Goal: Task Accomplishment & Management: Manage account settings

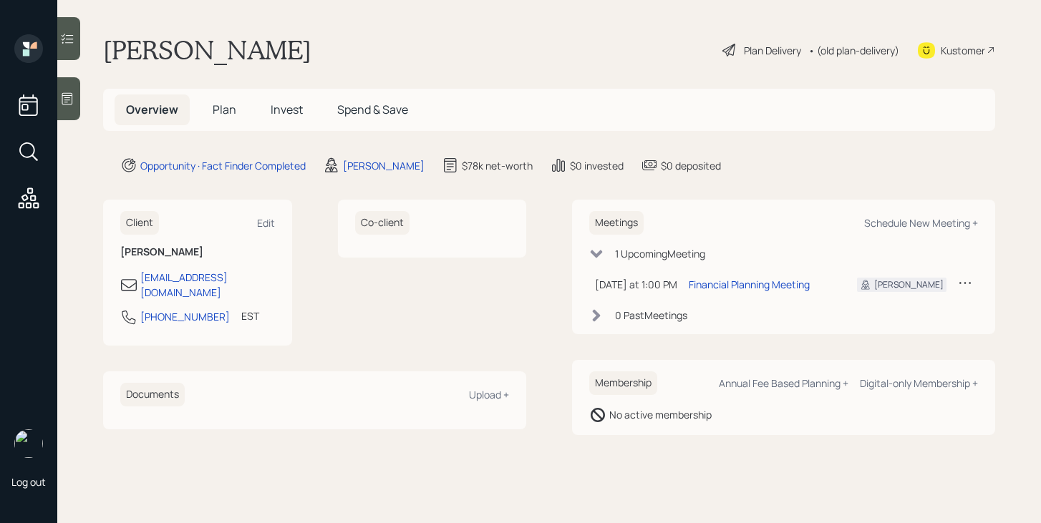
click at [232, 118] on h5 "Plan" at bounding box center [224, 110] width 47 height 31
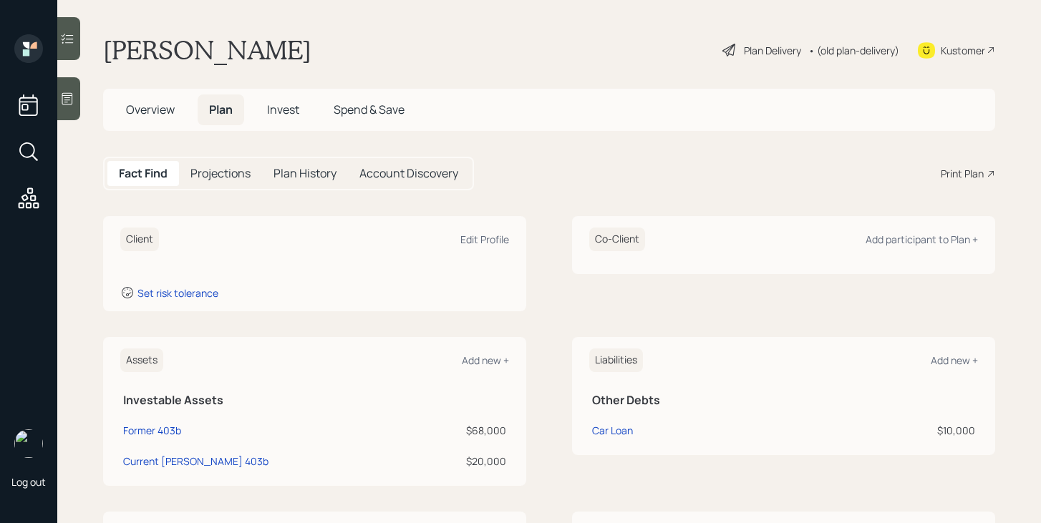
click at [163, 110] on span "Overview" at bounding box center [150, 110] width 49 height 16
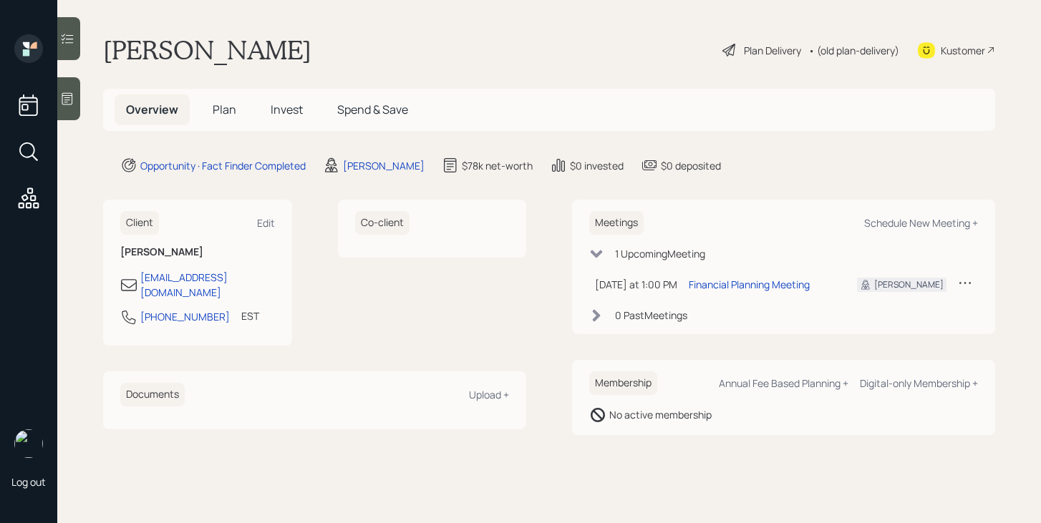
click at [235, 108] on span "Plan" at bounding box center [225, 110] width 24 height 16
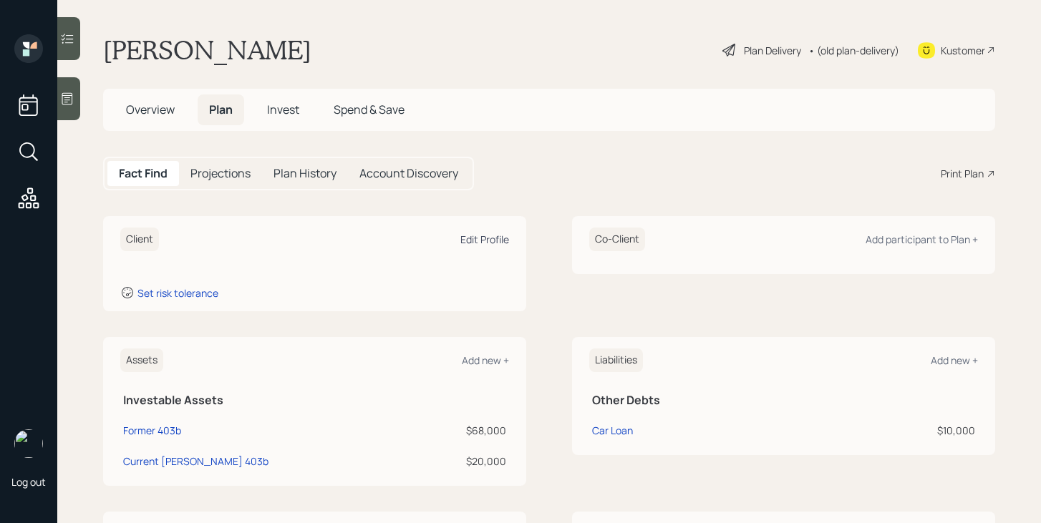
click at [476, 234] on div "Edit Profile" at bounding box center [484, 240] width 49 height 14
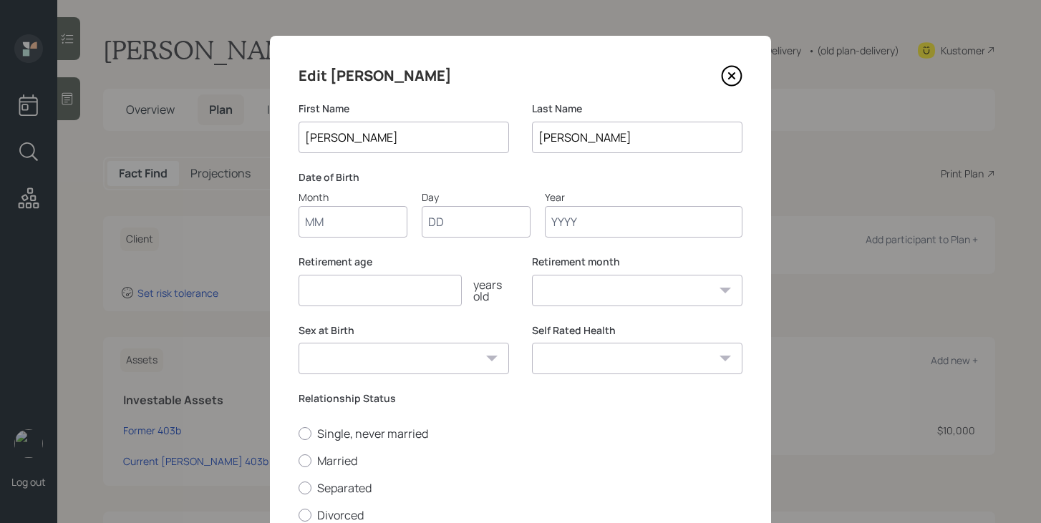
click at [329, 226] on input "Month" at bounding box center [353, 222] width 109 height 32
type input "10"
type input "04"
type input "1963"
select select "10"
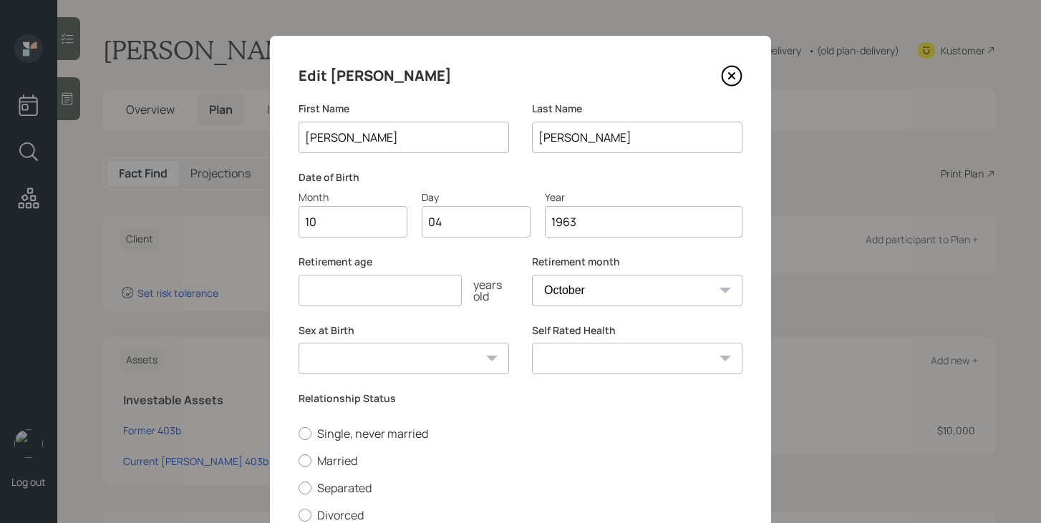
type input "1963"
click at [414, 293] on input "number" at bounding box center [380, 291] width 163 height 32
type input "70"
click at [432, 356] on select "Male Female Other / Prefer not to say" at bounding box center [404, 359] width 211 height 32
select select "male"
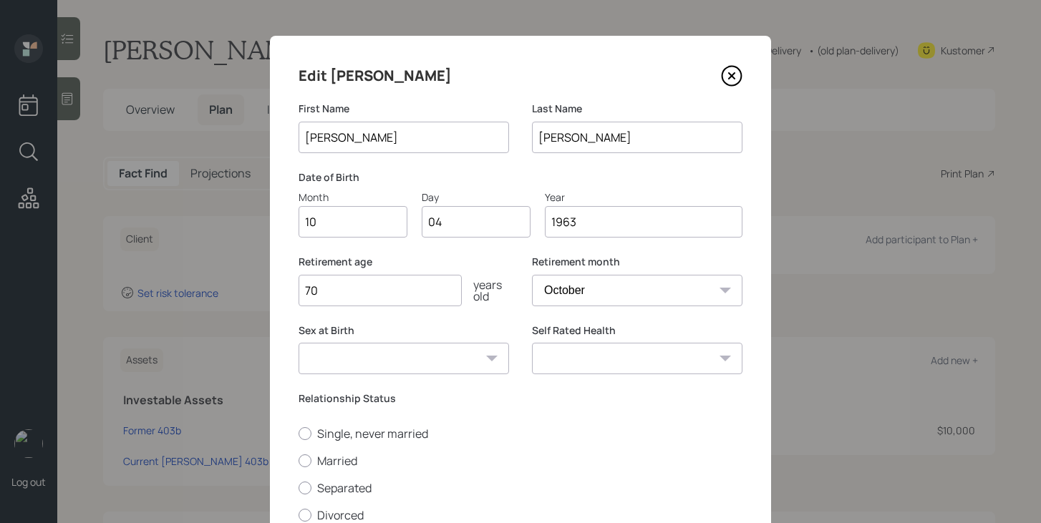
click at [299, 343] on select "Male Female Other / Prefer not to say" at bounding box center [404, 359] width 211 height 32
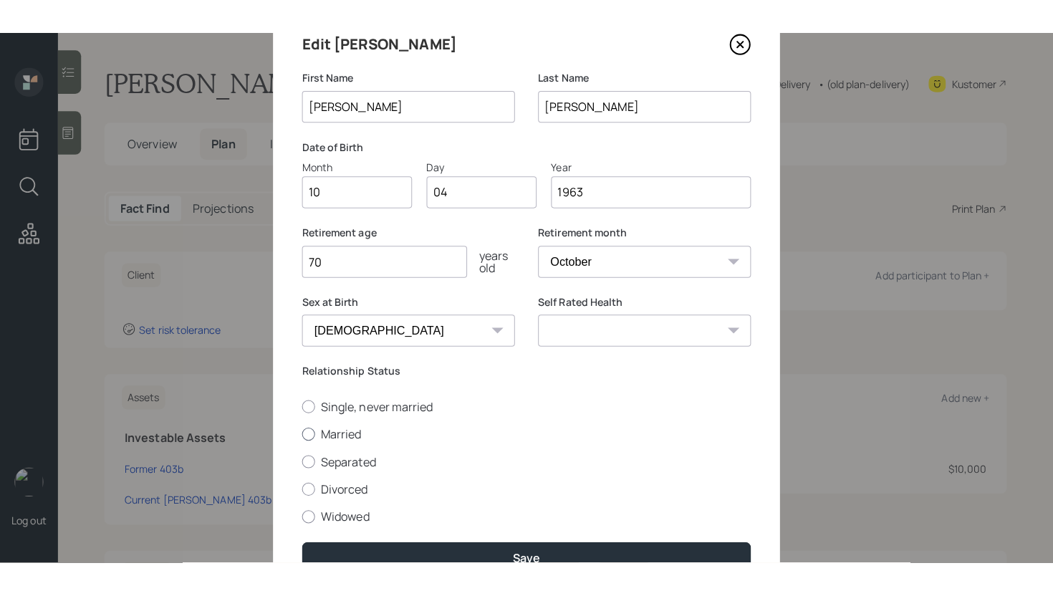
scroll to position [67, 0]
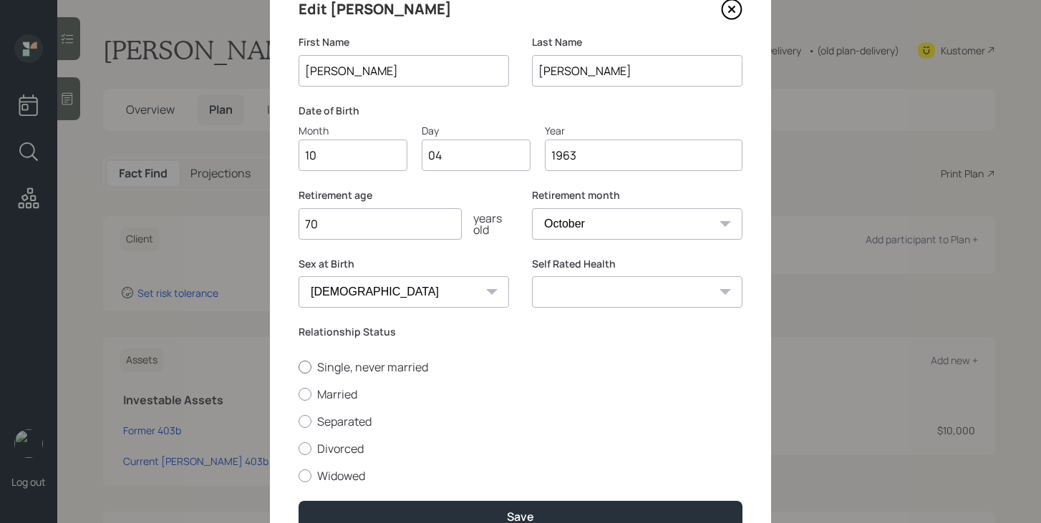
click at [368, 370] on label "Single, never married" at bounding box center [521, 367] width 444 height 16
click at [299, 367] on input "Single, never married" at bounding box center [298, 367] width 1 height 1
radio input "true"
click at [634, 286] on select "Excellent Very Good Good Fair Poor" at bounding box center [637, 292] width 211 height 32
select select "very_good"
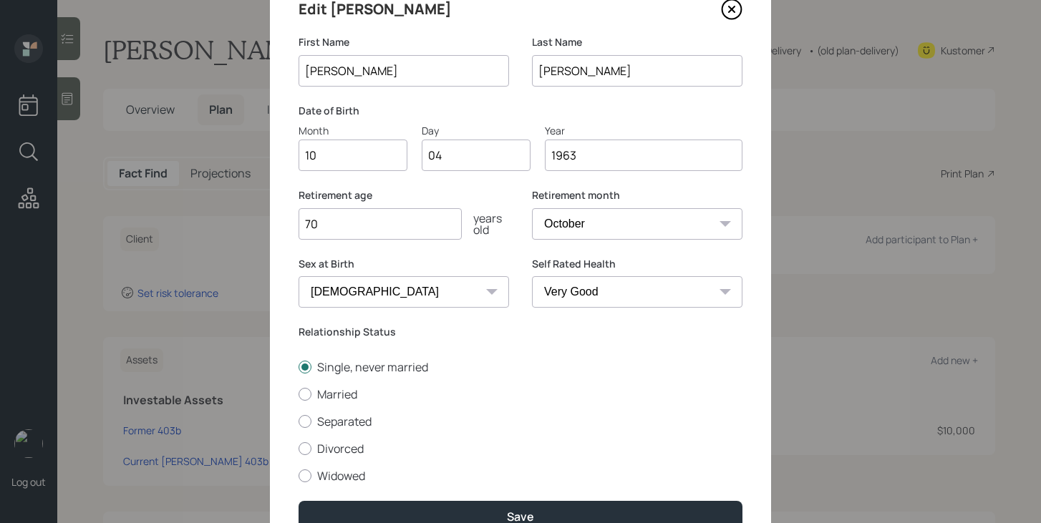
click at [532, 276] on select "Excellent Very Good Good Fair Poor" at bounding box center [637, 292] width 211 height 32
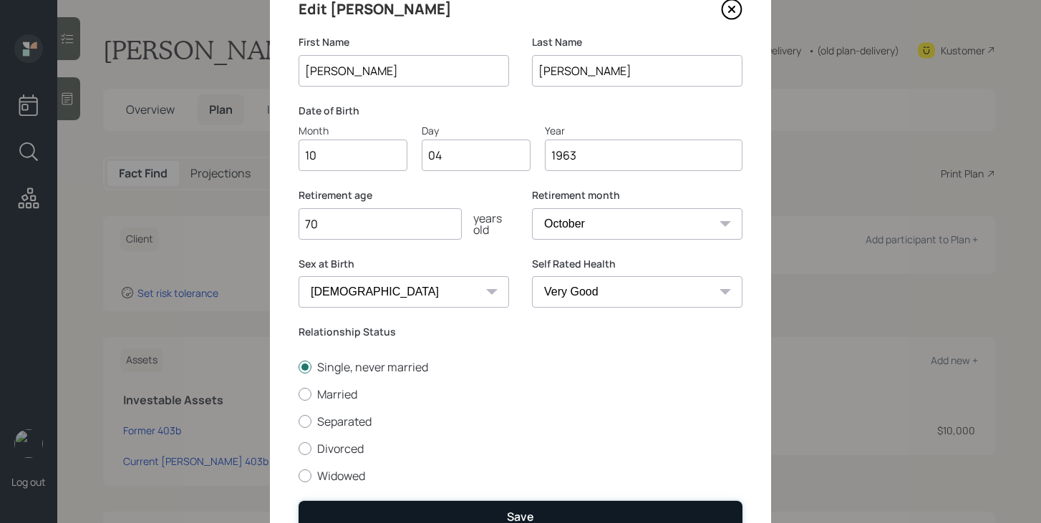
click at [558, 509] on button "Save" at bounding box center [521, 516] width 444 height 31
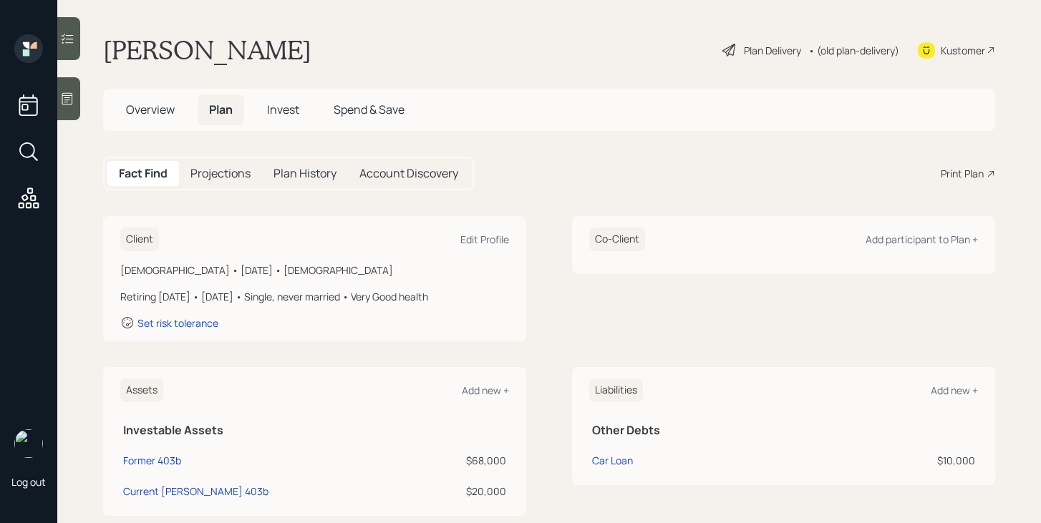
click at [752, 49] on div "Plan Delivery" at bounding box center [772, 50] width 57 height 15
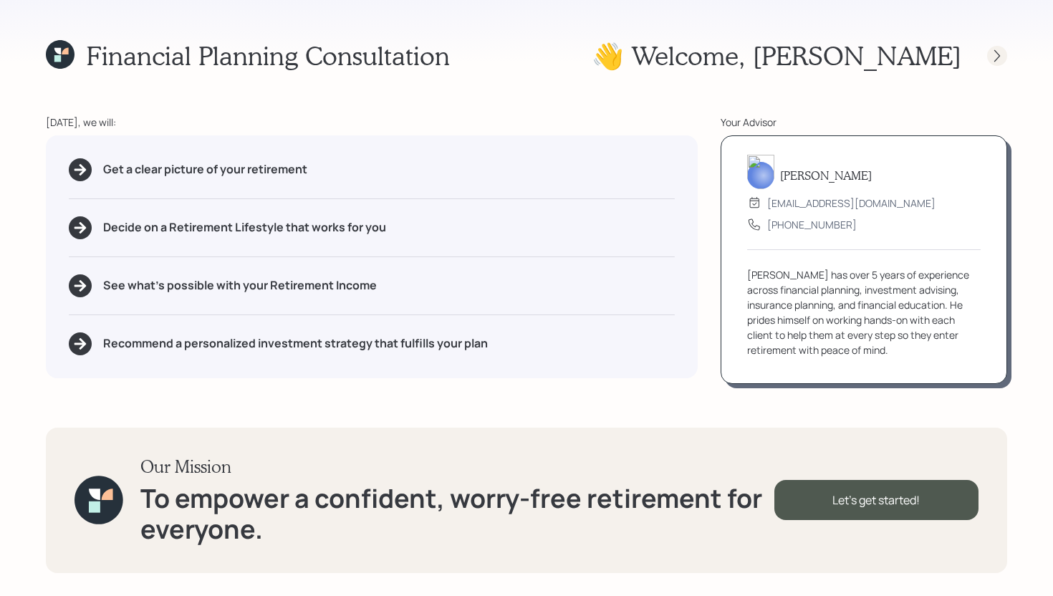
click at [998, 60] on icon at bounding box center [997, 56] width 14 height 14
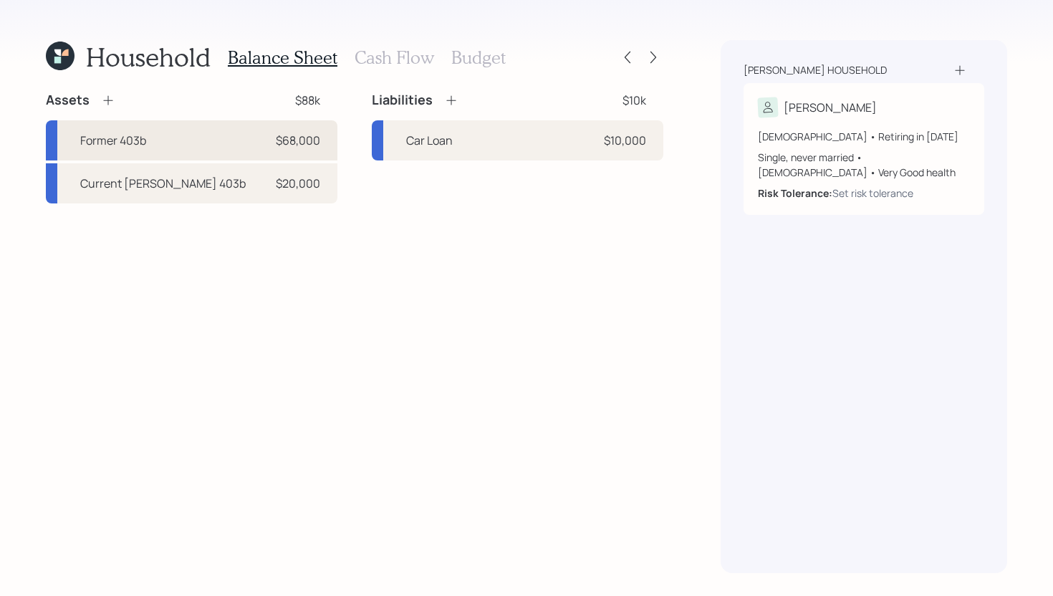
click at [175, 148] on div "Former 403b $68,000" at bounding box center [191, 140] width 291 height 40
select select "public_school_sponsored"
select select "balanced"
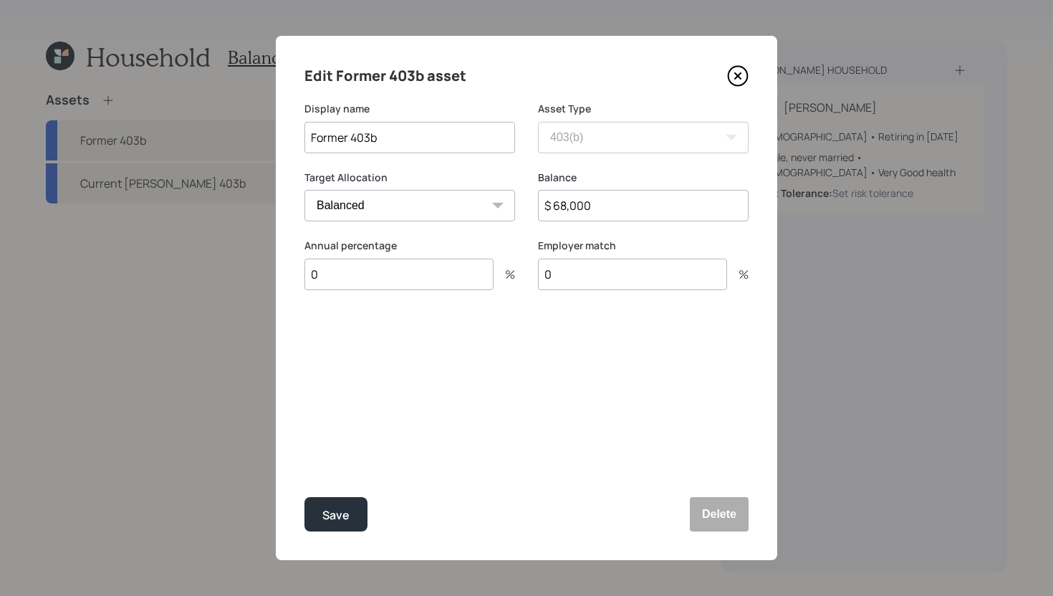
click at [432, 132] on input "Former 403b" at bounding box center [409, 138] width 211 height 32
type input "Former 403b - Fidelity"
click at [347, 508] on div "Save" at bounding box center [335, 515] width 27 height 19
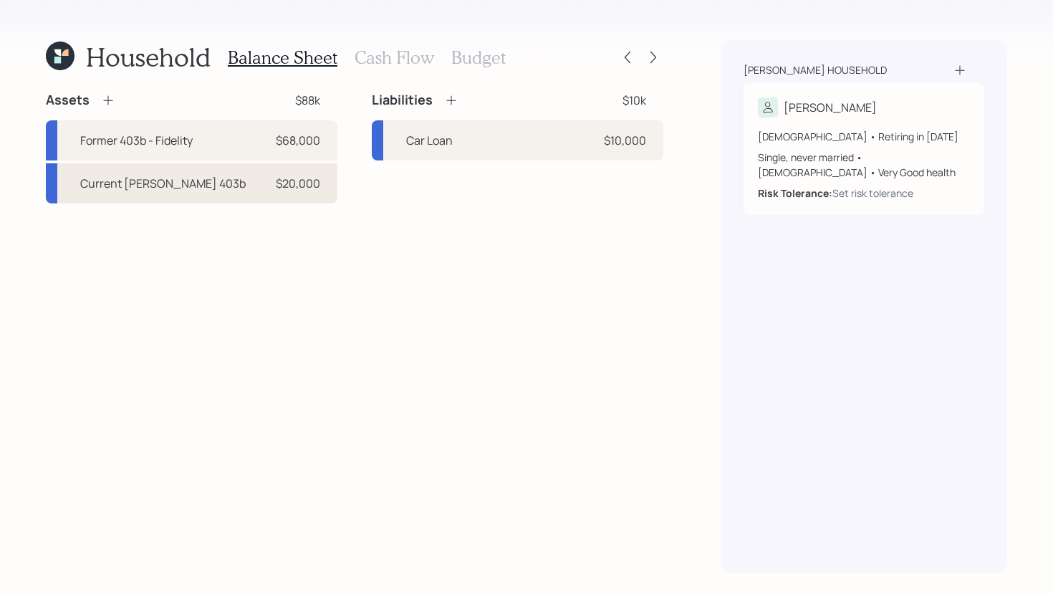
click at [235, 188] on div "Current Roth 403b $20,000" at bounding box center [191, 183] width 291 height 40
select select "roth_403b"
select select "balanced"
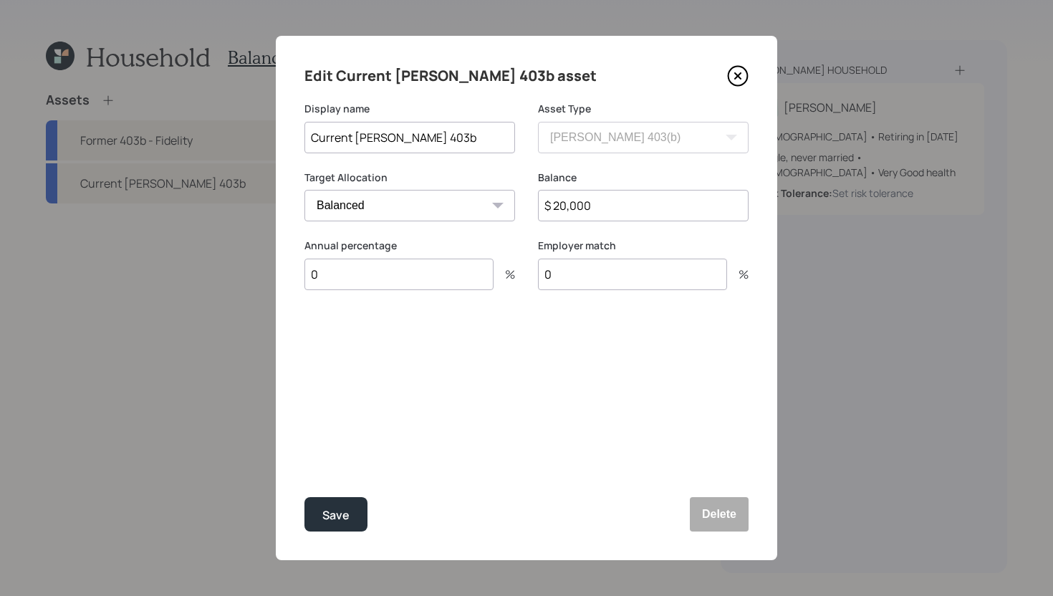
click at [433, 143] on input "Current Roth 403b" at bounding box center [409, 138] width 211 height 32
type input "Current [PERSON_NAME] 403b - Mutual of America"
click at [338, 516] on div "Save" at bounding box center [335, 515] width 27 height 19
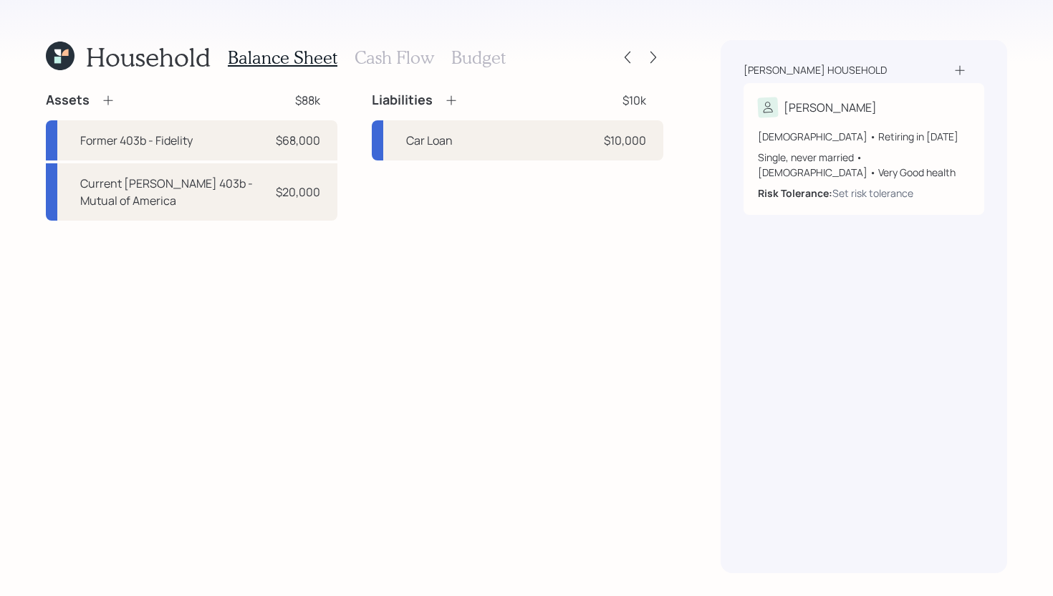
click at [110, 100] on icon at bounding box center [108, 100] width 14 height 14
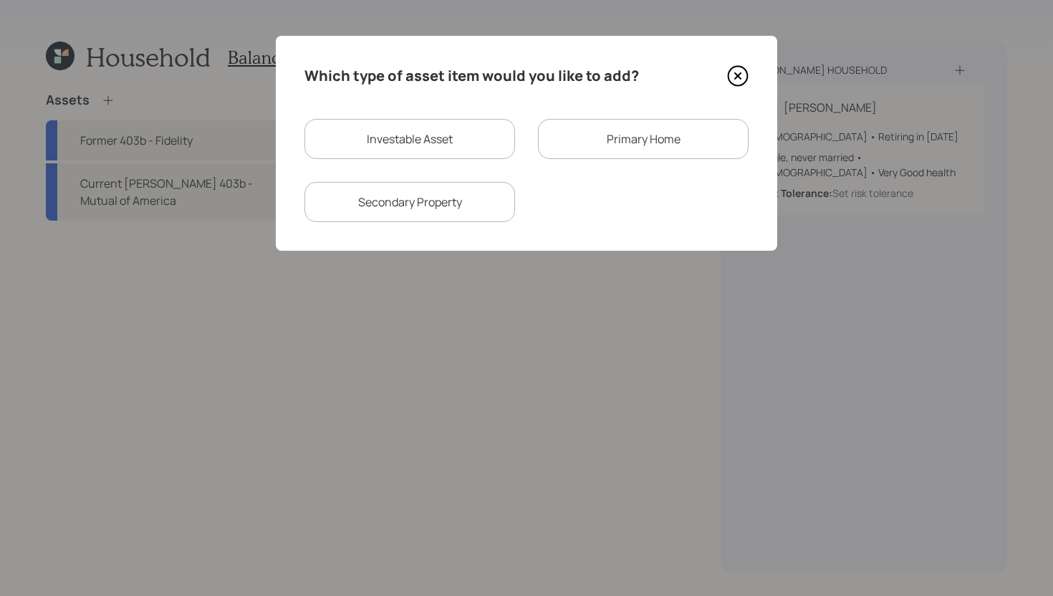
click at [409, 151] on div "Investable Asset" at bounding box center [409, 139] width 211 height 40
select select "taxable"
select select "balanced"
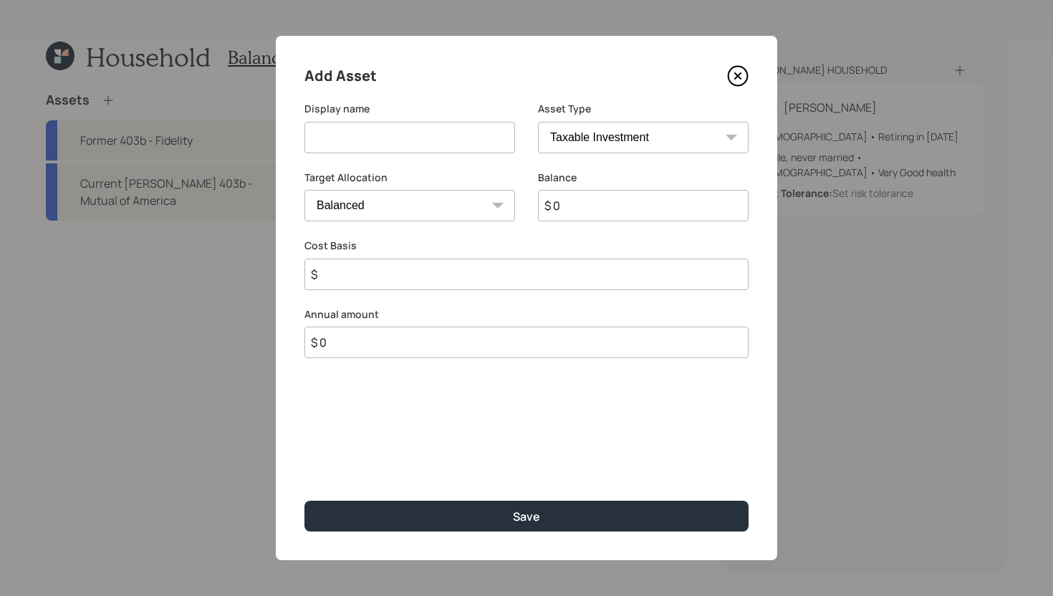
click at [402, 151] on input at bounding box center [409, 138] width 211 height 32
type input "Robinhood Account"
click at [579, 208] on input "$ 0" at bounding box center [643, 206] width 211 height 32
type input "$ 68,000"
click at [416, 278] on input "$" at bounding box center [526, 275] width 444 height 32
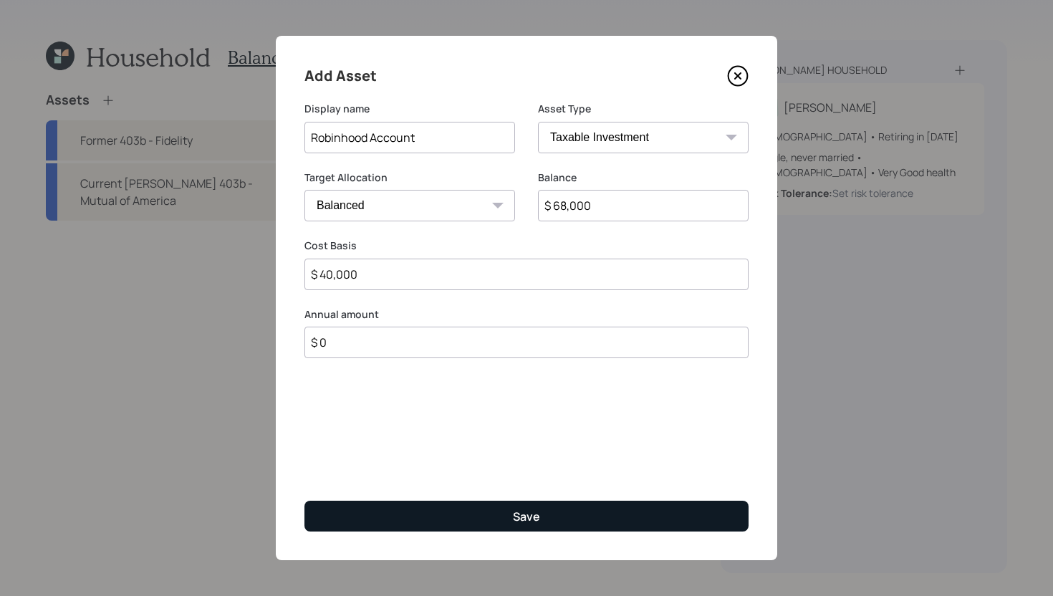
type input "$ 40,000"
click at [432, 513] on button "Save" at bounding box center [526, 516] width 444 height 31
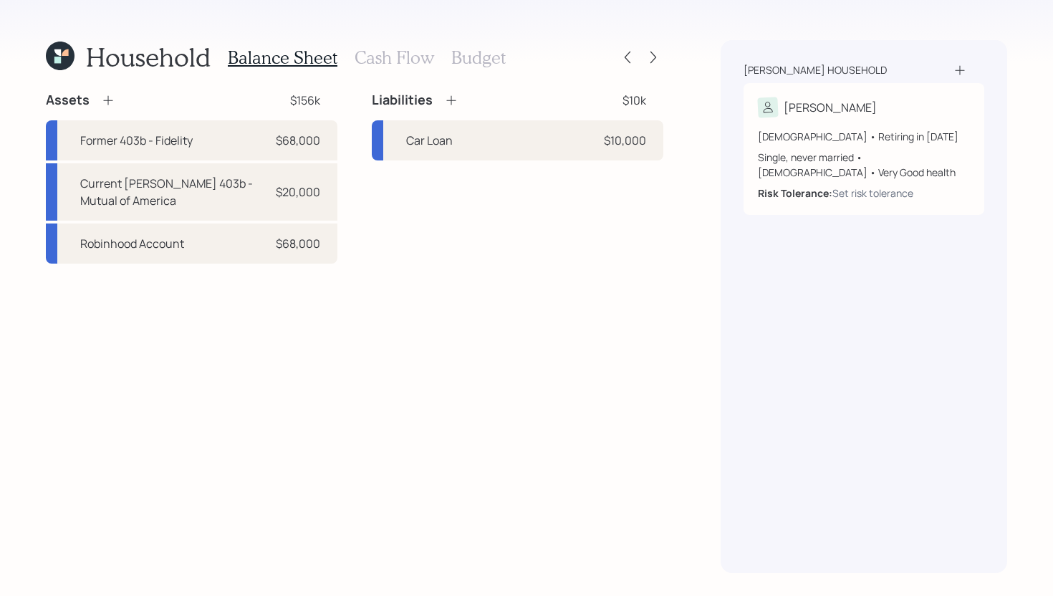
click at [108, 100] on icon at bounding box center [107, 100] width 9 height 9
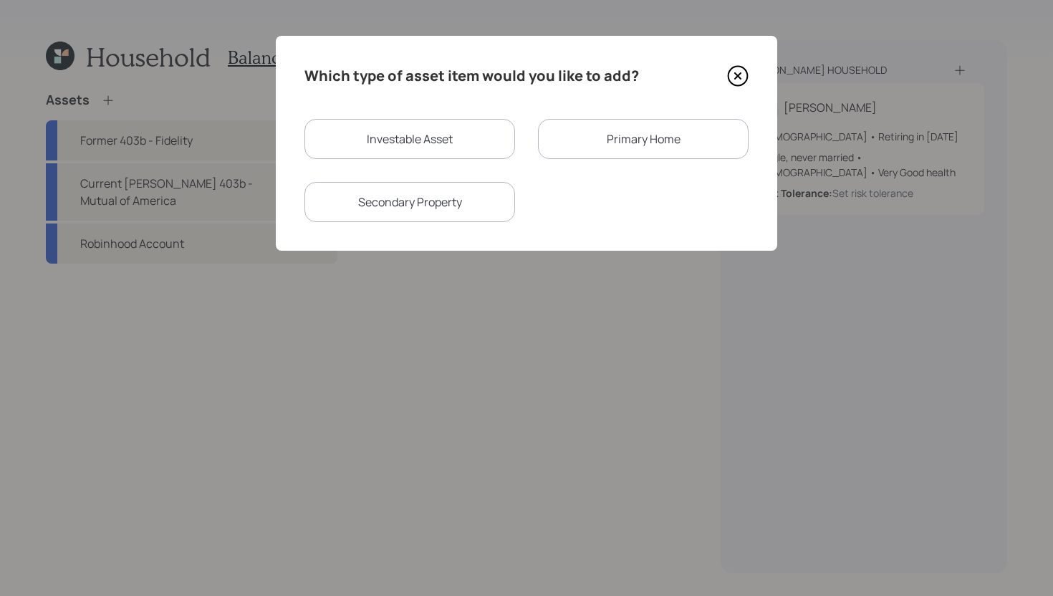
click at [440, 130] on div "Investable Asset" at bounding box center [409, 139] width 211 height 40
select select "taxable"
select select "balanced"
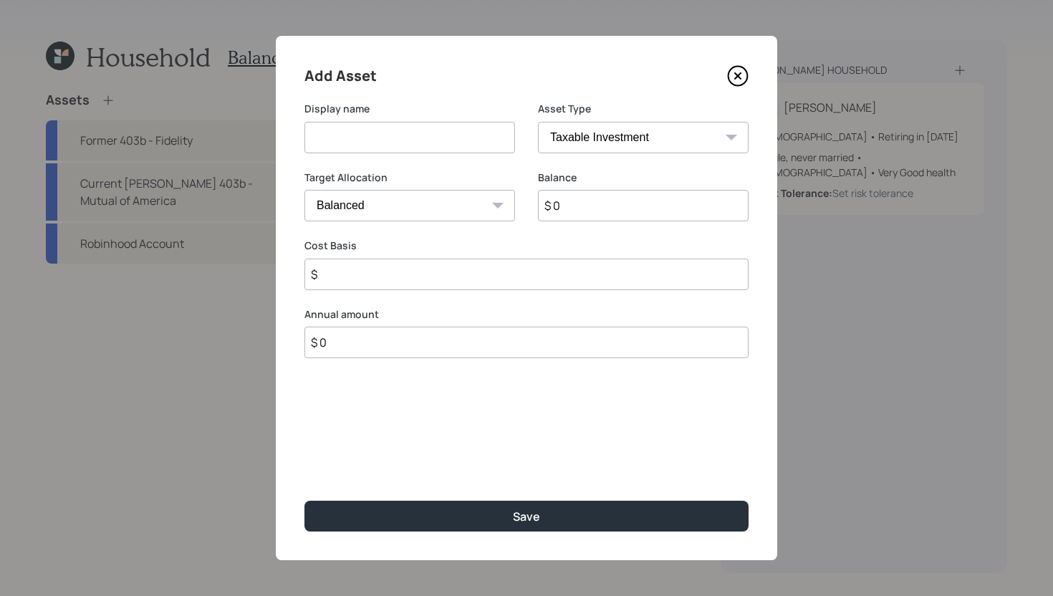
click at [584, 140] on select "SEP IRA IRA Roth IRA 401(k) Roth 401(k) 403(b) Roth 403(b) 457(b) Roth 457(b) H…" at bounding box center [643, 138] width 211 height 32
select select "emergency_fund"
click at [538, 122] on select "SEP IRA IRA Roth IRA 401(k) Roth 401(k) 403(b) Roth 403(b) 457(b) Roth 457(b) H…" at bounding box center [643, 138] width 211 height 32
click at [455, 140] on input at bounding box center [409, 138] width 211 height 32
click at [495, 207] on input "$ 0" at bounding box center [526, 206] width 444 height 32
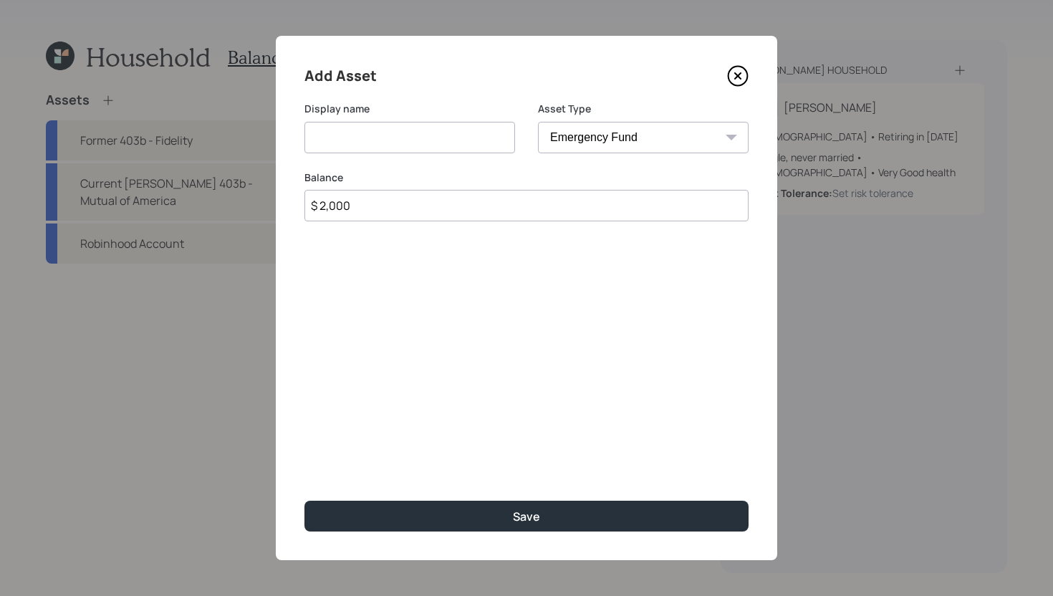
type input "$ 2,000"
click at [506, 143] on input at bounding box center [409, 138] width 211 height 32
click at [350, 137] on input "Emergecy Fund" at bounding box center [409, 138] width 211 height 32
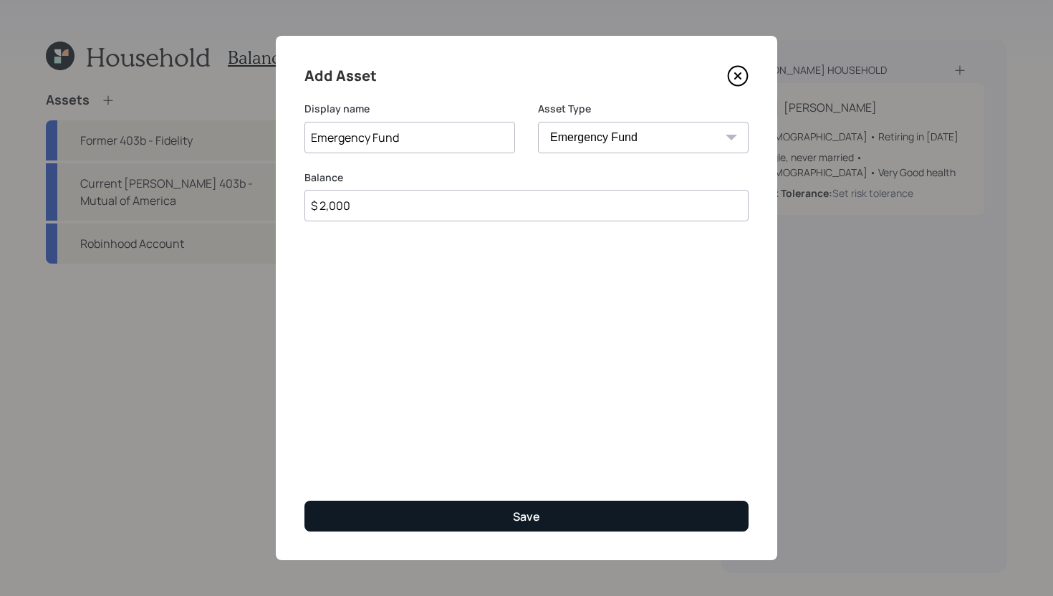
type input "Emergency Fund"
click at [432, 519] on button "Save" at bounding box center [526, 516] width 444 height 31
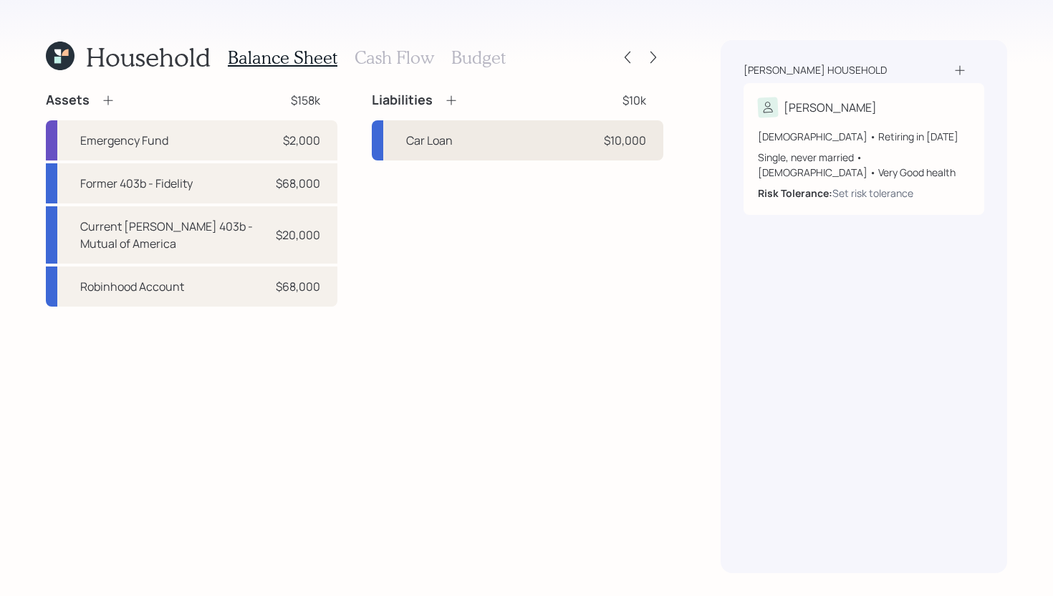
click at [535, 147] on div "Car Loan $10,000" at bounding box center [517, 140] width 291 height 40
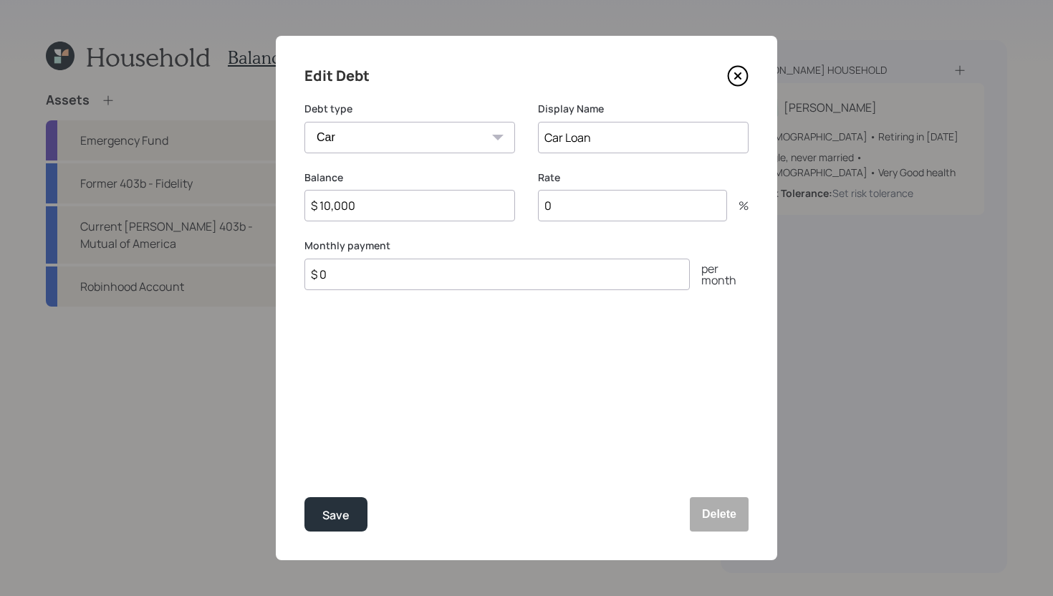
click at [429, 288] on input "$ 0" at bounding box center [496, 275] width 385 height 32
type input "$ 380"
click at [612, 210] on input "0" at bounding box center [632, 206] width 189 height 32
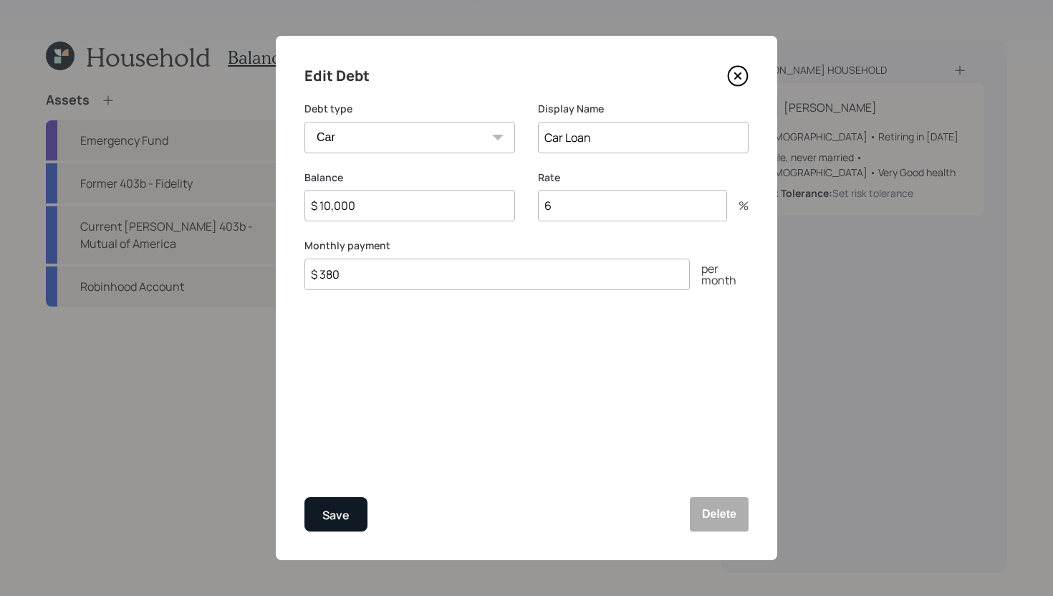
type input "6"
click at [342, 521] on div "Save" at bounding box center [335, 515] width 27 height 19
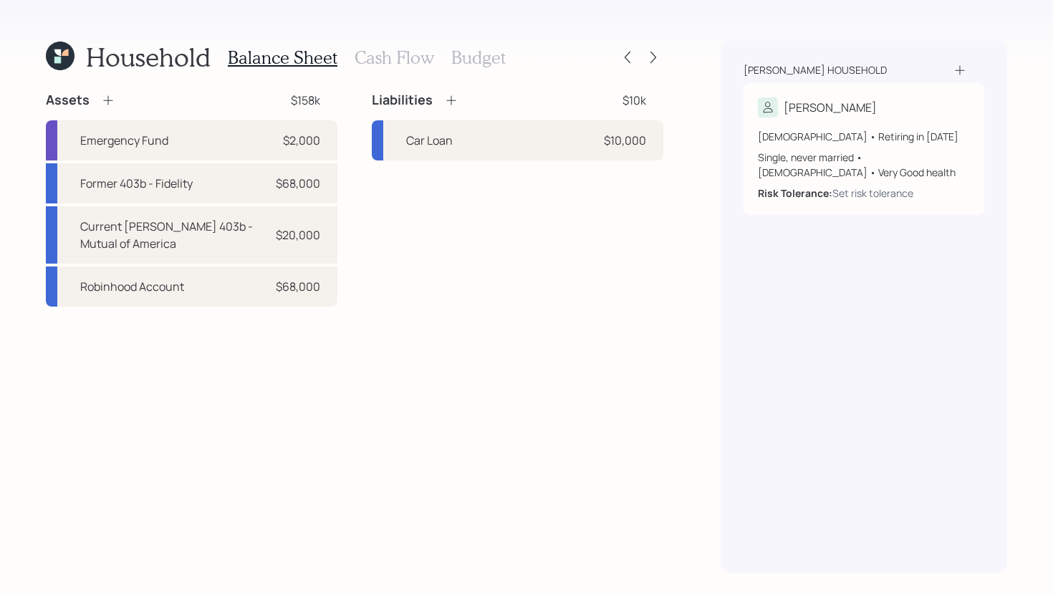
click at [391, 52] on h3 "Cash Flow" at bounding box center [393, 57] width 79 height 21
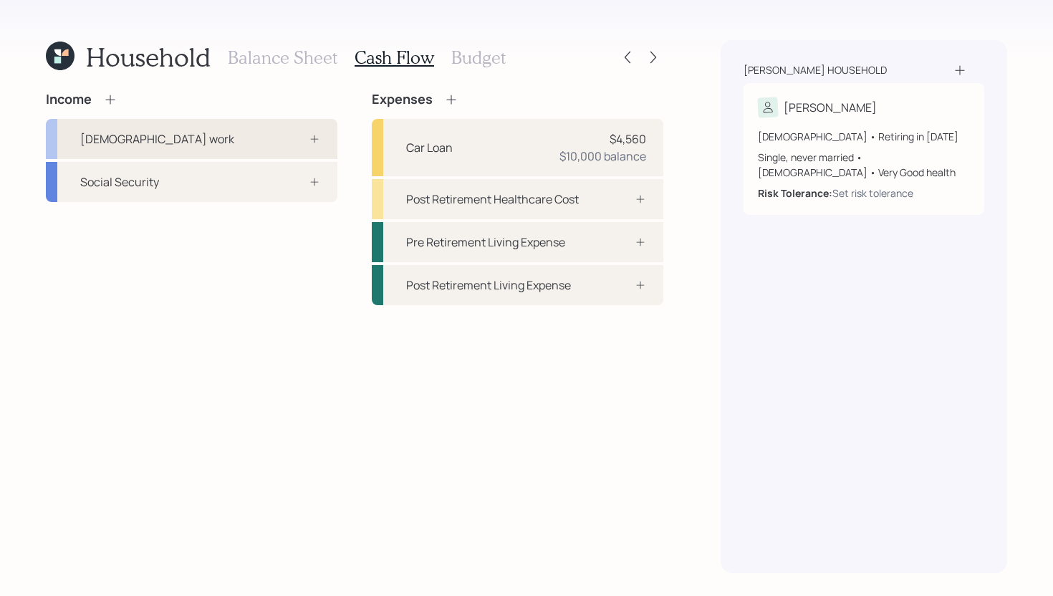
click at [271, 143] on div "Full-time work" at bounding box center [191, 139] width 291 height 40
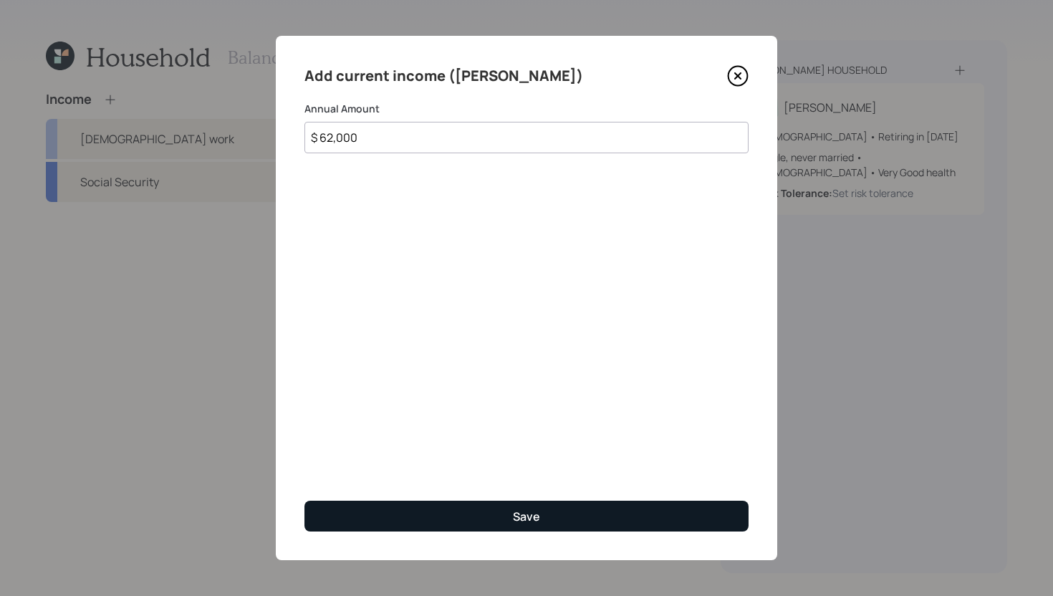
type input "$ 62,000"
click at [341, 518] on button "Save" at bounding box center [526, 516] width 444 height 31
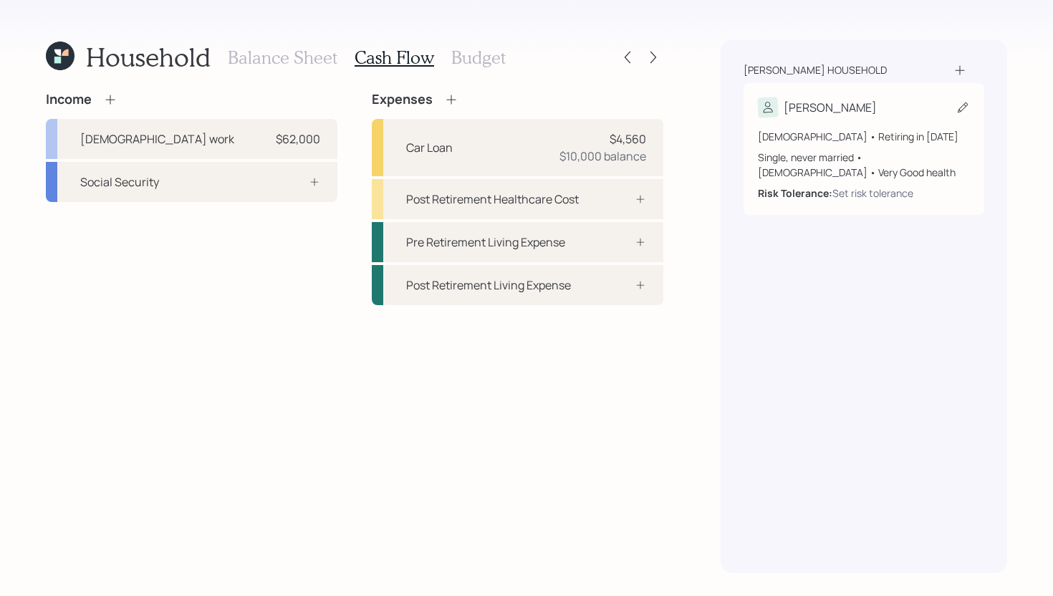
click at [856, 108] on div "[PERSON_NAME]" at bounding box center [864, 107] width 212 height 20
select select "10"
select select "very_good"
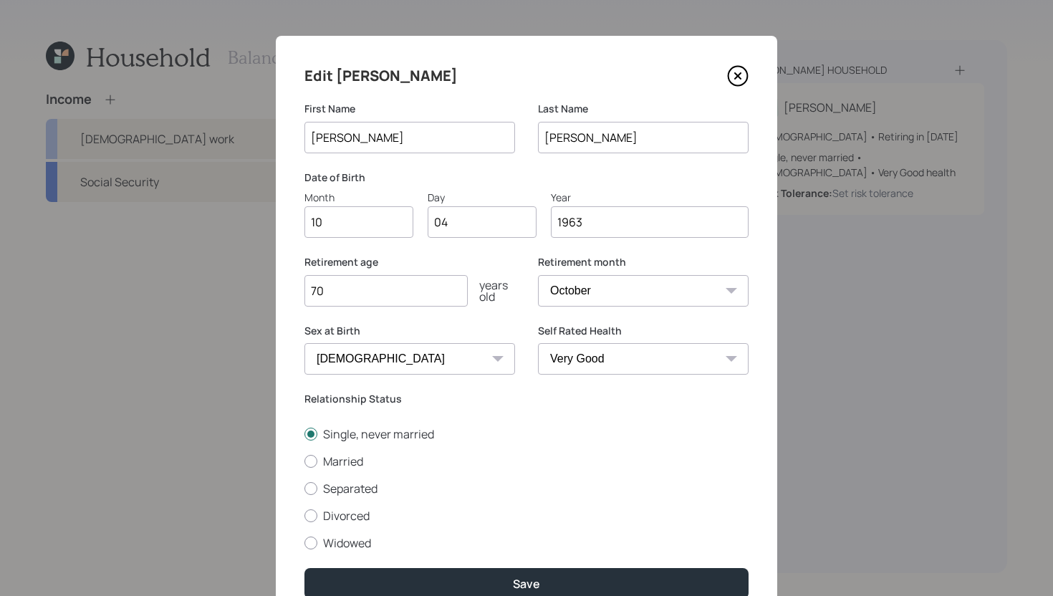
click at [743, 76] on icon at bounding box center [737, 75] width 21 height 21
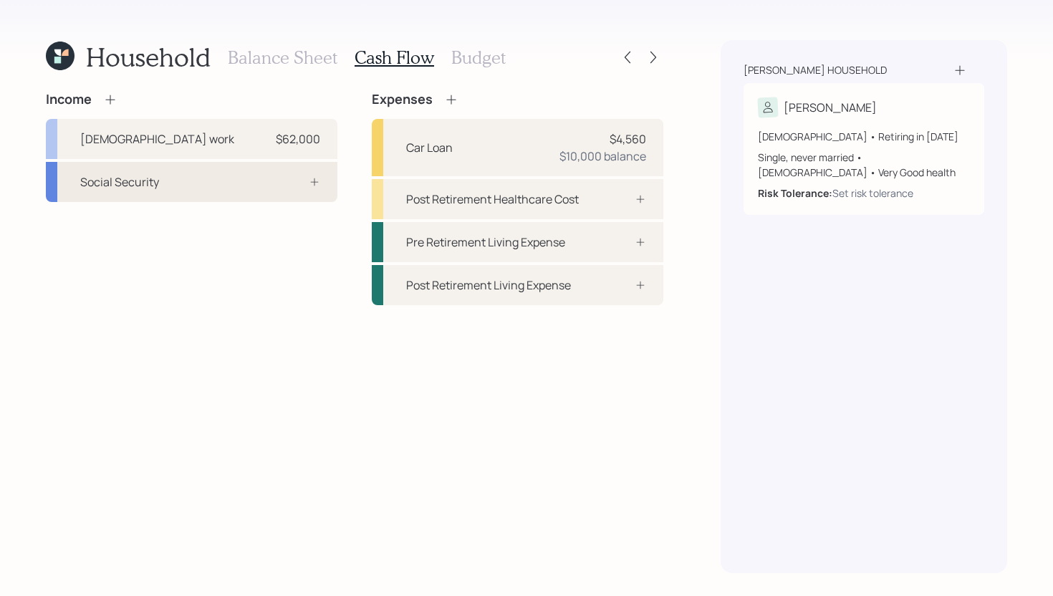
click at [244, 188] on div "Social Security" at bounding box center [191, 182] width 291 height 40
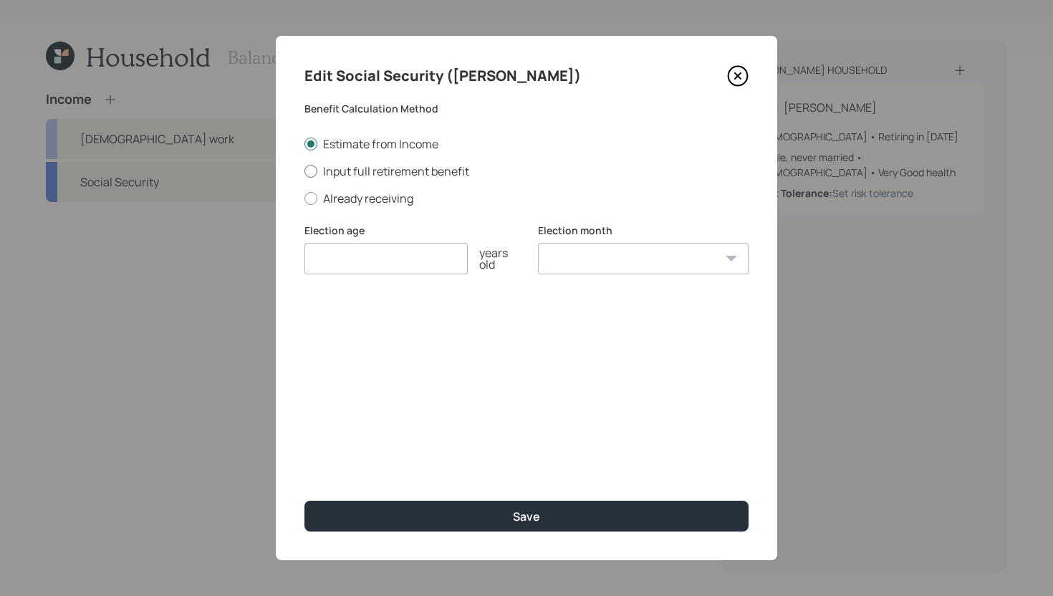
click at [383, 174] on label "Input full retirement benefit" at bounding box center [526, 171] width 444 height 16
click at [304, 171] on input "Input full retirement benefit" at bounding box center [304, 170] width 1 height 1
radio input "true"
click at [370, 329] on input "$" at bounding box center [526, 328] width 444 height 32
type input "$ 2,545"
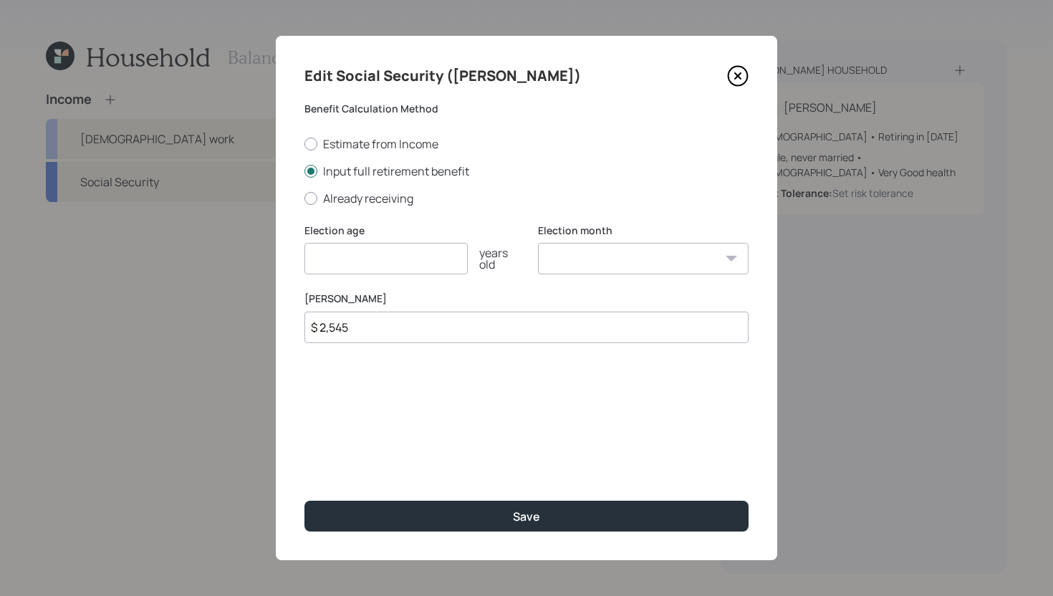
click at [404, 256] on input "number" at bounding box center [385, 259] width 163 height 32
type input "67"
click at [572, 267] on select "January February March April May June July August September October November De…" at bounding box center [643, 259] width 211 height 32
select select "10"
click at [538, 243] on select "January February March April May June July August September October November De…" at bounding box center [643, 259] width 211 height 32
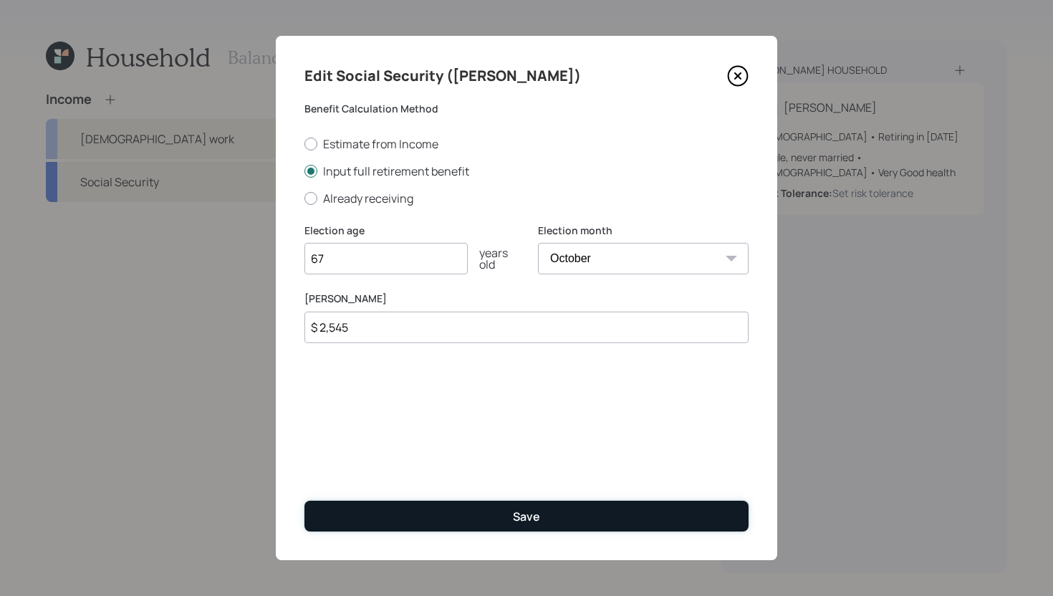
click at [556, 508] on button "Save" at bounding box center [526, 516] width 444 height 31
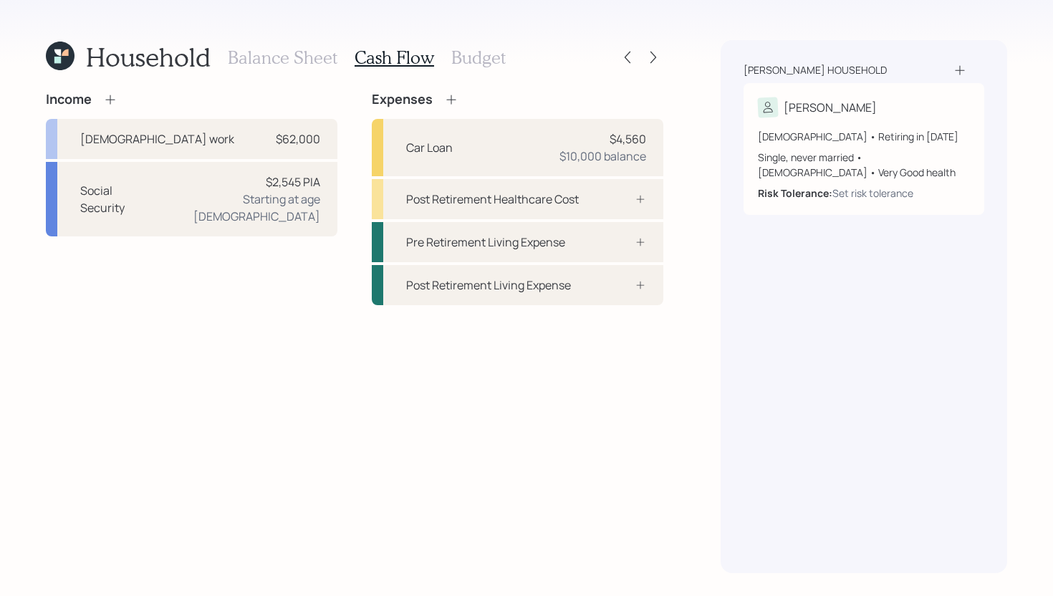
click at [110, 100] on icon at bounding box center [110, 99] width 14 height 14
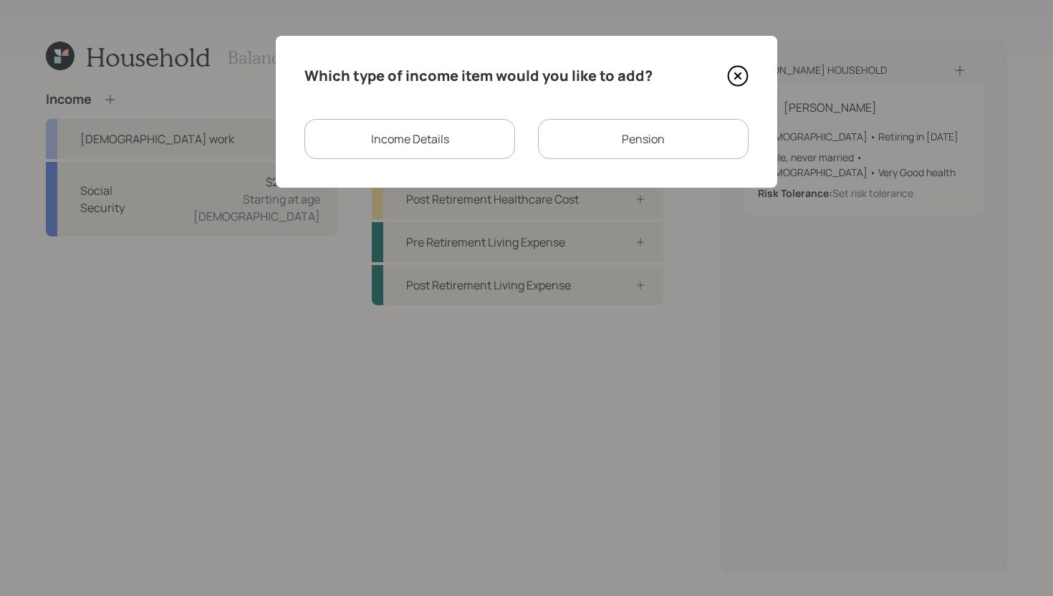
click at [418, 137] on div "Income Details" at bounding box center [409, 139] width 211 height 40
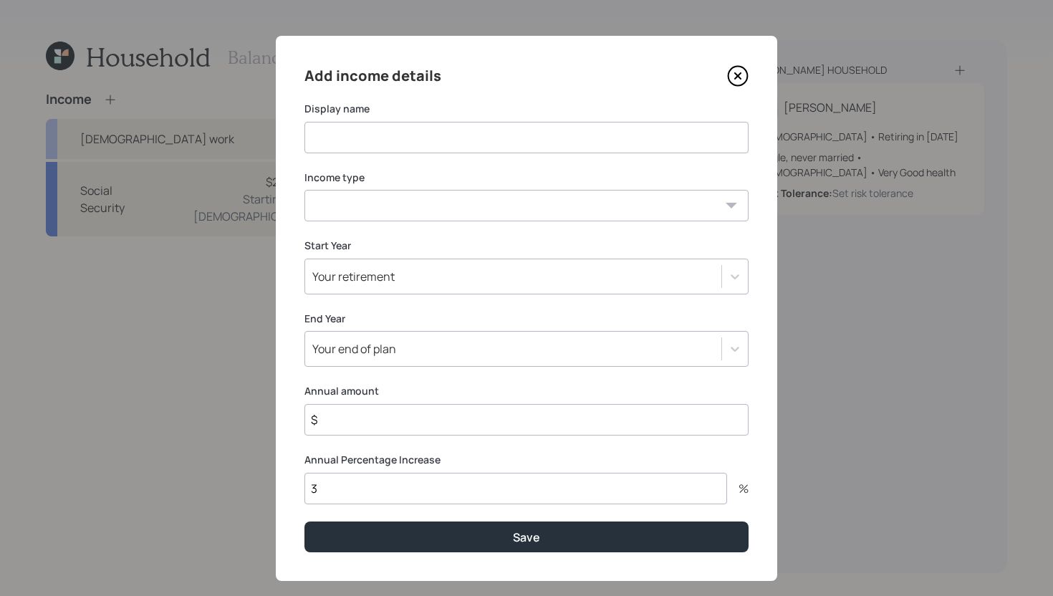
click at [418, 137] on input at bounding box center [526, 138] width 444 height 32
type input "Side Work"
click at [400, 358] on div "Your end of plan" at bounding box center [513, 349] width 416 height 24
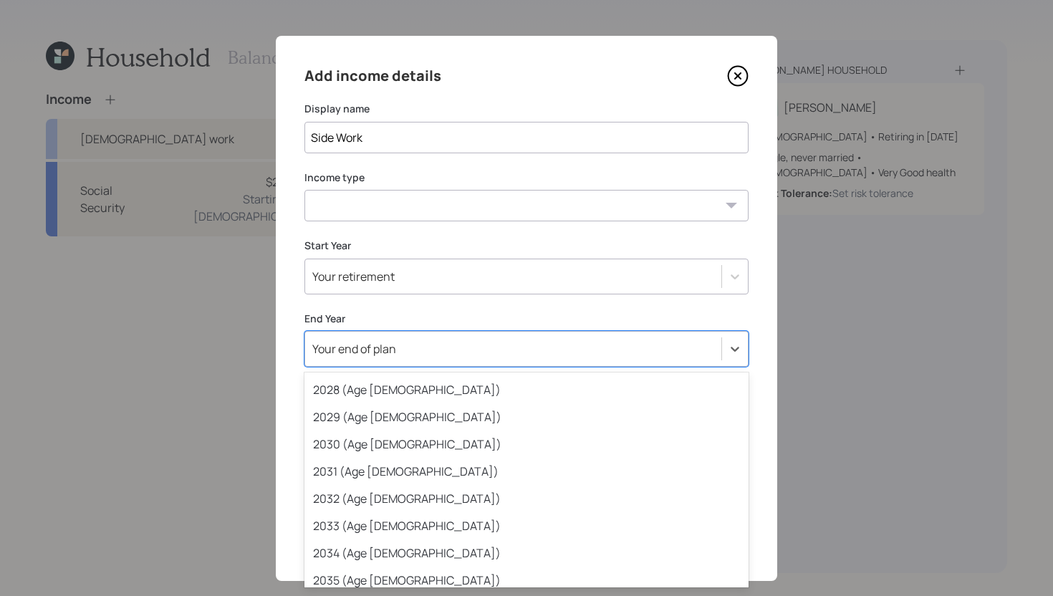
scroll to position [221, 0]
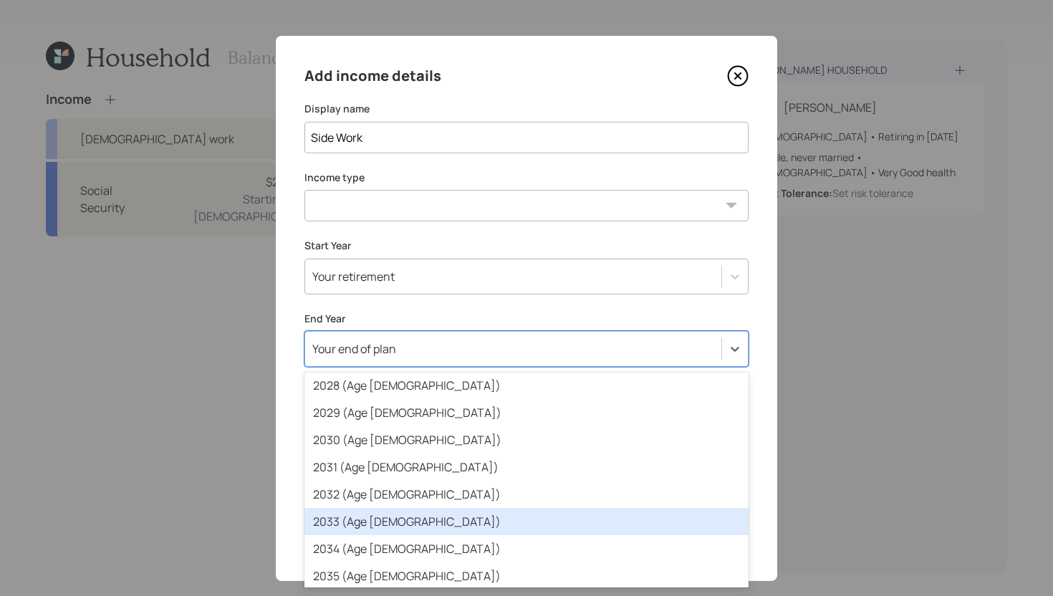
click at [419, 514] on div "2033 (Age 70)" at bounding box center [526, 521] width 444 height 27
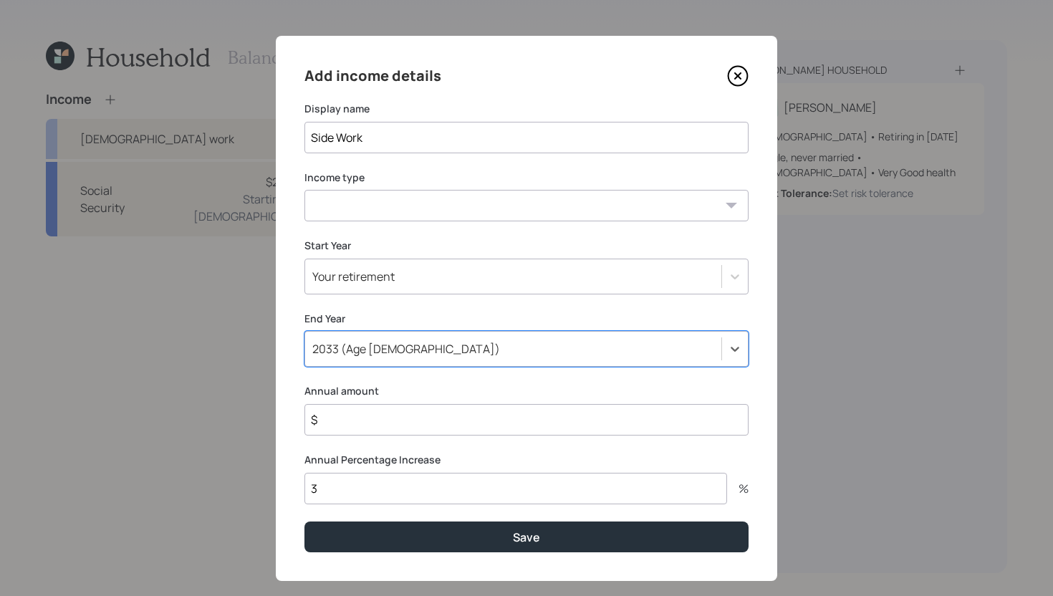
click at [412, 201] on select "Full-time work Part-time work Self employment Other" at bounding box center [526, 206] width 444 height 32
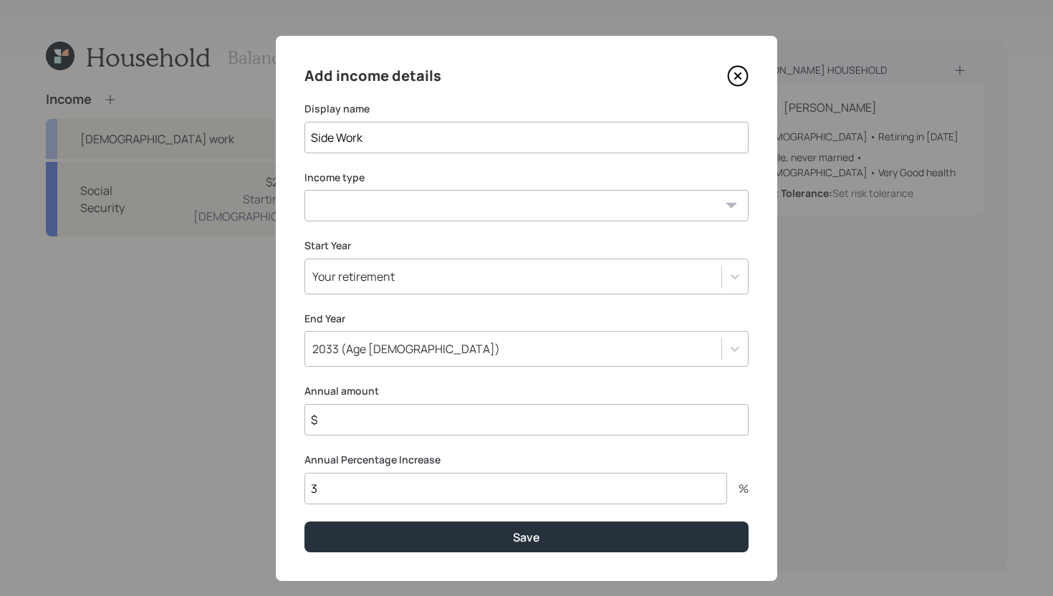
select select "part_time"
click at [304, 190] on select "Full-time work Part-time work Self employment Other" at bounding box center [526, 206] width 444 height 32
click at [406, 139] on input "Side Work" at bounding box center [526, 138] width 444 height 32
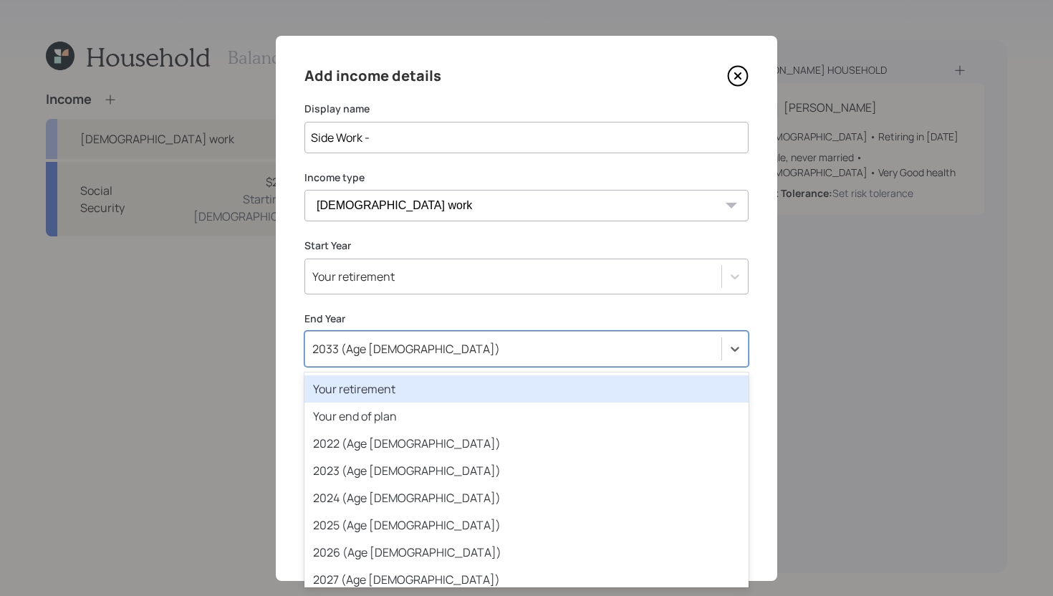
click at [526, 350] on div "2033 (Age 70)" at bounding box center [513, 349] width 416 height 24
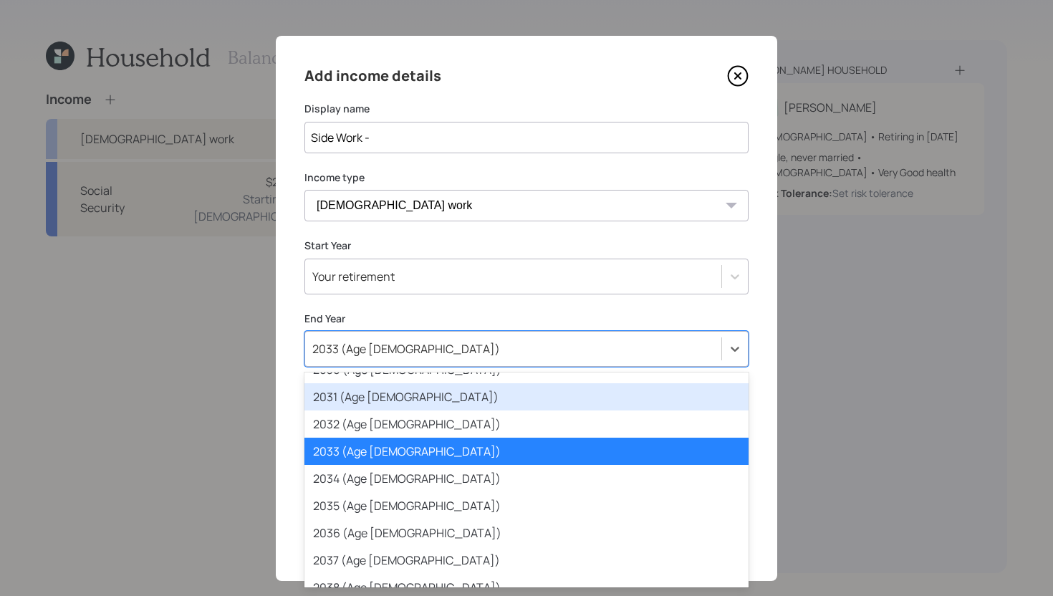
scroll to position [306, 0]
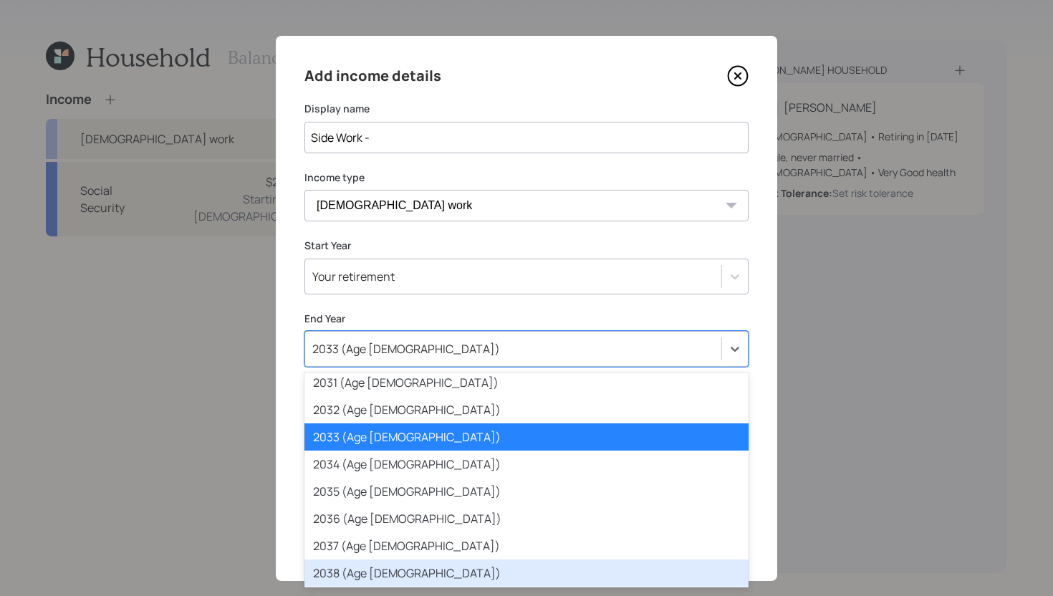
click at [405, 523] on div "2038 (Age 75)" at bounding box center [526, 572] width 444 height 27
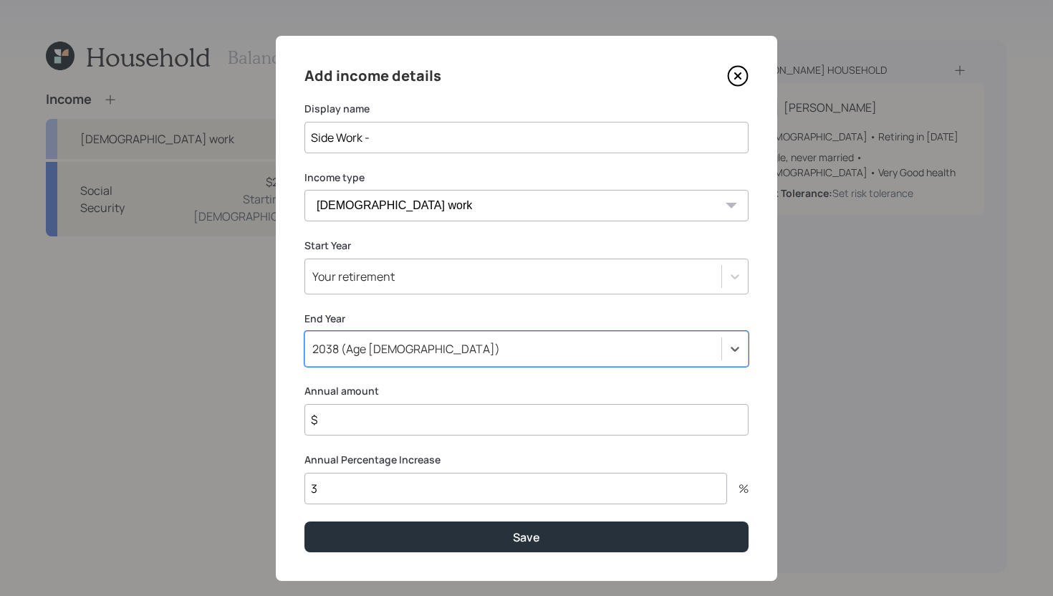
click at [412, 140] on input "Side Work -" at bounding box center [526, 138] width 444 height 32
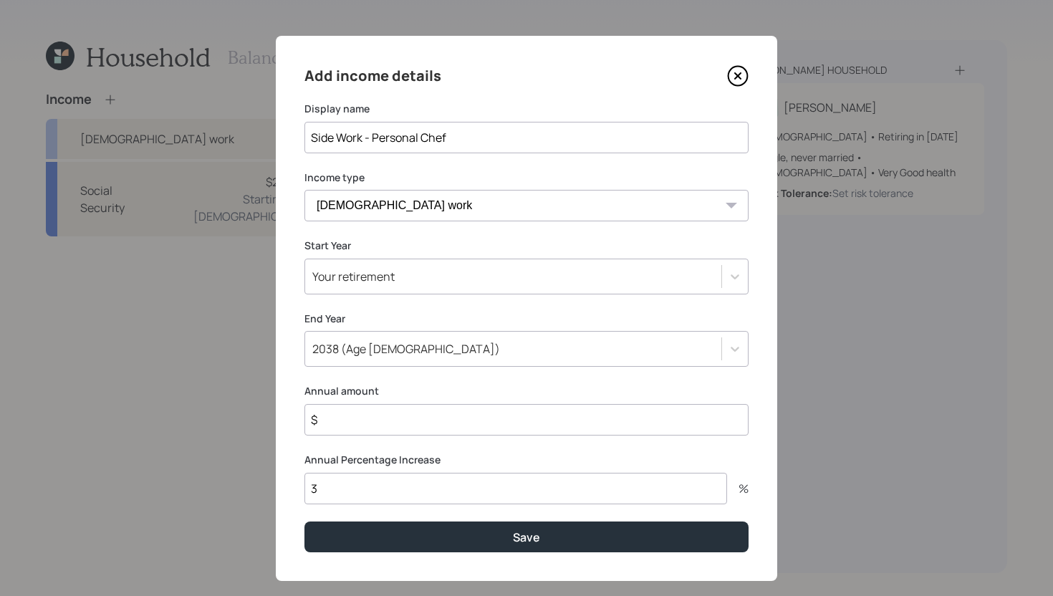
type input "Side Work - Personal Chef"
click at [380, 433] on input "$" at bounding box center [526, 420] width 444 height 32
type input "$ 15,000"
click at [373, 483] on input "3" at bounding box center [515, 489] width 423 height 32
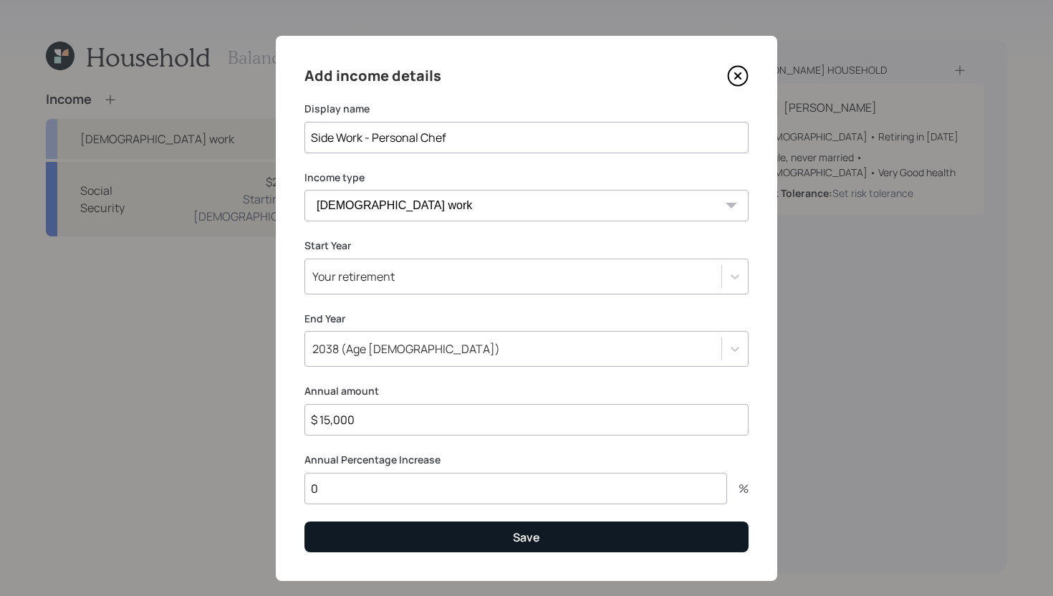
type input "0"
click at [375, 523] on button "Save" at bounding box center [526, 536] width 444 height 31
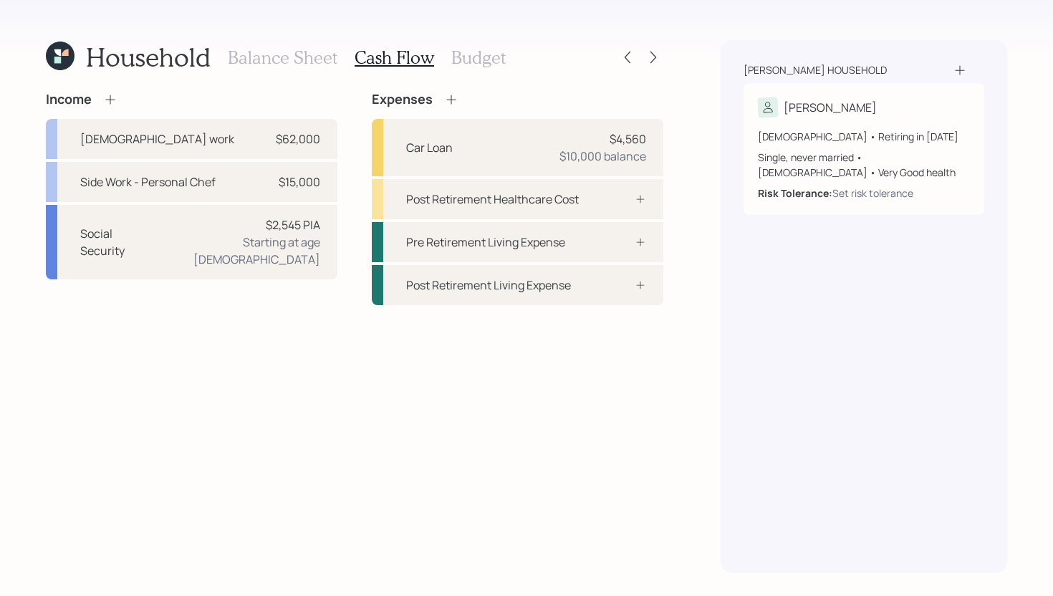
click at [455, 99] on icon at bounding box center [451, 99] width 14 height 14
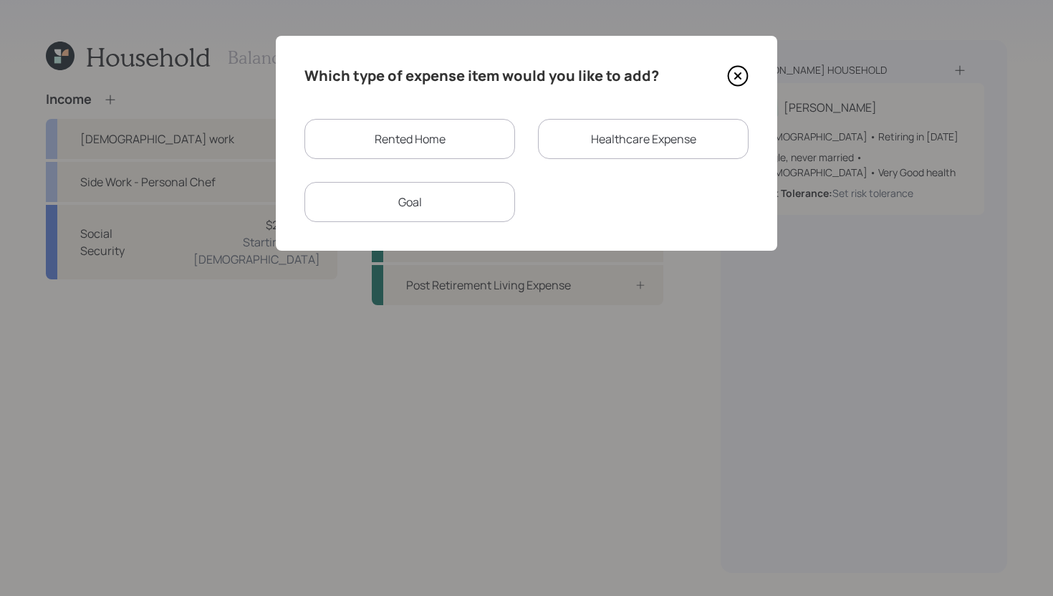
click at [441, 140] on div "Rented Home" at bounding box center [409, 139] width 211 height 40
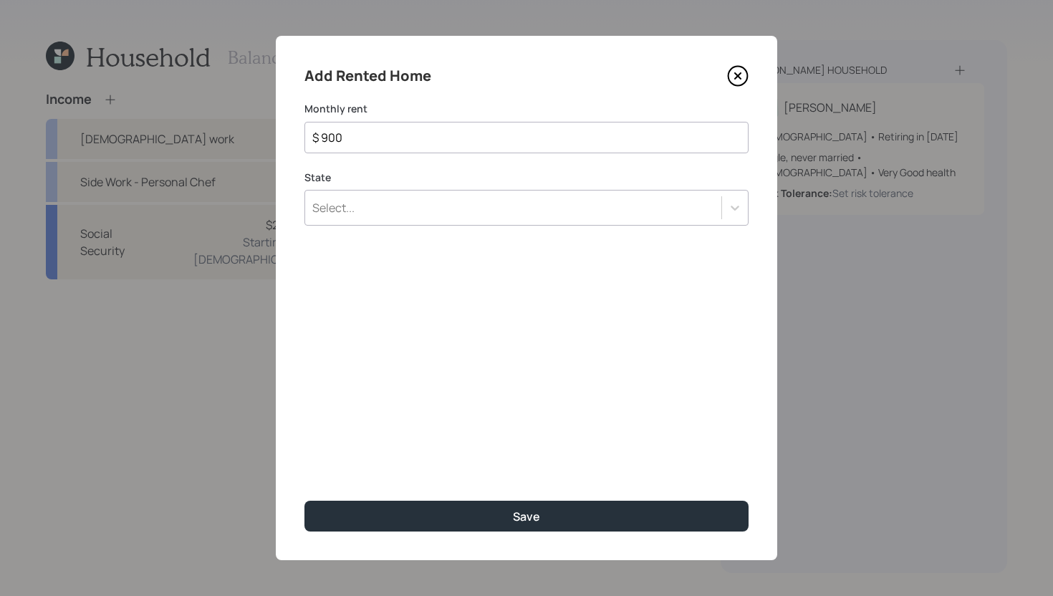
type input "$ 900"
click at [431, 209] on div "Select..." at bounding box center [513, 208] width 416 height 24
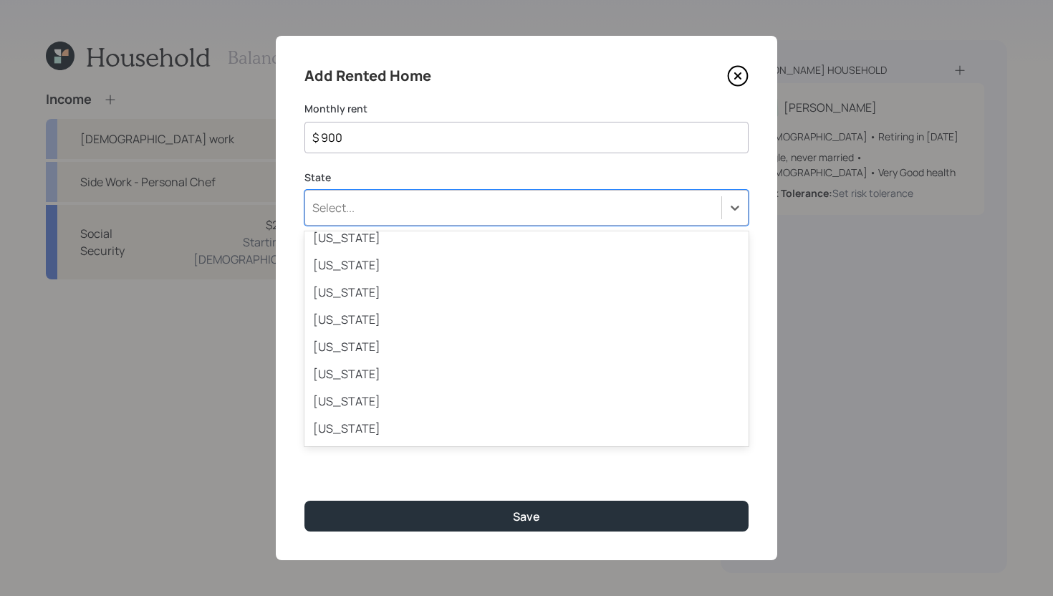
scroll to position [1179, 0]
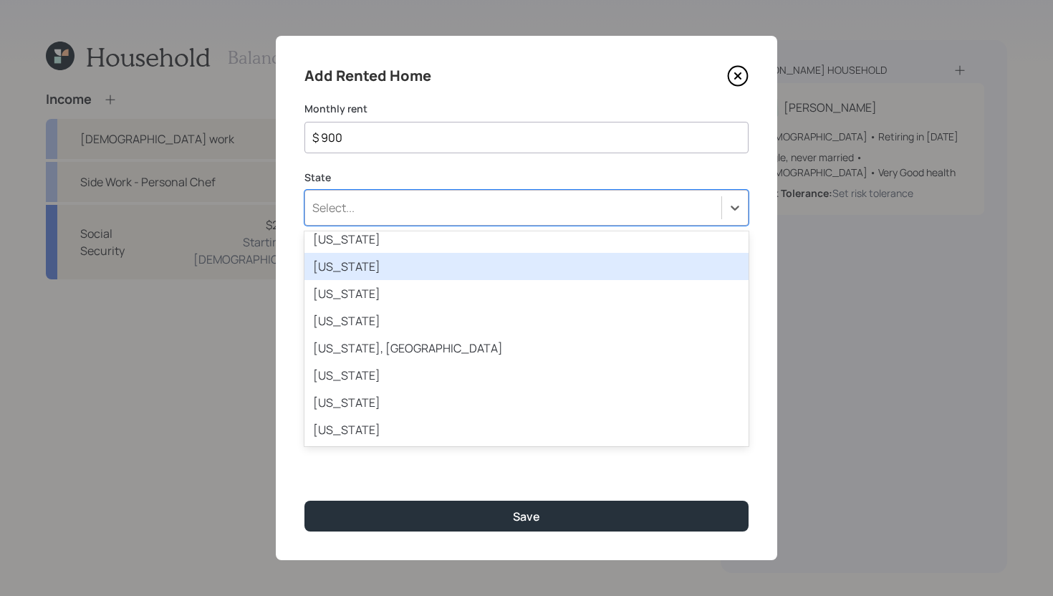
click at [402, 276] on div "Vermont" at bounding box center [526, 266] width 444 height 27
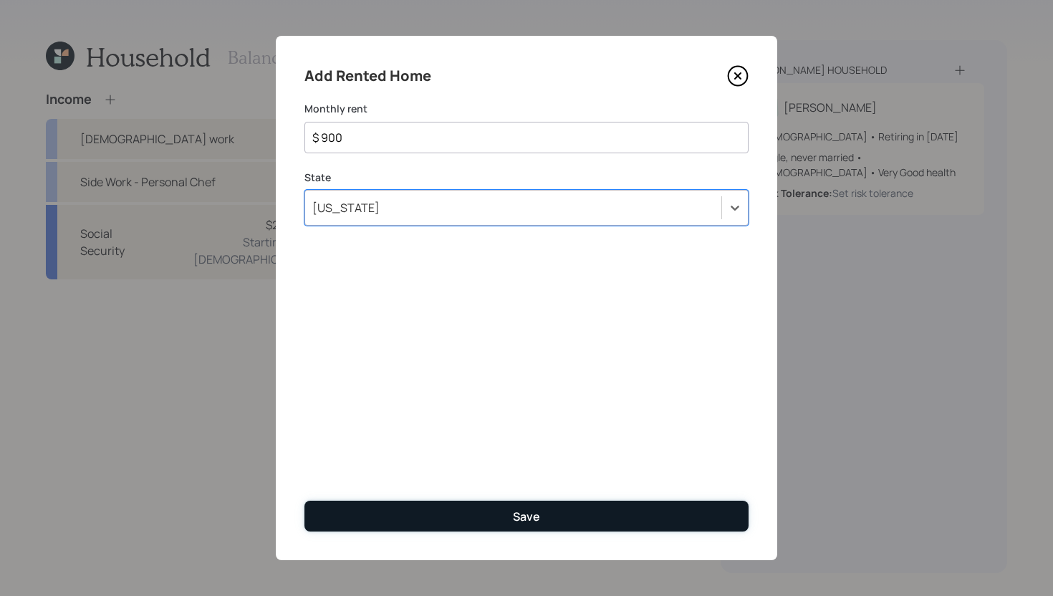
click at [438, 523] on button "Save" at bounding box center [526, 516] width 444 height 31
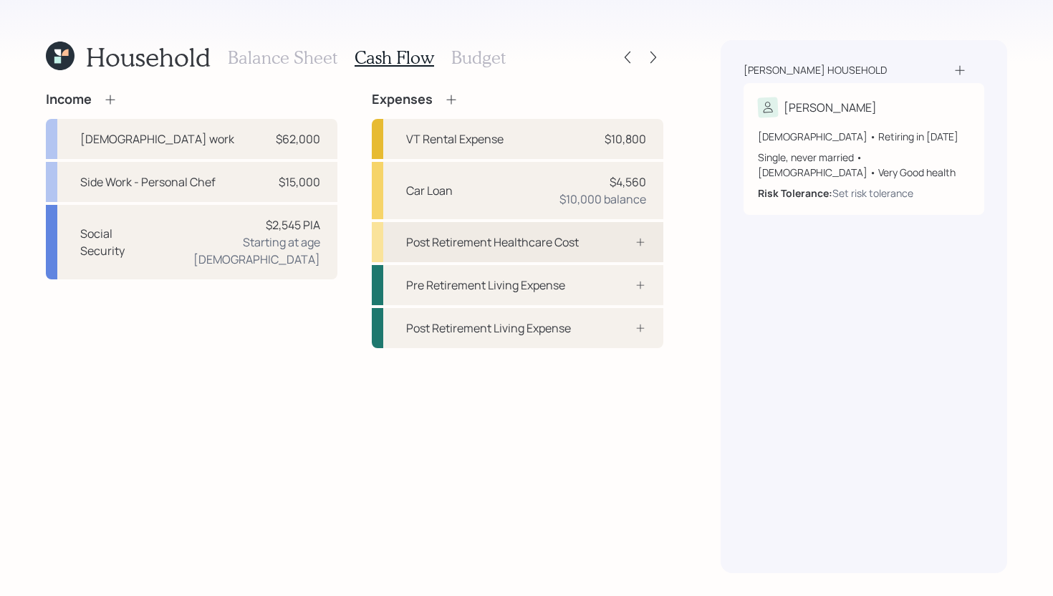
click at [493, 244] on div "Post Retirement Healthcare Cost" at bounding box center [492, 241] width 173 height 17
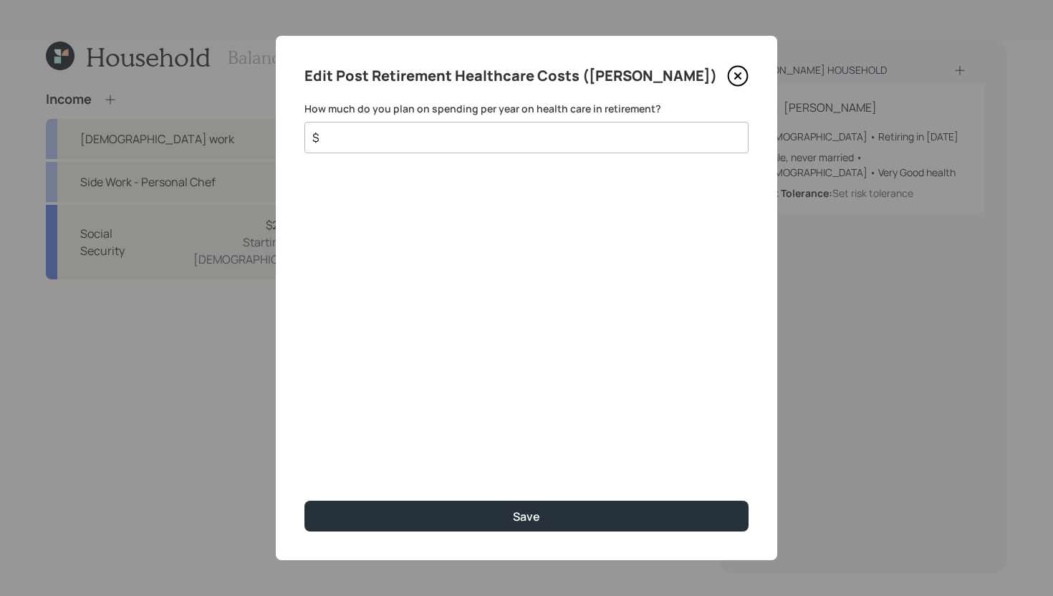
click at [518, 139] on input "$" at bounding box center [521, 137] width 420 height 17
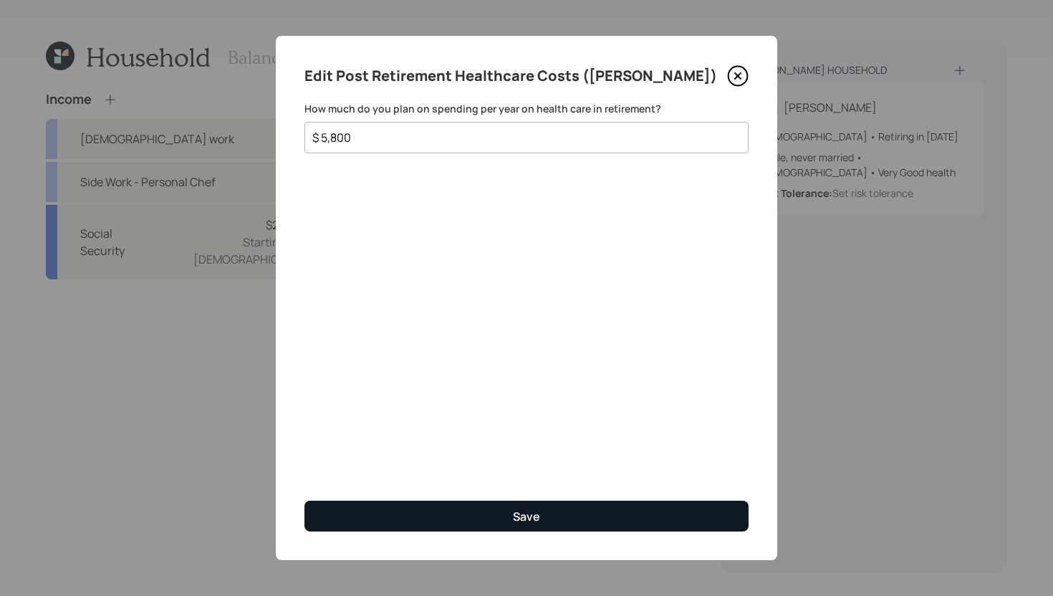
type input "$ 5,800"
click at [506, 512] on button "Save" at bounding box center [526, 516] width 444 height 31
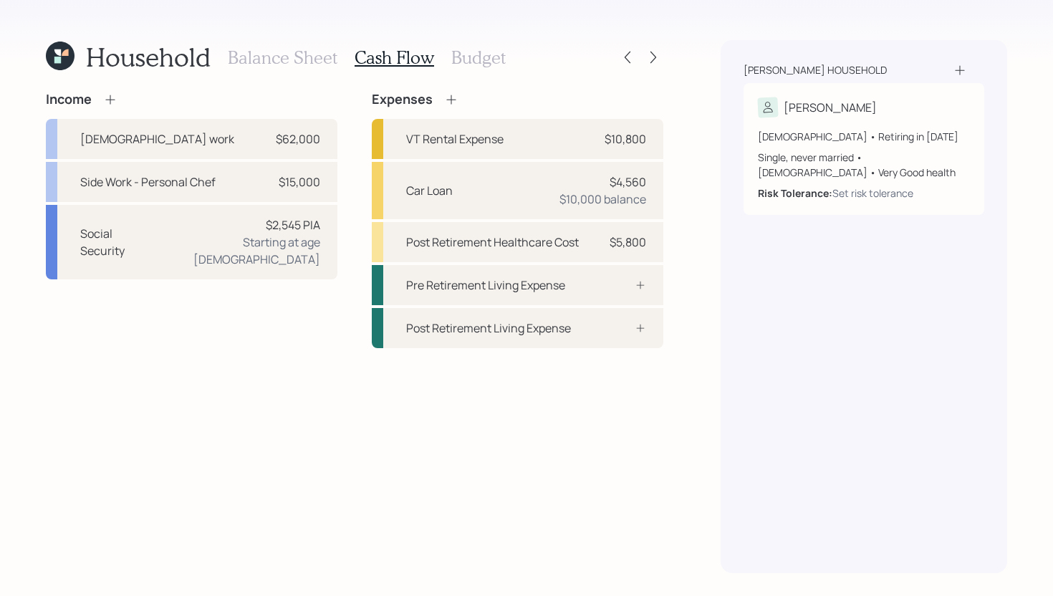
click at [453, 101] on icon at bounding box center [451, 99] width 14 height 14
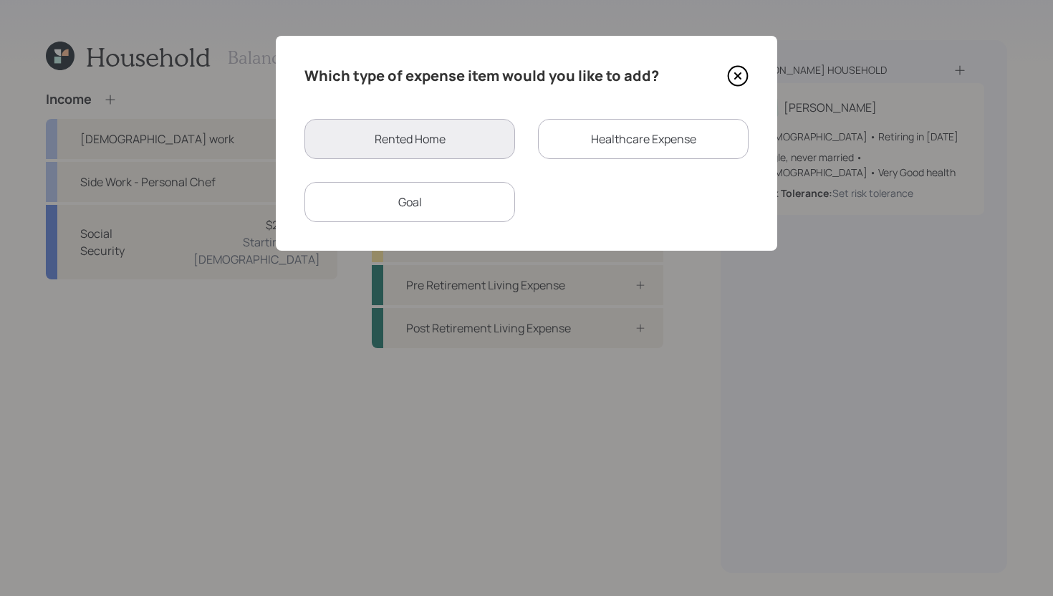
click at [578, 137] on div "Healthcare Expense" at bounding box center [643, 139] width 211 height 40
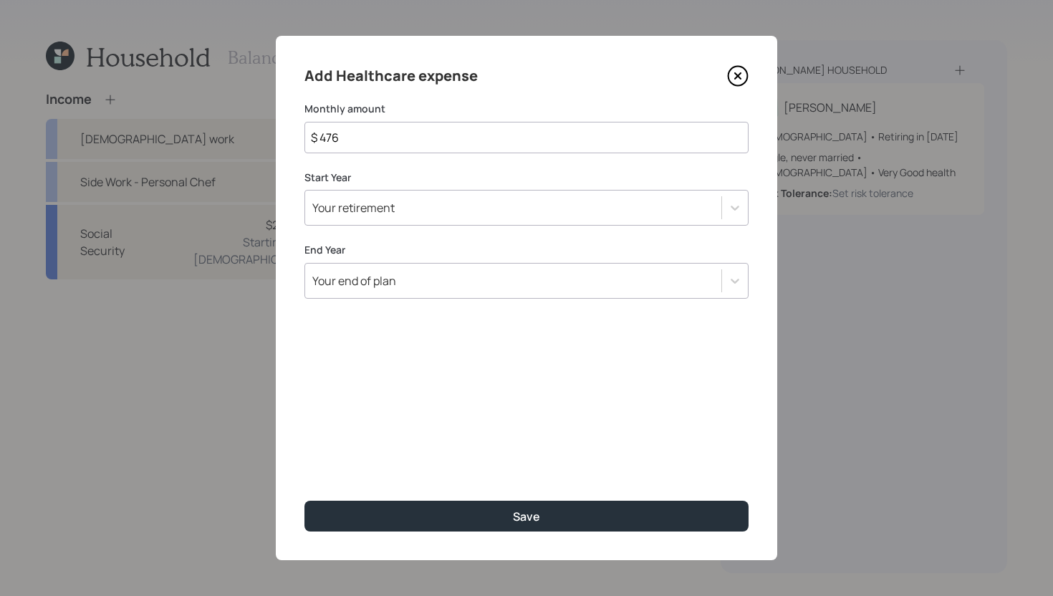
click at [576, 137] on input "$ 476" at bounding box center [526, 138] width 444 height 32
type input "$ 167"
click at [564, 198] on div "Your retirement" at bounding box center [513, 208] width 416 height 24
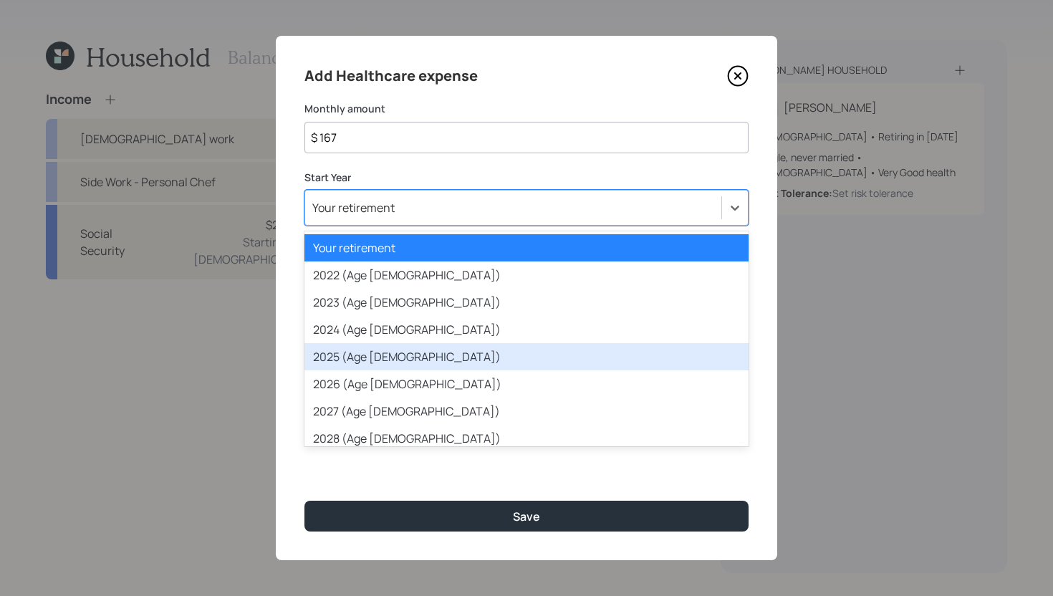
click at [459, 361] on div "2025 (Age [DEMOGRAPHIC_DATA])" at bounding box center [526, 356] width 444 height 27
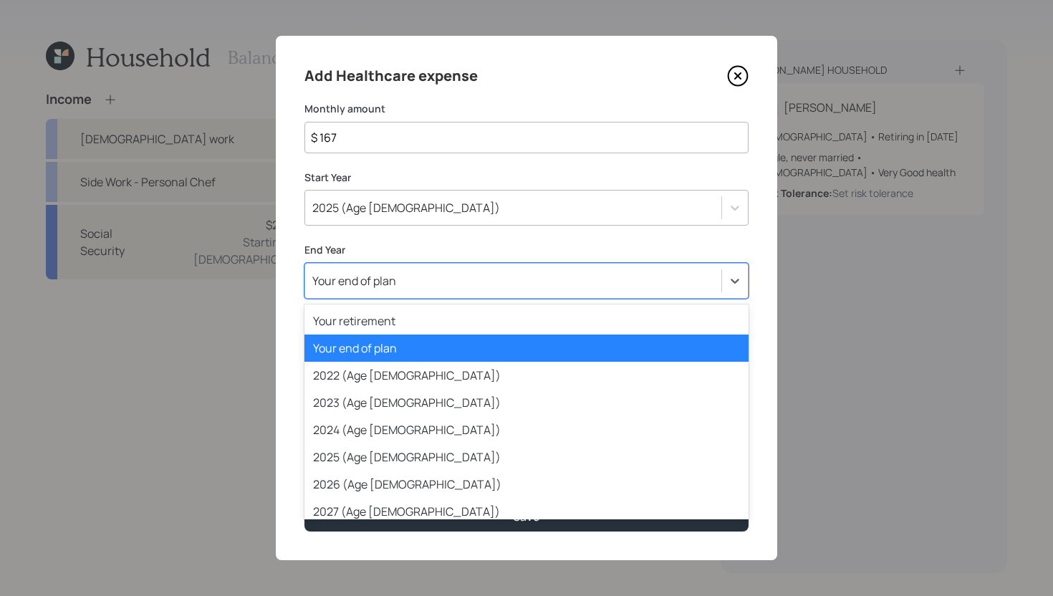
click at [482, 291] on div "Your end of plan" at bounding box center [513, 281] width 416 height 24
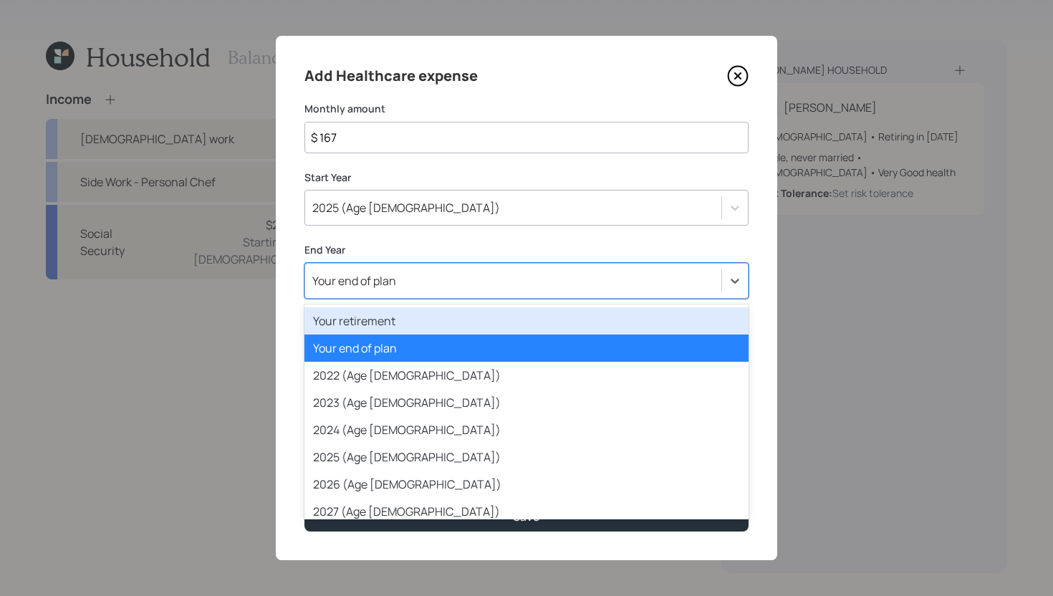
click at [479, 317] on div "Your retirement" at bounding box center [526, 320] width 444 height 27
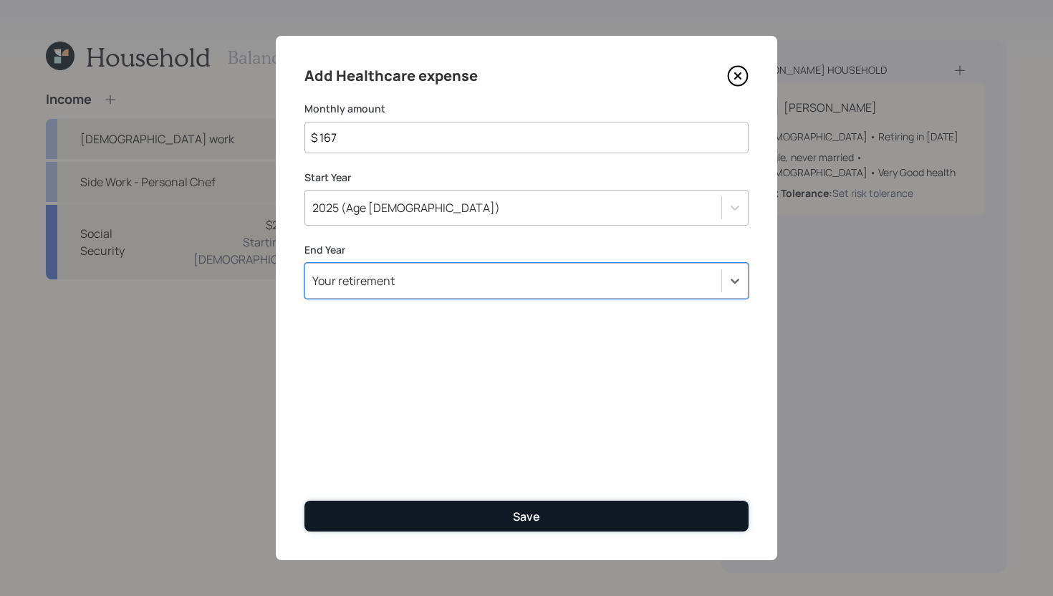
click at [486, 517] on button "Save" at bounding box center [526, 516] width 444 height 31
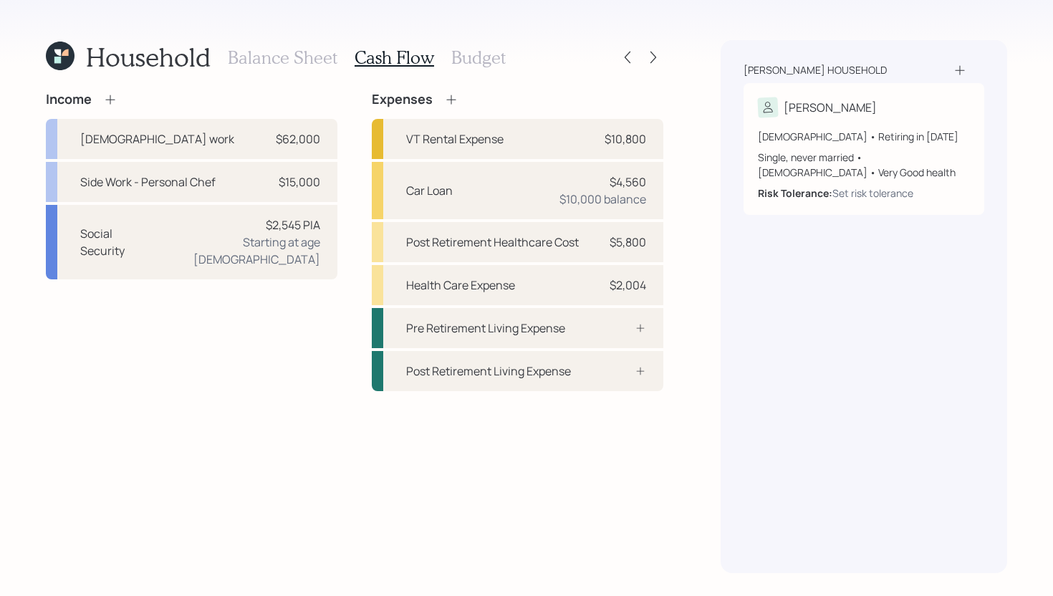
click at [301, 63] on h3 "Balance Sheet" at bounding box center [283, 57] width 110 height 21
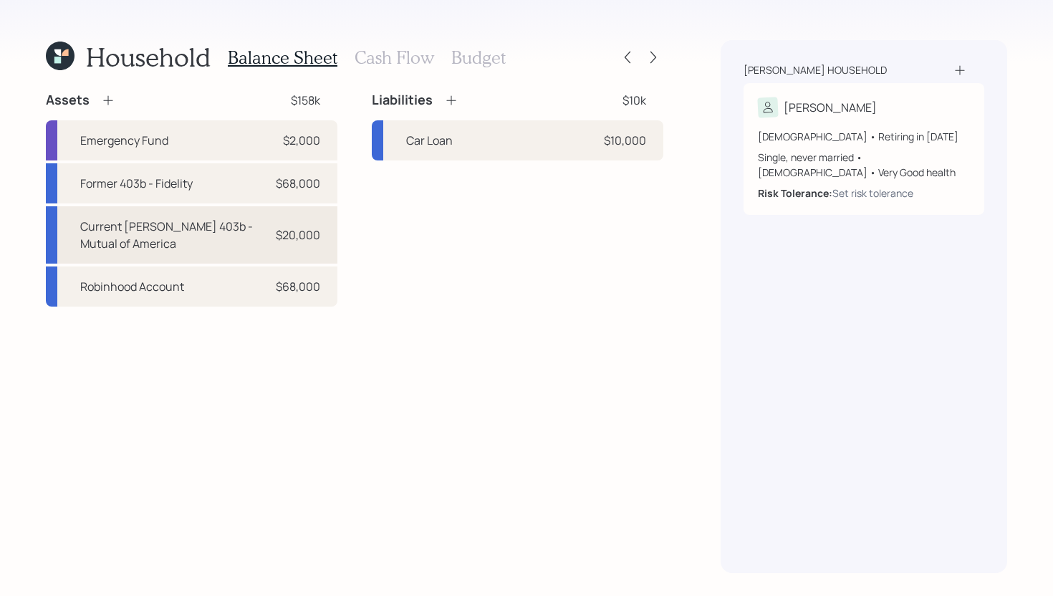
click at [178, 217] on div "Current Roth 403b - Mutual of America $20,000" at bounding box center [191, 234] width 291 height 57
select select "roth_403b"
select select "balanced"
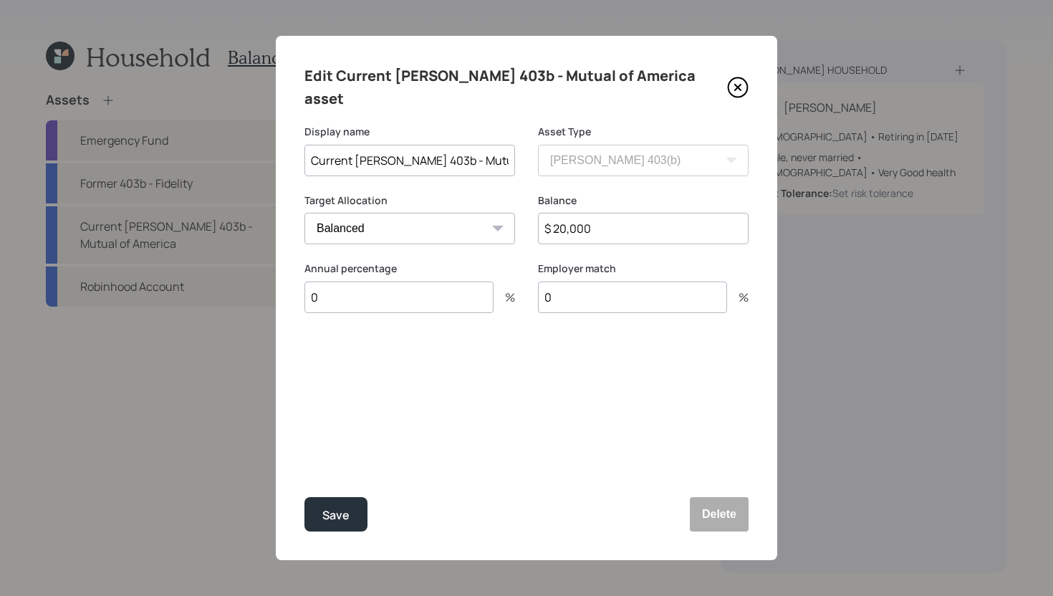
click at [392, 281] on input "0" at bounding box center [398, 297] width 189 height 32
click at [393, 281] on input "0" at bounding box center [398, 297] width 189 height 32
type input "8"
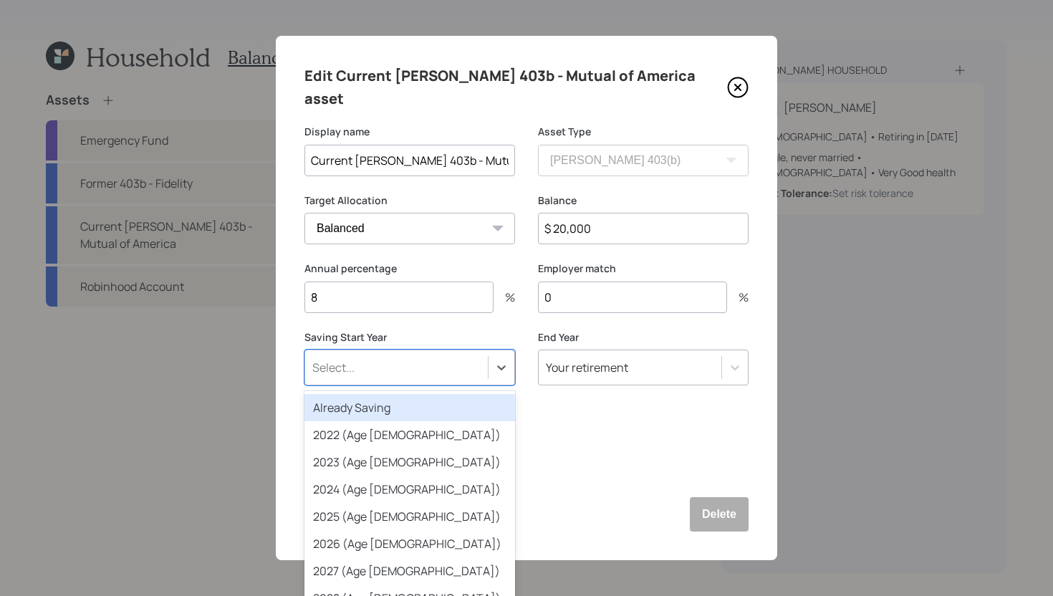
click at [449, 355] on div "Select..." at bounding box center [396, 367] width 183 height 24
click at [433, 394] on div "Already Saving" at bounding box center [409, 407] width 211 height 27
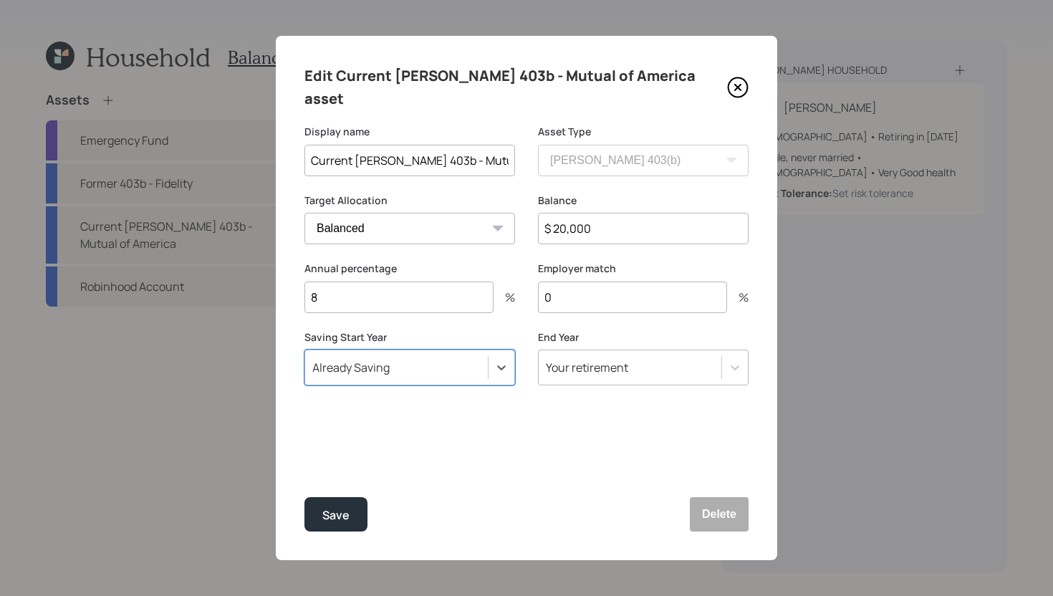
click at [583, 281] on input "0" at bounding box center [632, 297] width 189 height 32
type input "5"
click at [359, 512] on button "Save" at bounding box center [335, 514] width 63 height 34
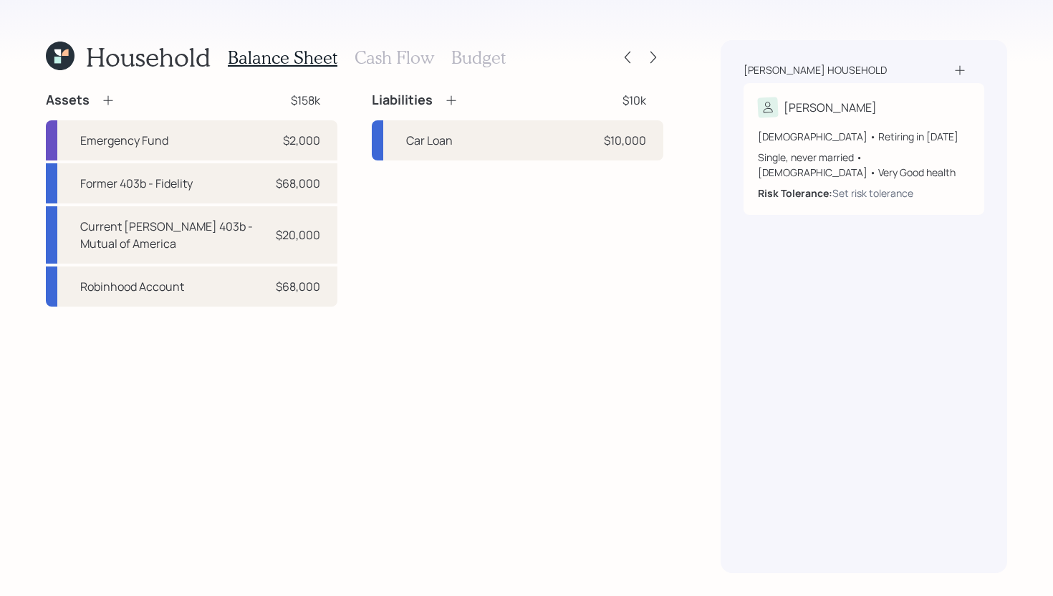
click at [380, 65] on h3 "Cash Flow" at bounding box center [393, 57] width 79 height 21
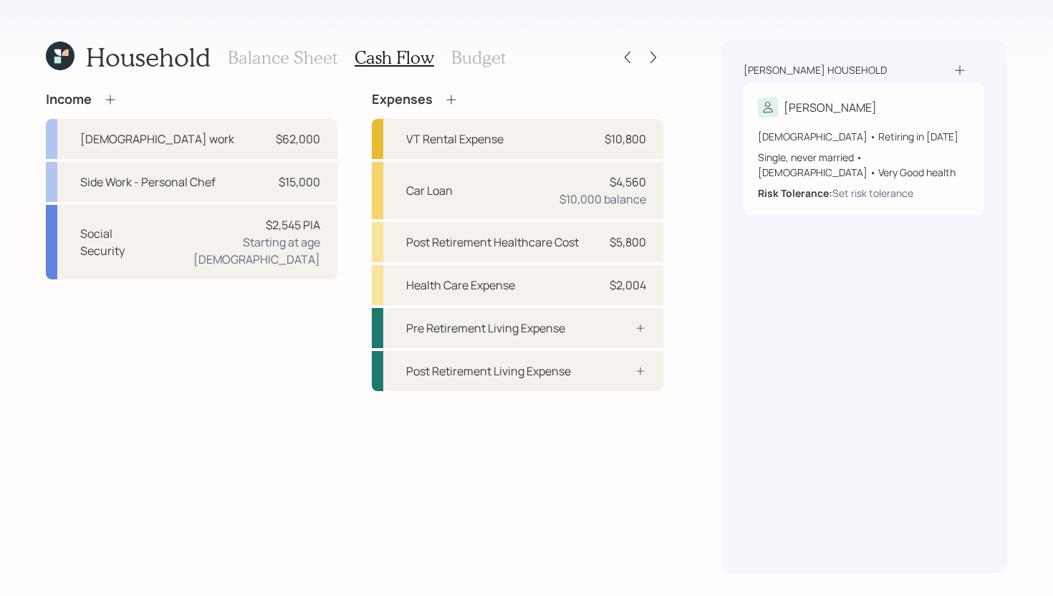
click at [493, 61] on h3 "Budget" at bounding box center [478, 57] width 54 height 21
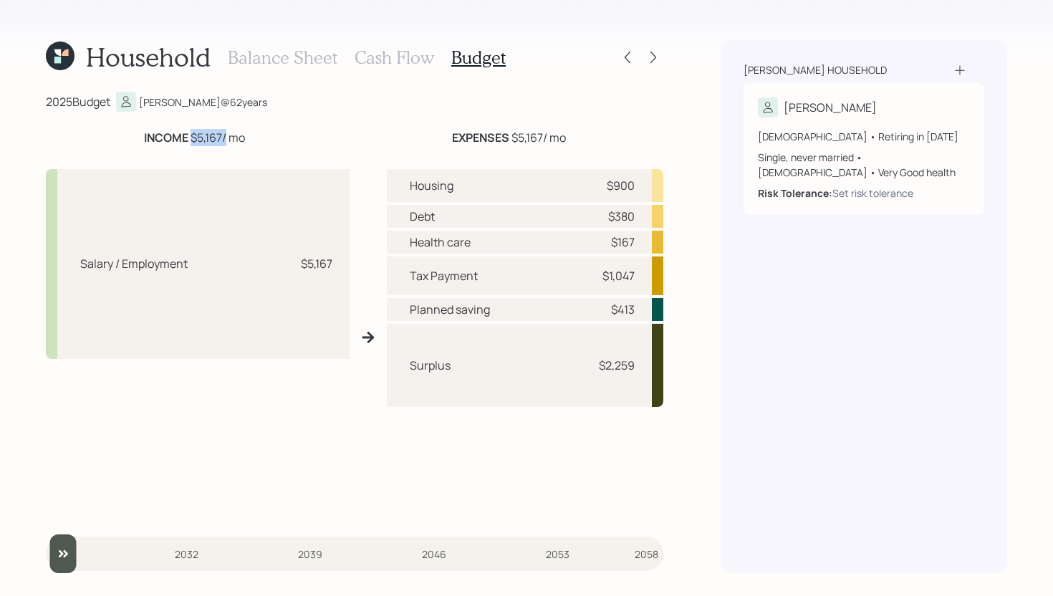
drag, startPoint x: 190, startPoint y: 137, endPoint x: 224, endPoint y: 132, distance: 34.6
click at [224, 132] on div "INCOME $5,167 / mo" at bounding box center [194, 137] width 101 height 17
drag, startPoint x: 510, startPoint y: 135, endPoint x: 546, endPoint y: 135, distance: 35.8
click at [546, 135] on div "EXPENSES $5,167 / mo" at bounding box center [509, 137] width 114 height 17
drag, startPoint x: 601, startPoint y: 273, endPoint x: 642, endPoint y: 273, distance: 41.5
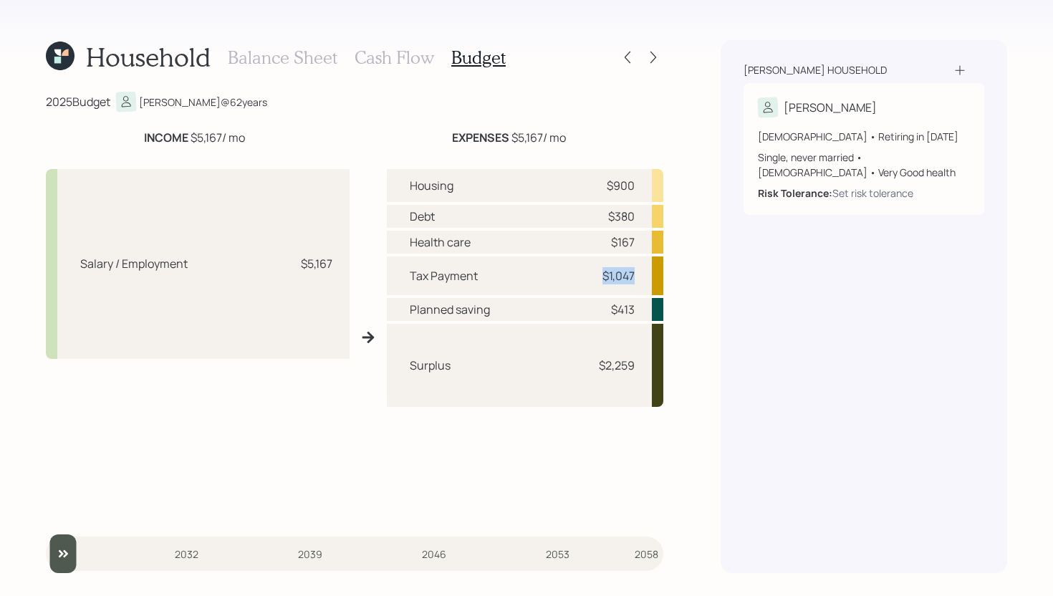
click at [642, 273] on div "Tax Payment $1,047" at bounding box center [525, 275] width 276 height 39
drag, startPoint x: 607, startPoint y: 305, endPoint x: 639, endPoint y: 305, distance: 31.5
click at [639, 305] on div "Planned saving $413" at bounding box center [525, 309] width 276 height 23
drag, startPoint x: 604, startPoint y: 184, endPoint x: 644, endPoint y: 185, distance: 39.4
click at [644, 185] on div "Housing $900" at bounding box center [525, 185] width 276 height 33
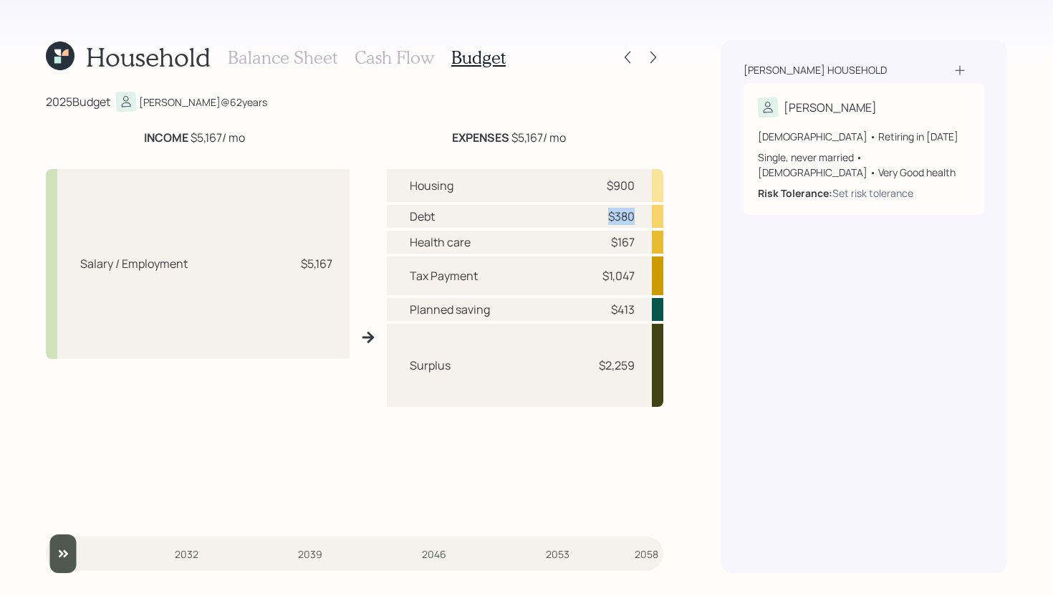
drag, startPoint x: 605, startPoint y: 218, endPoint x: 642, endPoint y: 218, distance: 37.2
click at [642, 218] on div "Debt $380" at bounding box center [525, 216] width 276 height 23
drag, startPoint x: 607, startPoint y: 241, endPoint x: 632, endPoint y: 242, distance: 25.1
click at [632, 242] on div "$167" at bounding box center [613, 241] width 43 height 17
drag, startPoint x: 596, startPoint y: 361, endPoint x: 632, endPoint y: 361, distance: 36.5
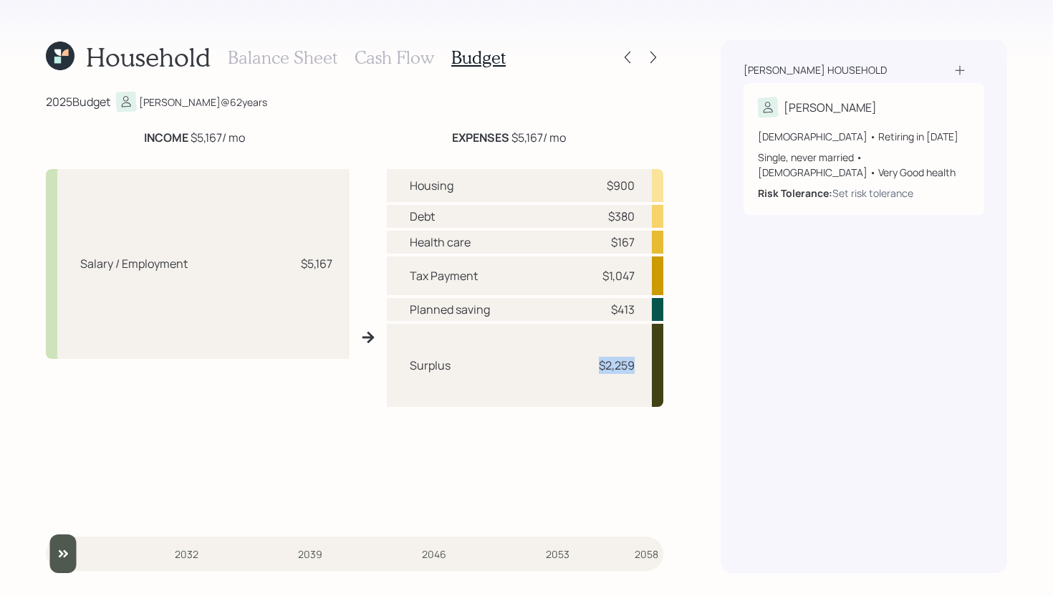
click at [632, 361] on div "$2,259" at bounding box center [613, 365] width 43 height 17
click at [531, 331] on div "Surplus $2,259" at bounding box center [525, 365] width 276 height 83
click at [403, 54] on h3 "Cash Flow" at bounding box center [393, 57] width 79 height 21
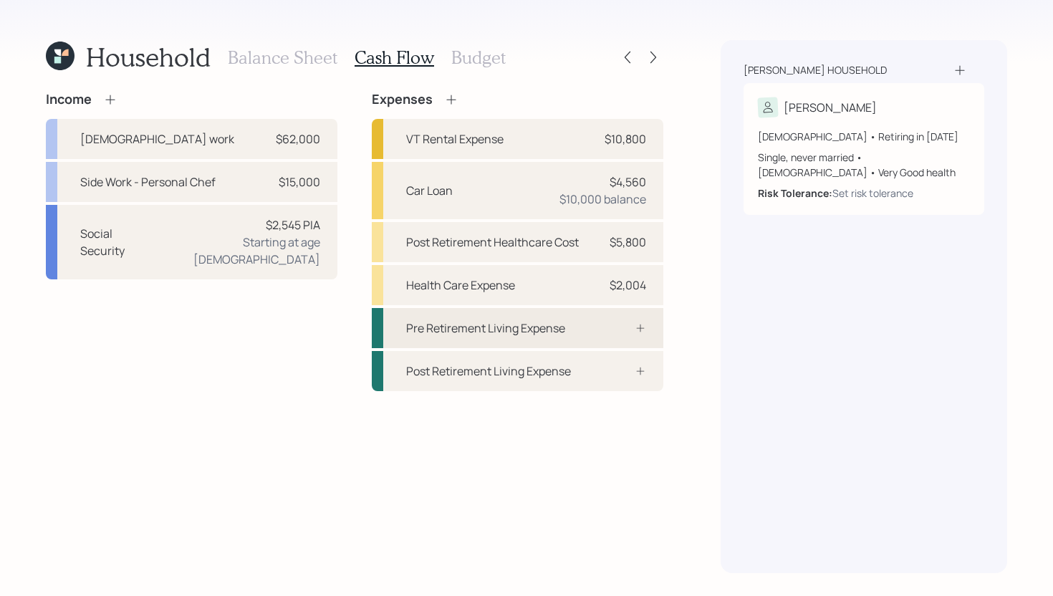
click at [549, 337] on div "Pre Retirement Living Expense" at bounding box center [517, 328] width 291 height 40
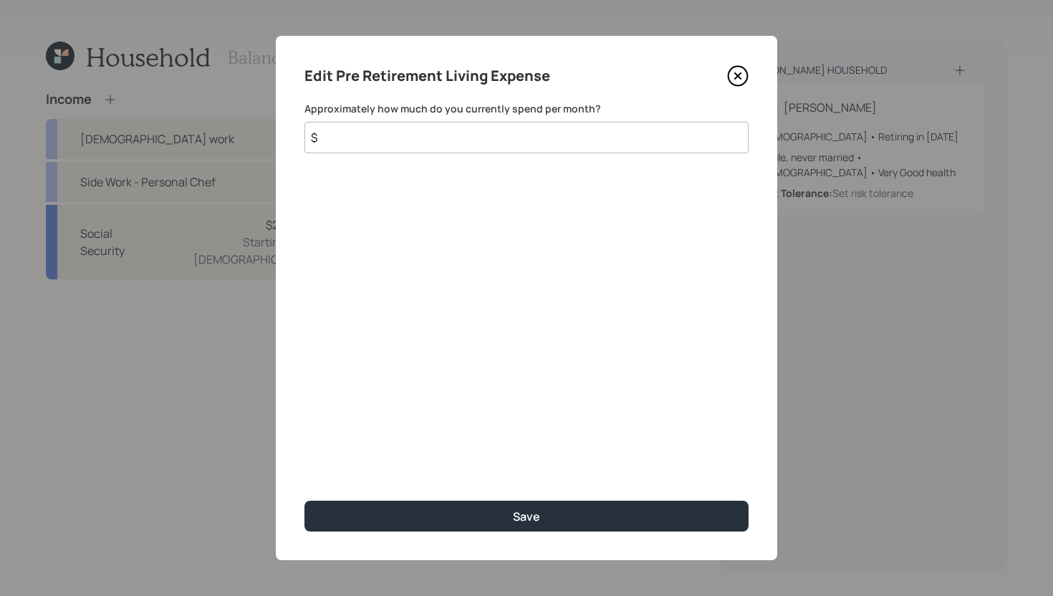
click at [538, 152] on input "$" at bounding box center [526, 138] width 444 height 32
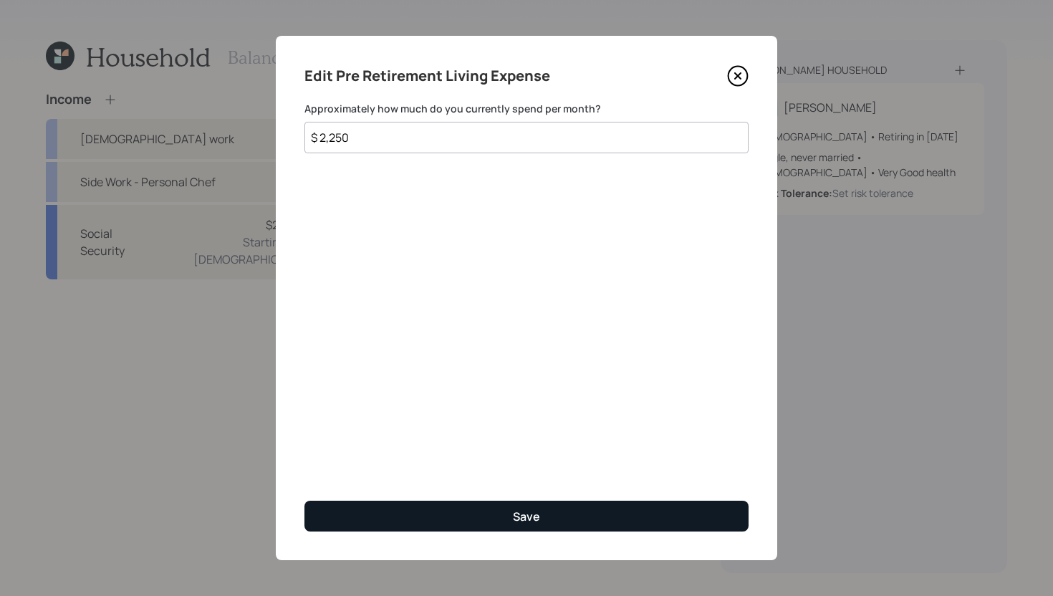
type input "$ 2,250"
click at [521, 524] on button "Save" at bounding box center [526, 516] width 444 height 31
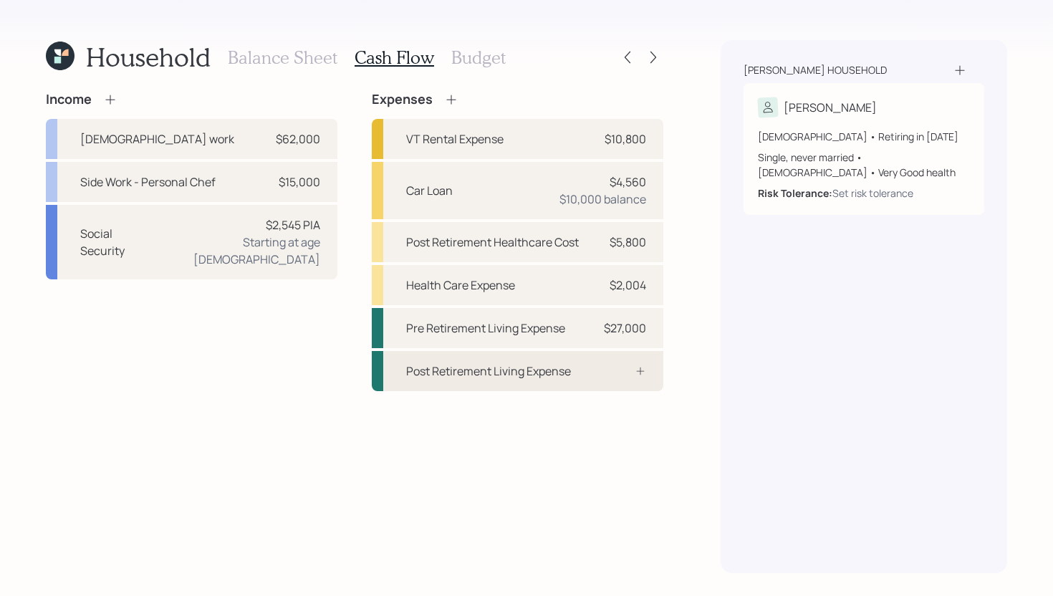
click at [609, 363] on div "Post Retirement Living Expense" at bounding box center [517, 371] width 291 height 40
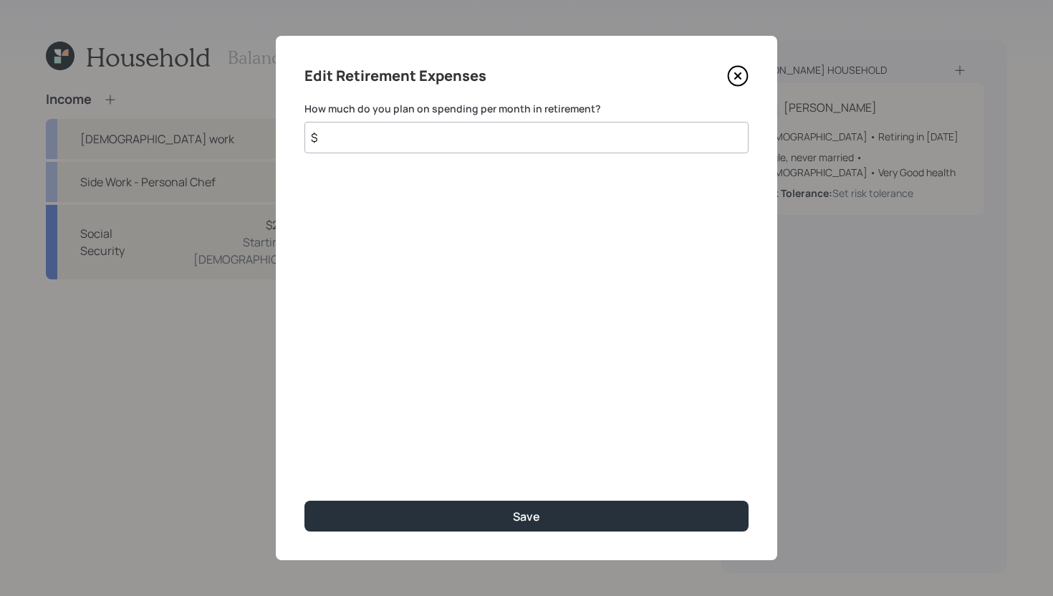
click at [509, 148] on input "$" at bounding box center [526, 138] width 444 height 32
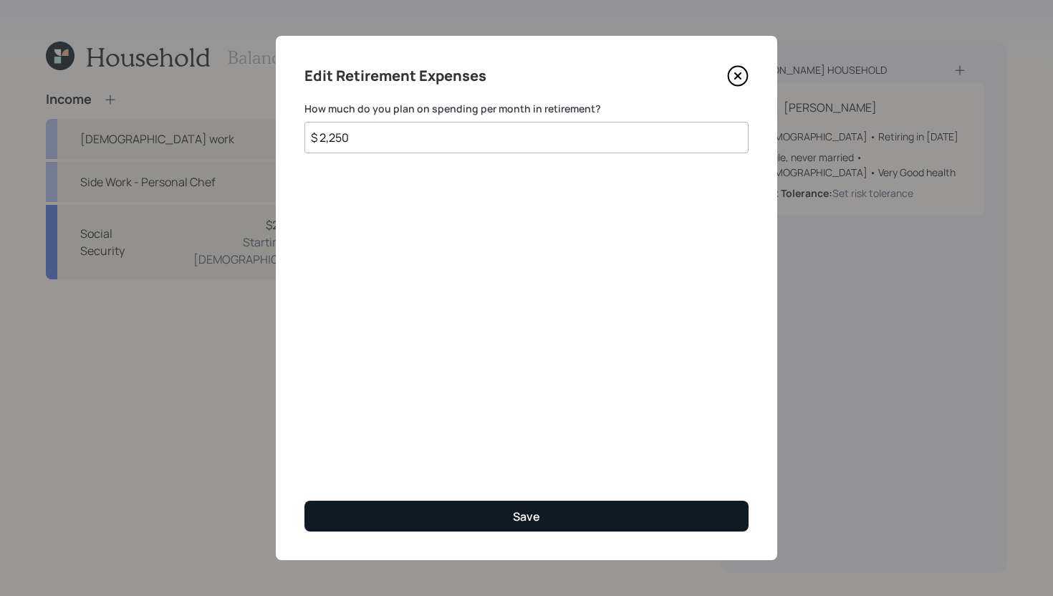
type input "$ 2,250"
click at [592, 506] on button "Save" at bounding box center [526, 516] width 444 height 31
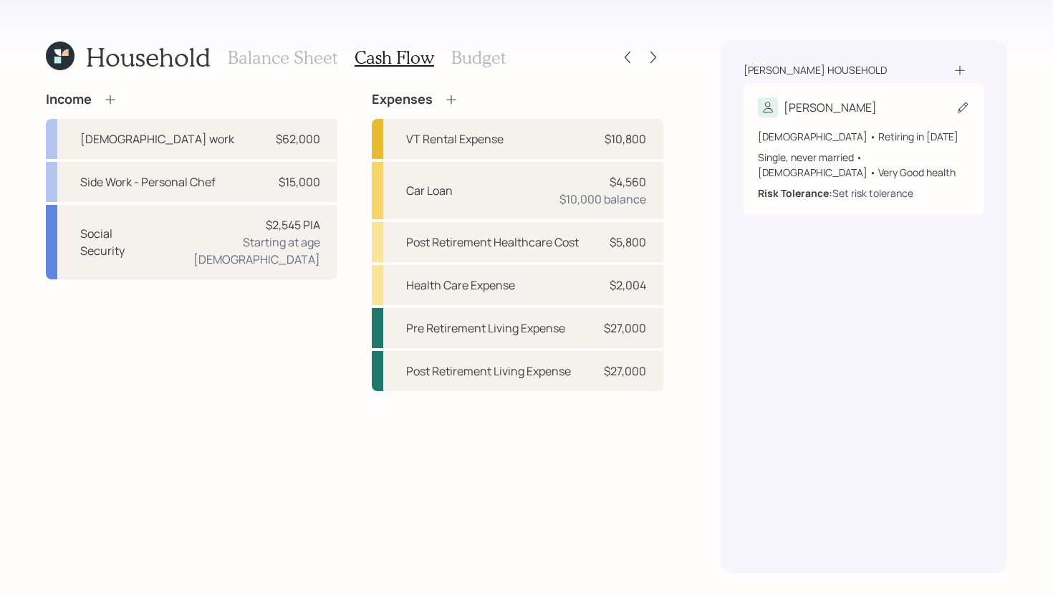
click at [840, 193] on div "Set risk tolerance" at bounding box center [872, 192] width 81 height 15
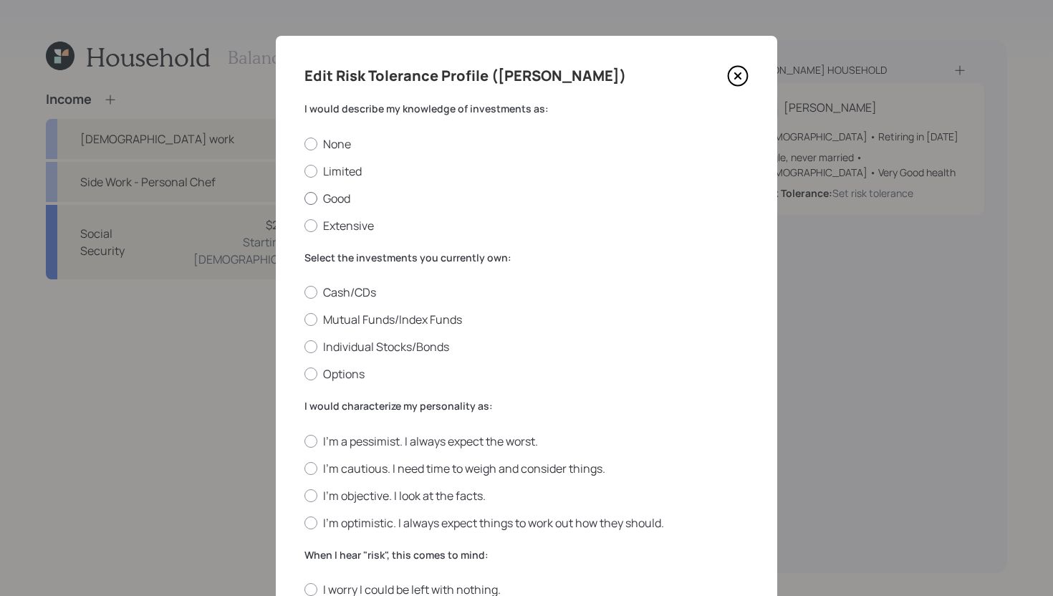
click at [334, 205] on label "Good" at bounding box center [526, 198] width 444 height 16
click at [304, 198] on input "Good" at bounding box center [304, 198] width 1 height 1
radio input "true"
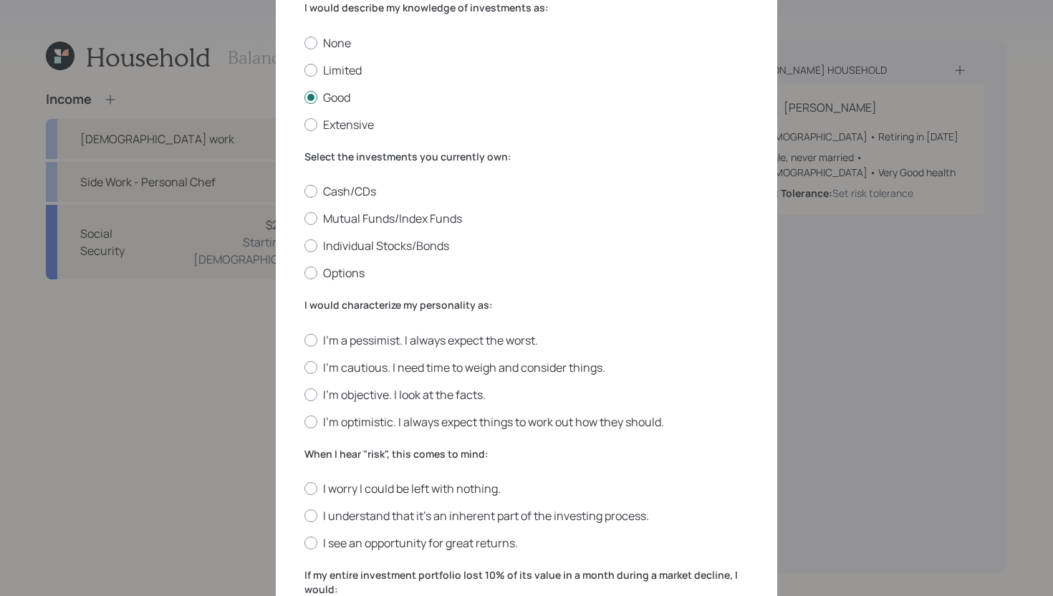
scroll to position [103, 0]
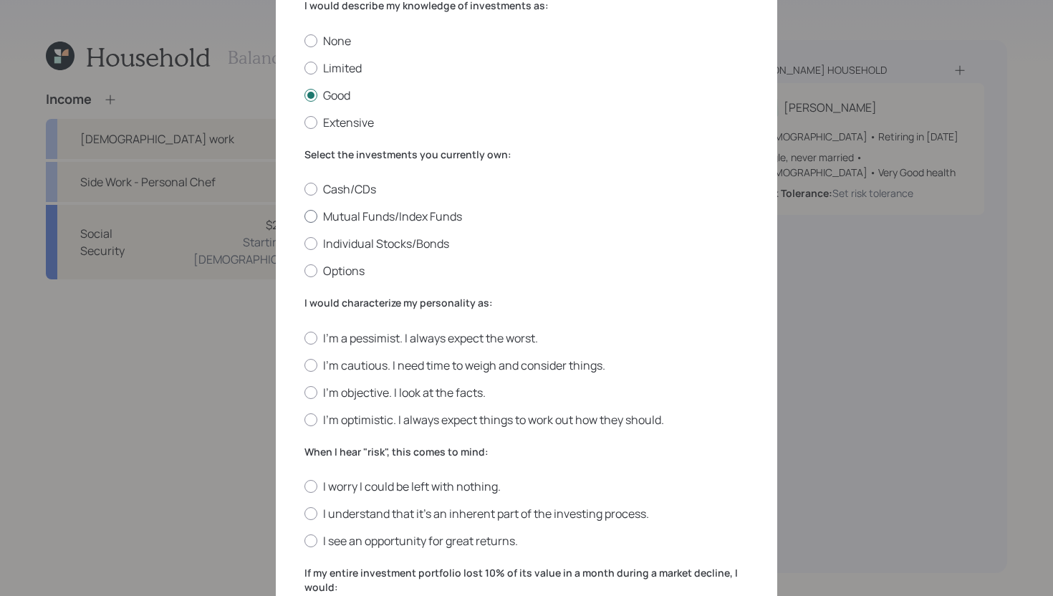
click at [450, 216] on label "Mutual Funds/Index Funds" at bounding box center [526, 216] width 444 height 16
click at [304, 216] on input "Mutual Funds/Index Funds" at bounding box center [304, 216] width 1 height 1
radio input "true"
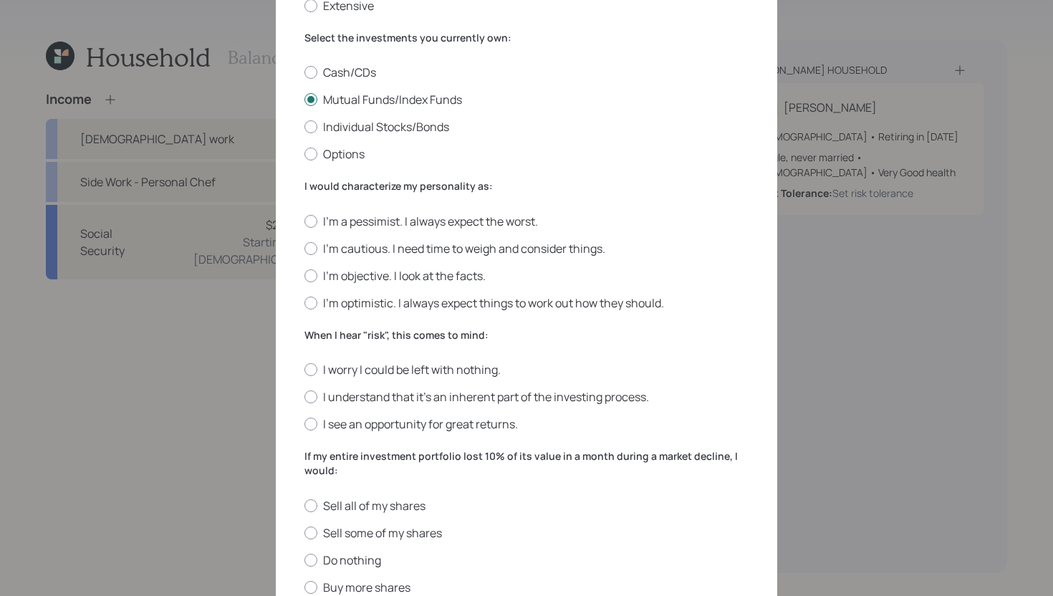
scroll to position [226, 0]
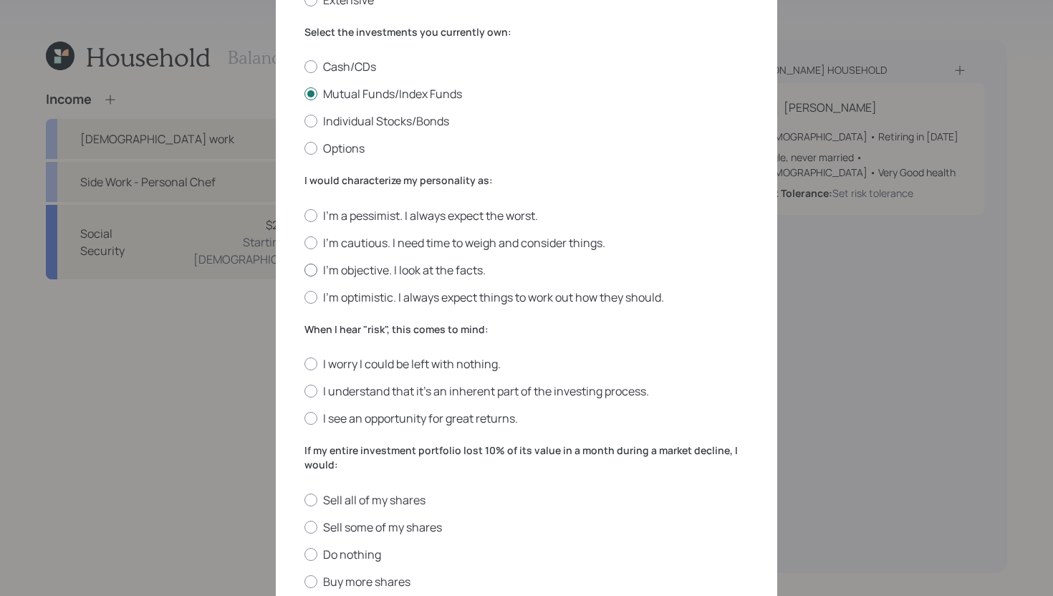
click at [420, 266] on label "I'm objective. I look at the facts." at bounding box center [526, 270] width 444 height 16
click at [304, 269] on input "I'm objective. I look at the facts." at bounding box center [304, 269] width 1 height 1
radio input "true"
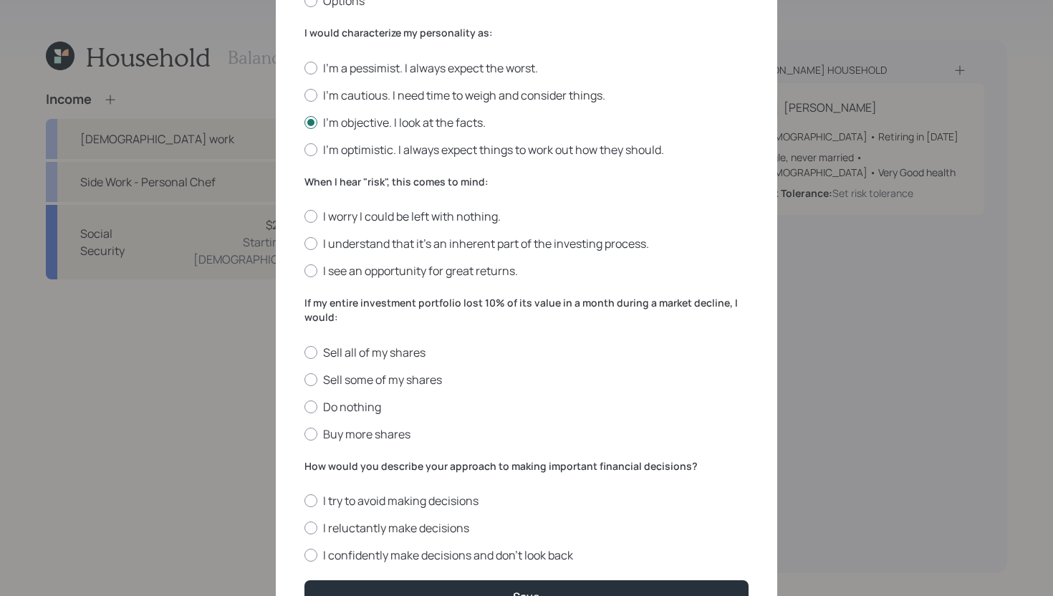
scroll to position [385, 0]
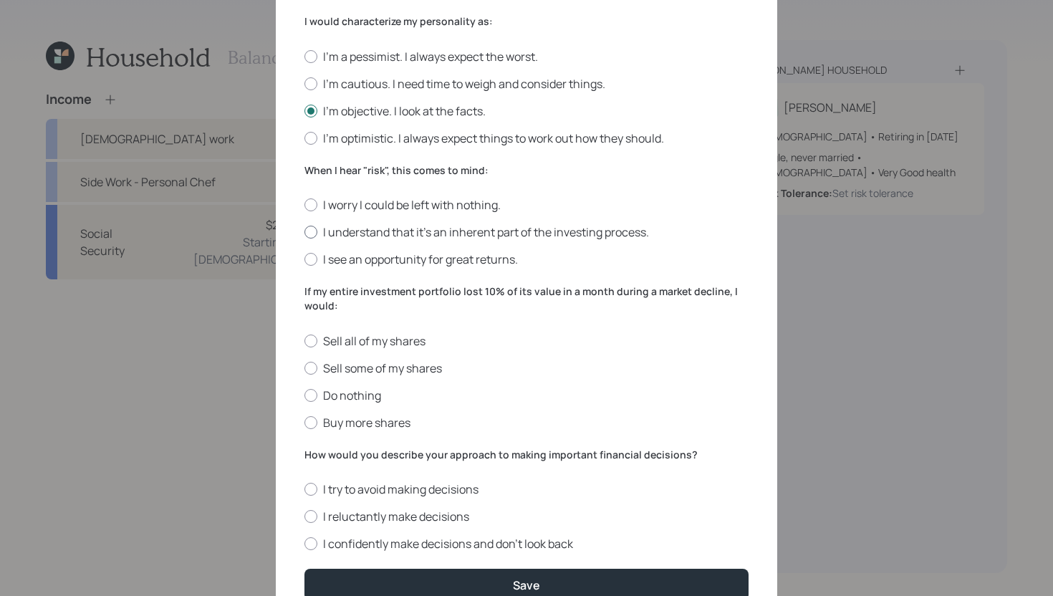
click at [442, 229] on label "I understand that it’s an inherent part of the investing process." at bounding box center [526, 232] width 444 height 16
click at [304, 232] on input "I understand that it’s an inherent part of the investing process." at bounding box center [304, 232] width 1 height 1
radio input "true"
click at [376, 426] on label "Buy more shares" at bounding box center [526, 423] width 444 height 16
click at [304, 423] on input "Buy more shares" at bounding box center [304, 422] width 1 height 1
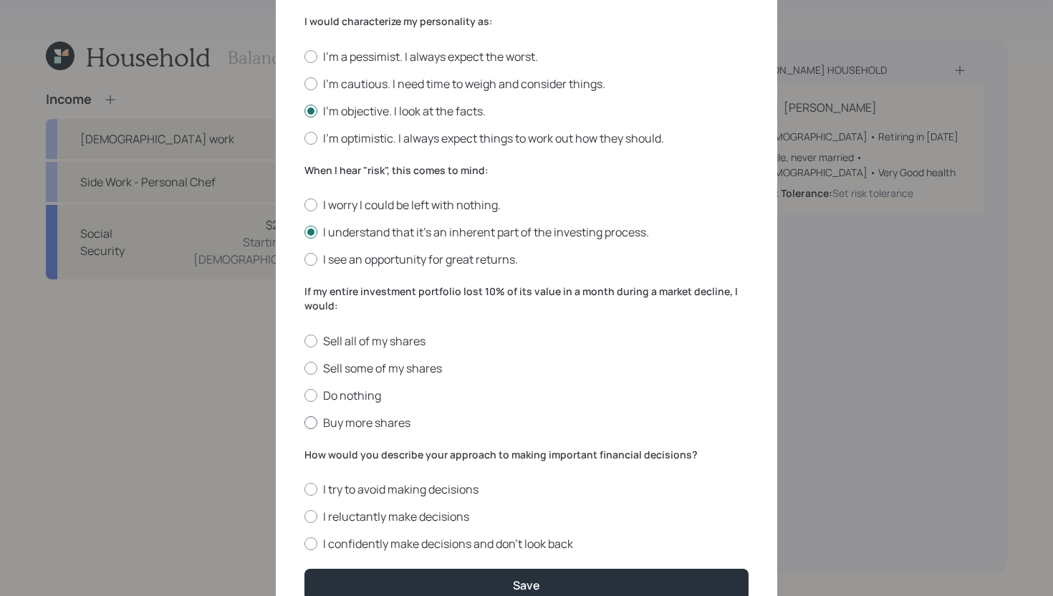
radio input "true"
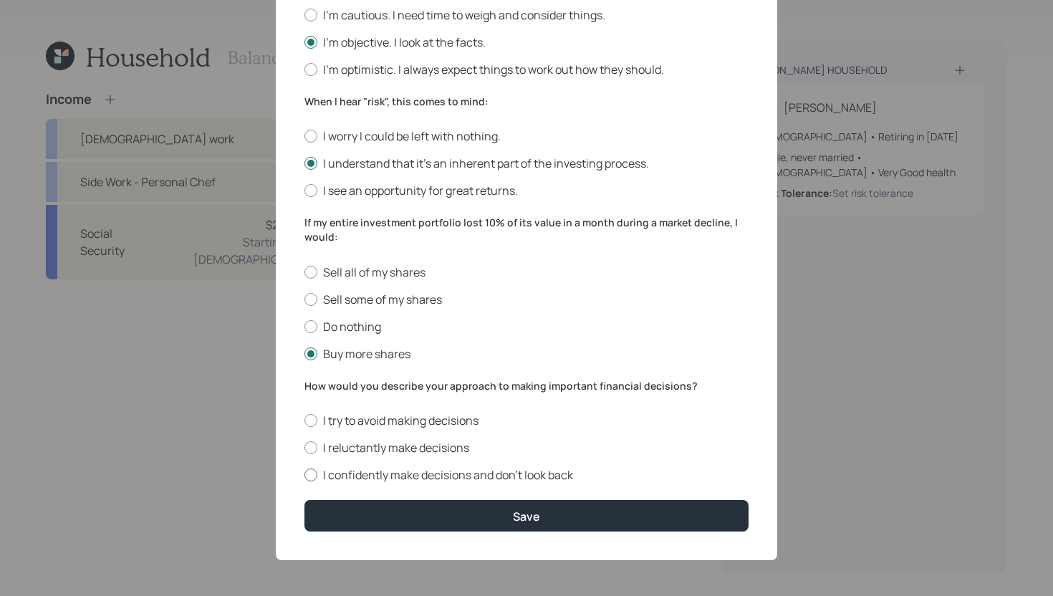
click at [390, 476] on label "I confidently make decisions and don’t look back" at bounding box center [526, 475] width 444 height 16
click at [304, 476] on input "I confidently make decisions and don’t look back" at bounding box center [304, 475] width 1 height 1
radio input "true"
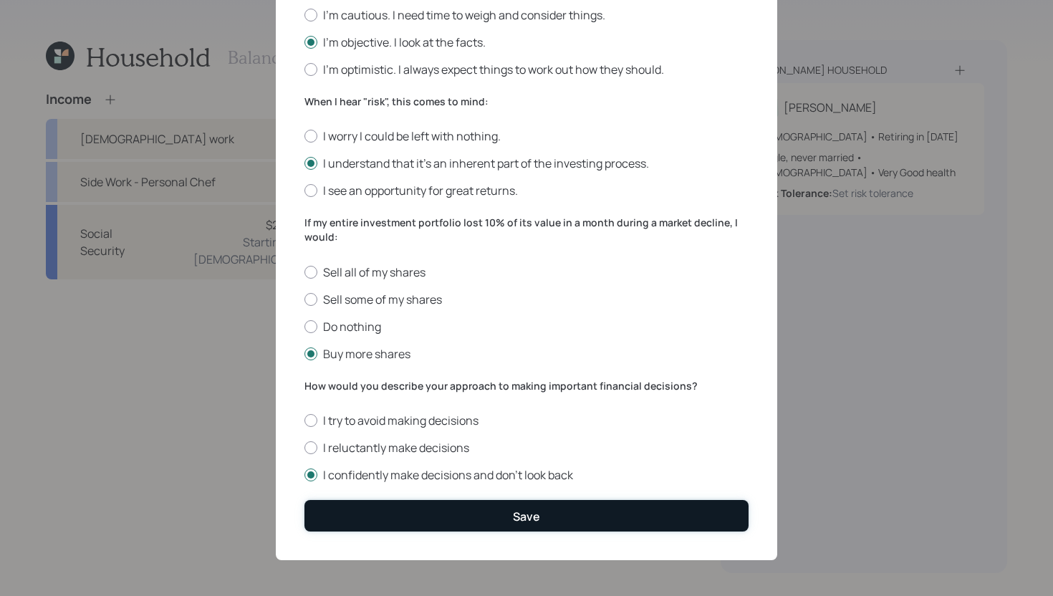
click at [390, 511] on button "Save" at bounding box center [526, 515] width 444 height 31
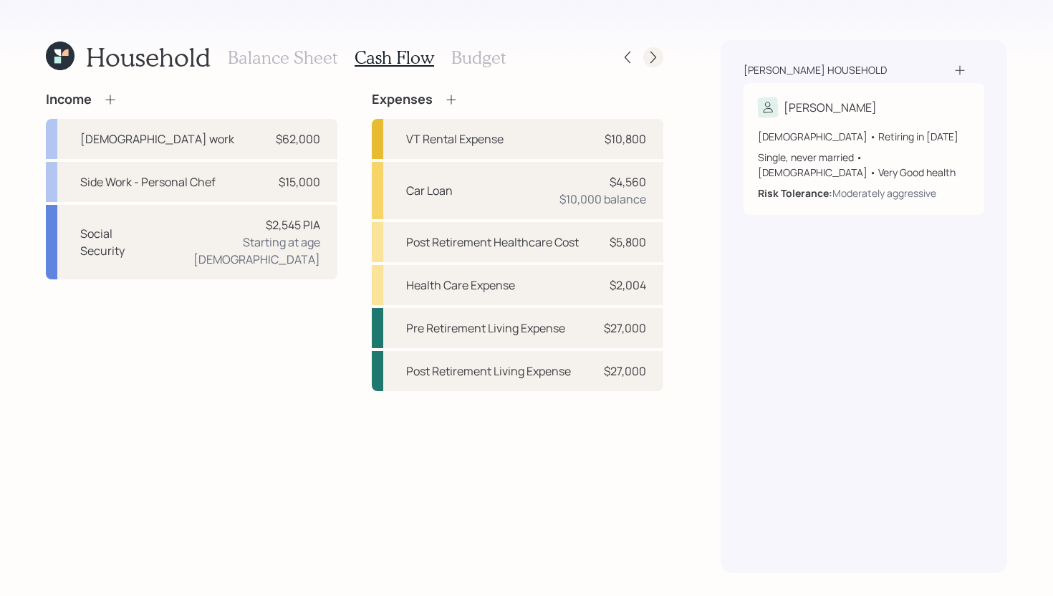
click at [650, 62] on icon at bounding box center [653, 57] width 14 height 14
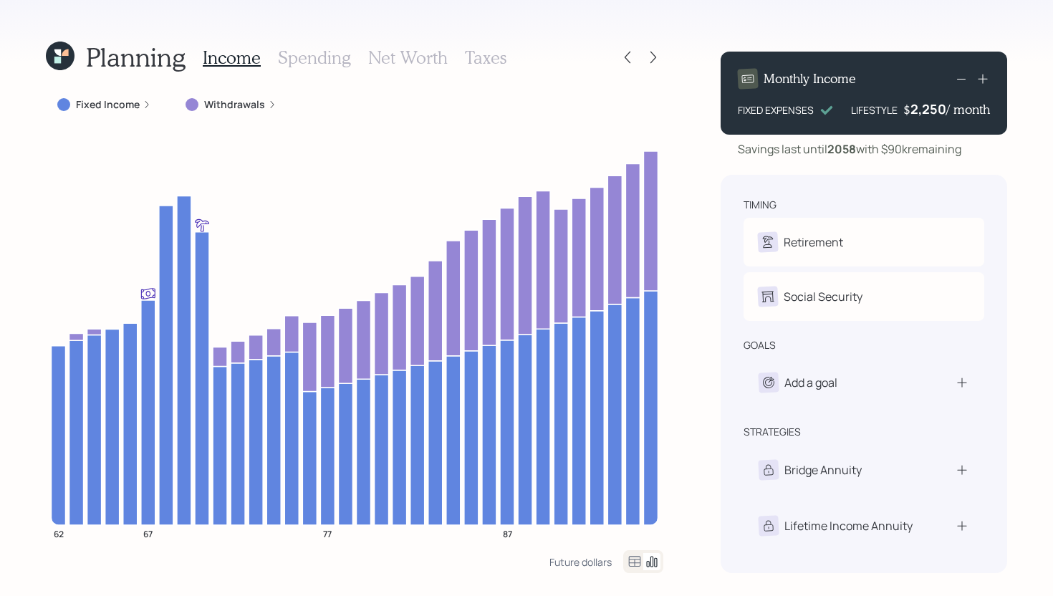
click at [132, 104] on label "Fixed Income" at bounding box center [108, 104] width 64 height 14
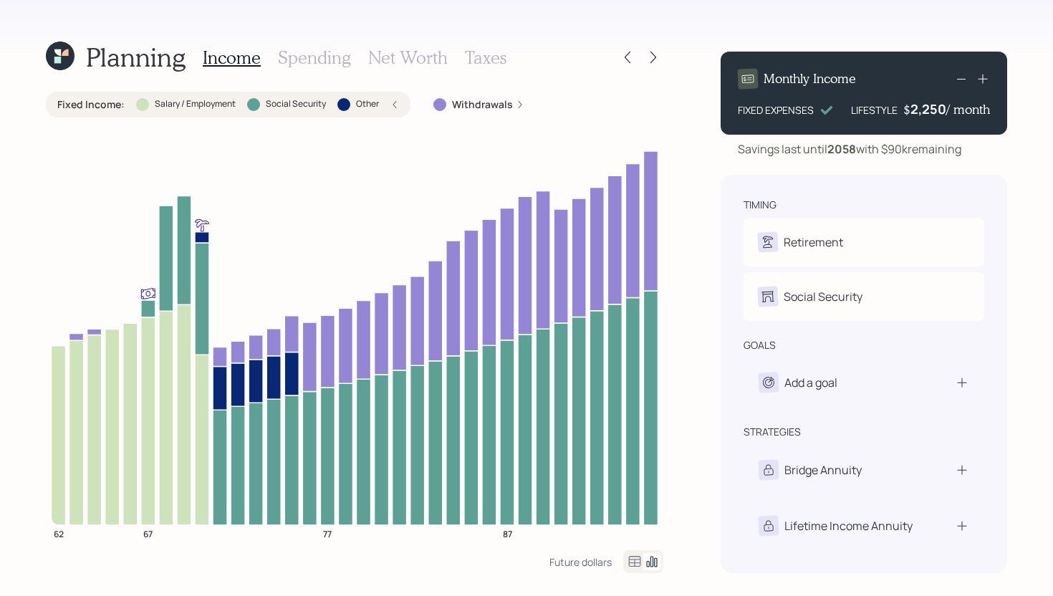
click at [132, 104] on div "Fixed Income : Salary / Employment Social Security Other" at bounding box center [228, 104] width 342 height 14
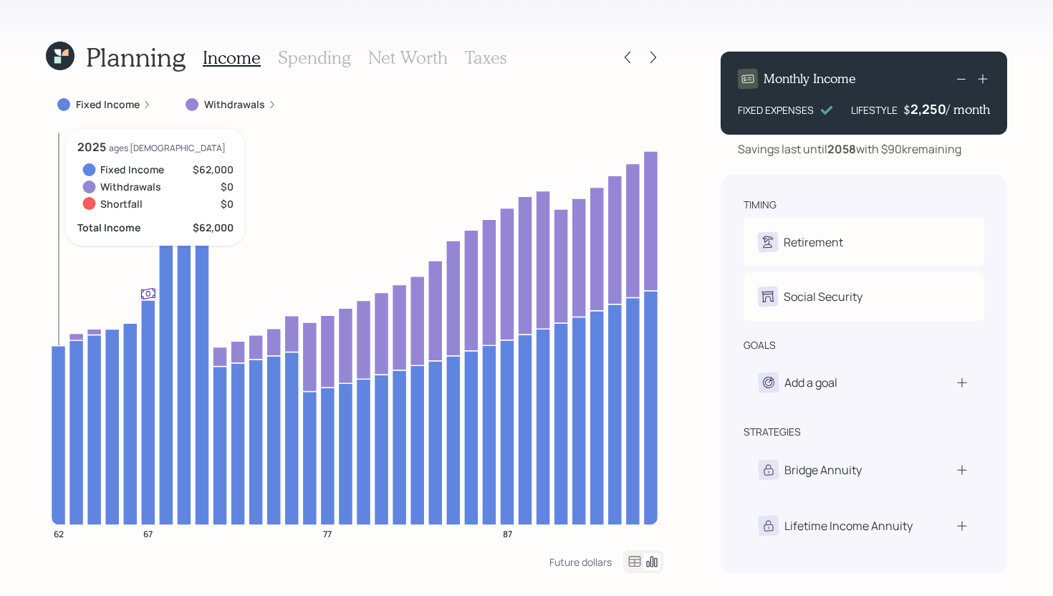
click at [57, 443] on icon at bounding box center [59, 434] width 14 height 179
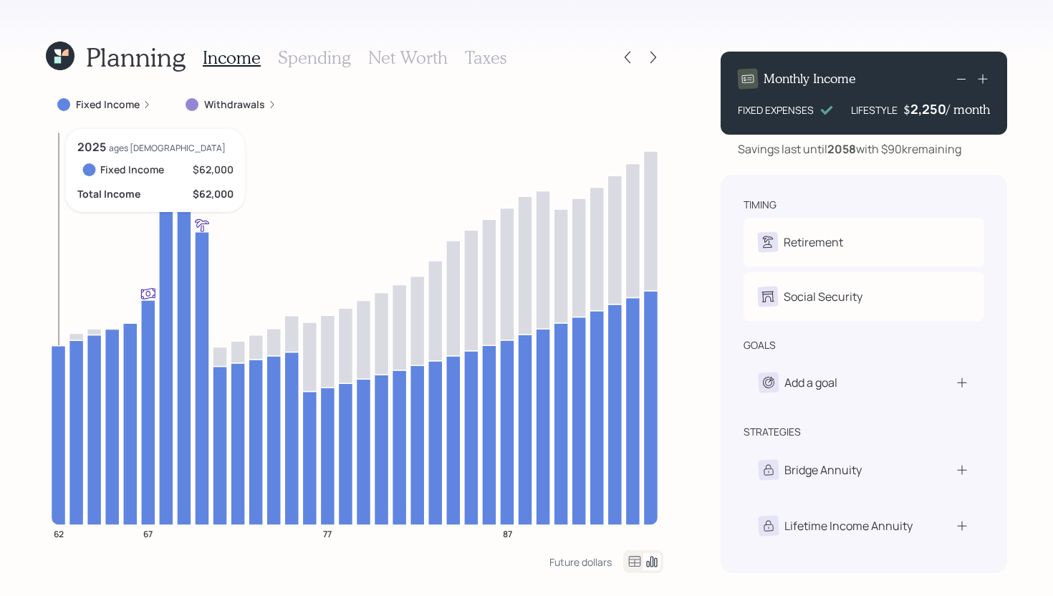
click at [57, 443] on icon at bounding box center [59, 434] width 14 height 179
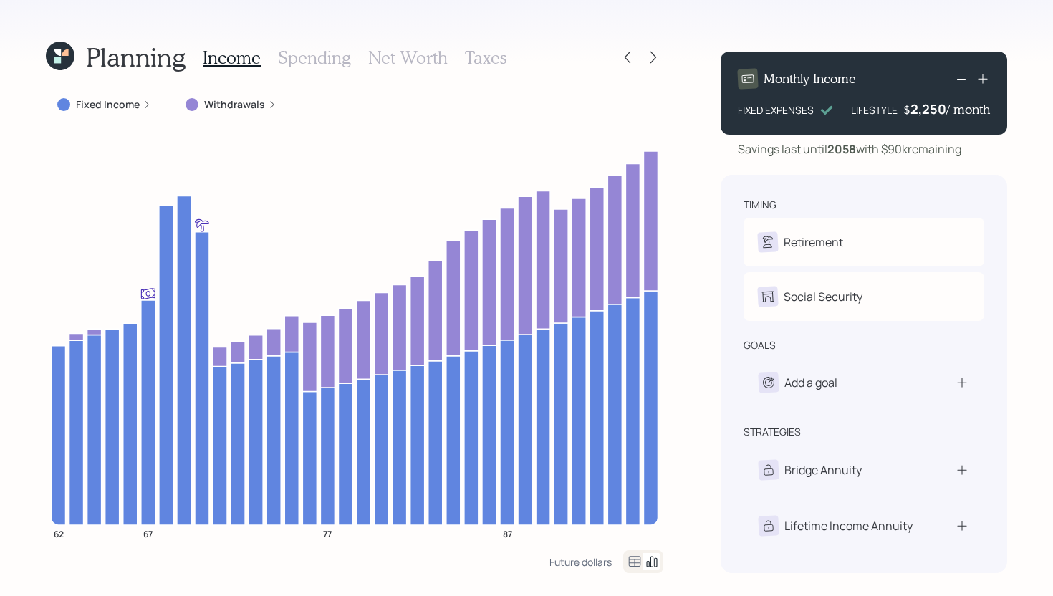
click at [114, 102] on label "Fixed Income" at bounding box center [108, 104] width 64 height 14
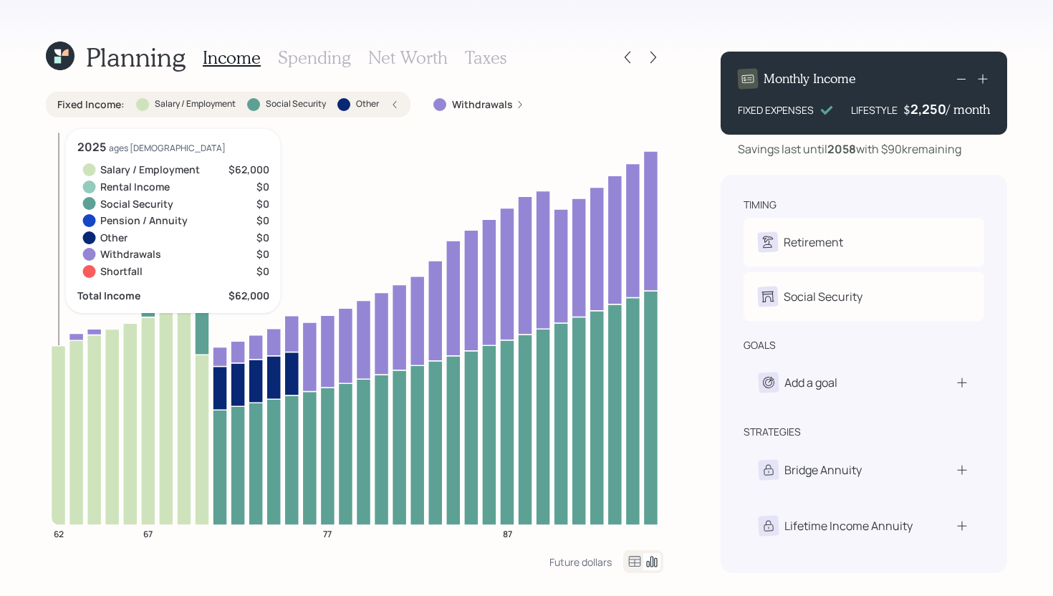
click at [59, 403] on icon at bounding box center [59, 434] width 14 height 179
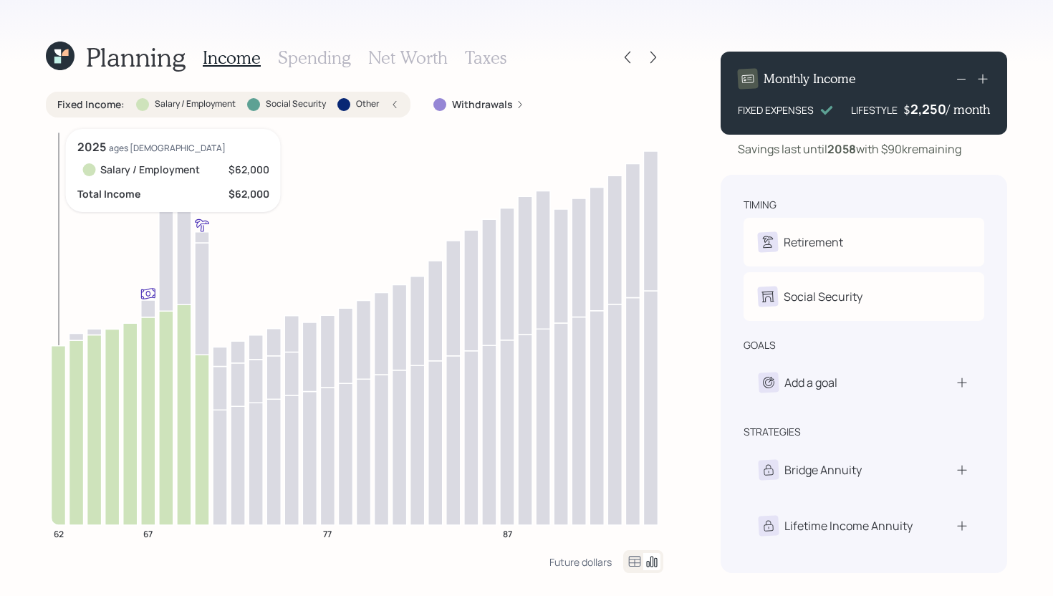
click at [59, 403] on icon at bounding box center [59, 434] width 14 height 179
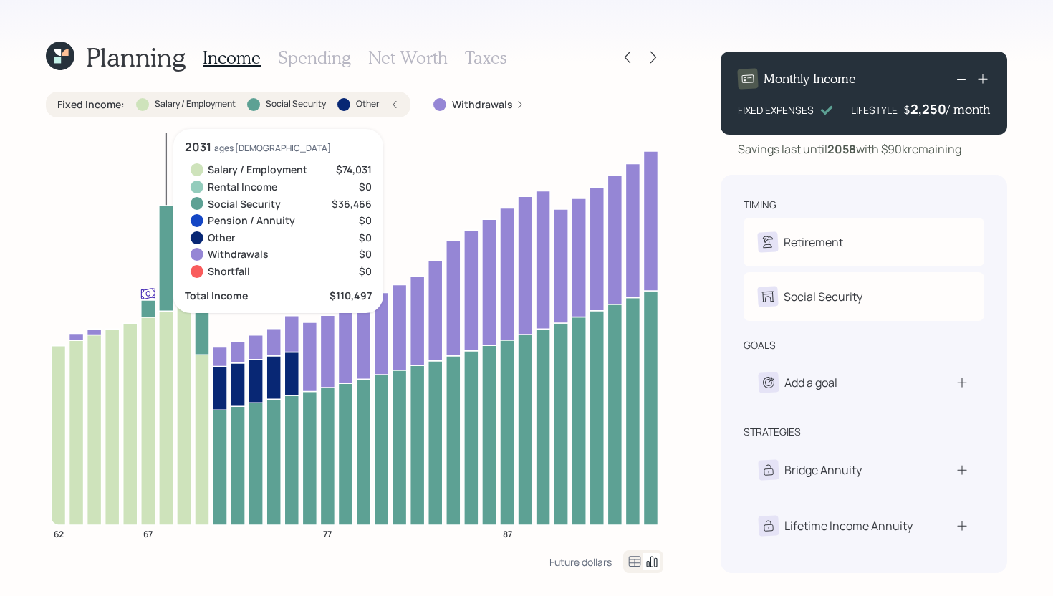
click at [163, 283] on icon at bounding box center [166, 258] width 14 height 105
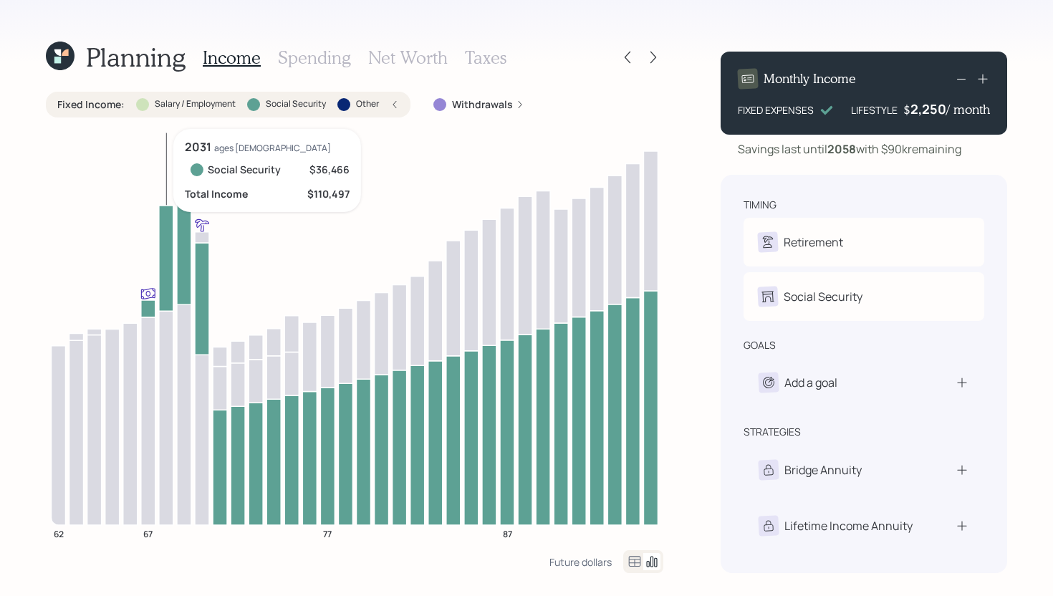
click at [163, 282] on icon at bounding box center [166, 258] width 14 height 105
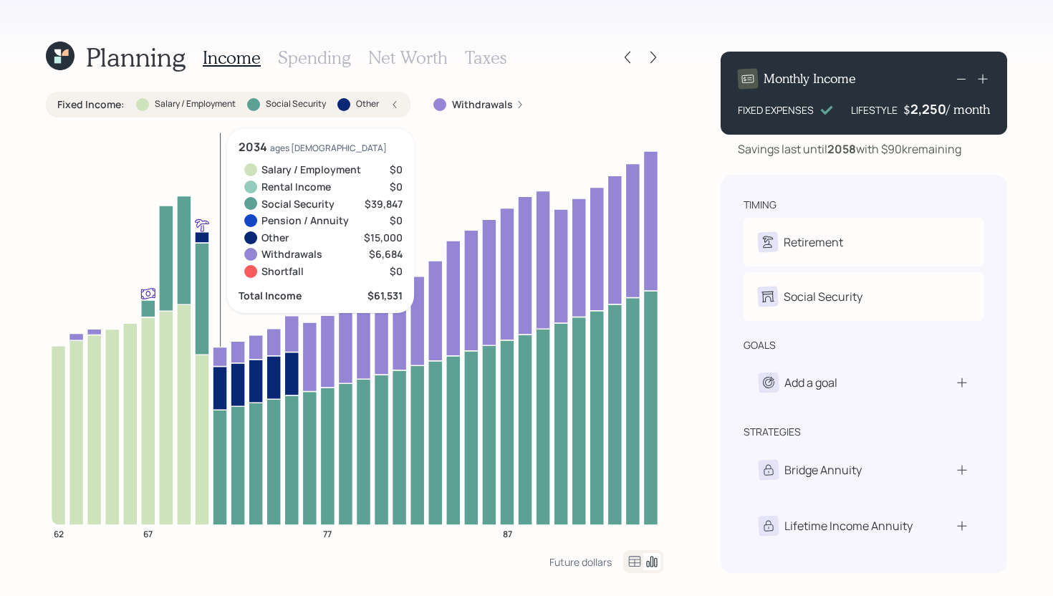
click at [221, 354] on icon at bounding box center [220, 356] width 14 height 19
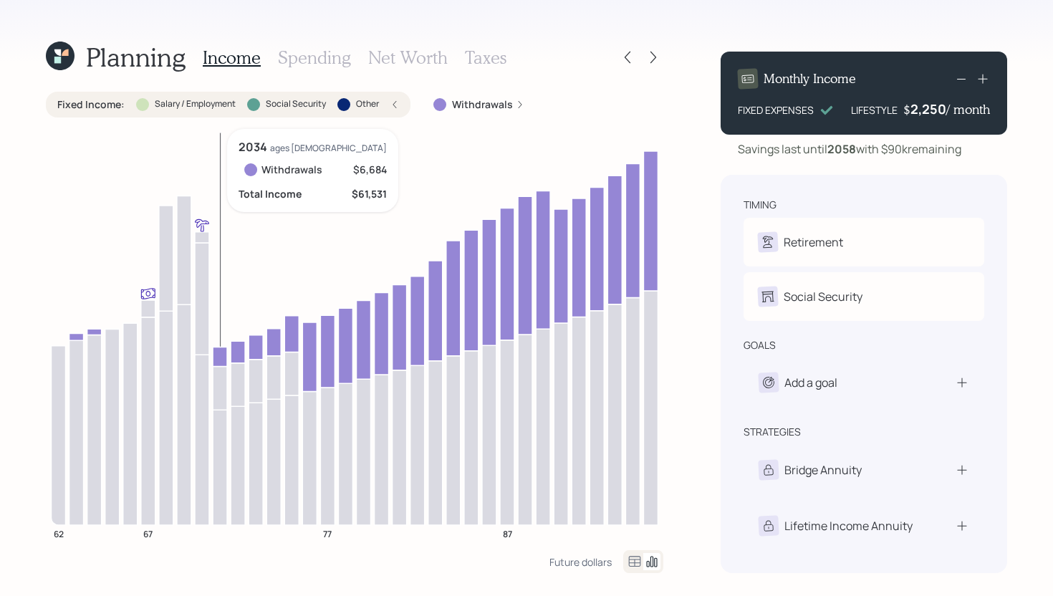
click at [221, 354] on icon at bounding box center [220, 356] width 14 height 19
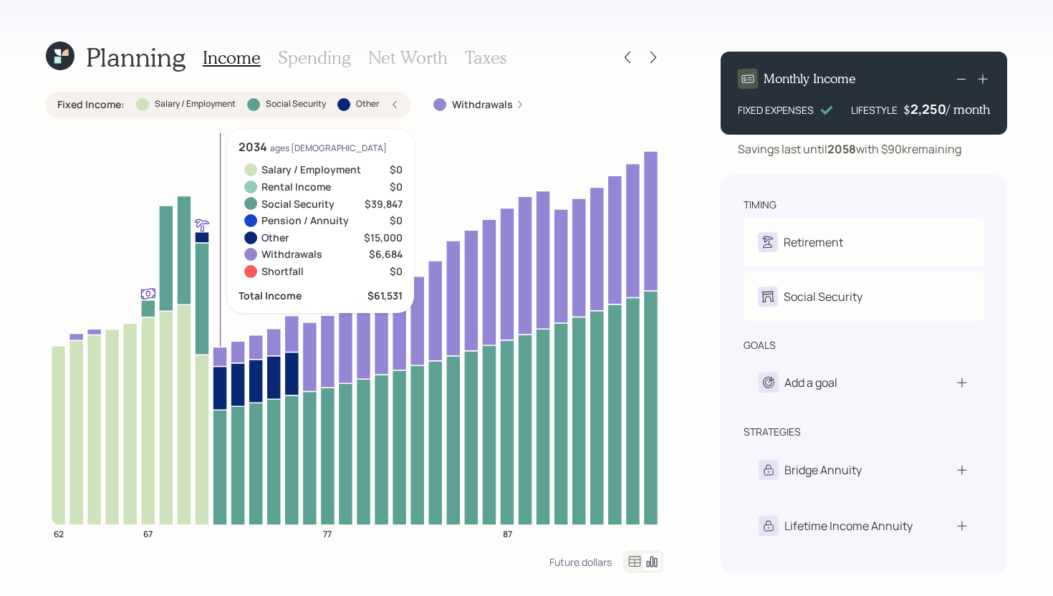
click at [221, 397] on icon at bounding box center [220, 388] width 14 height 44
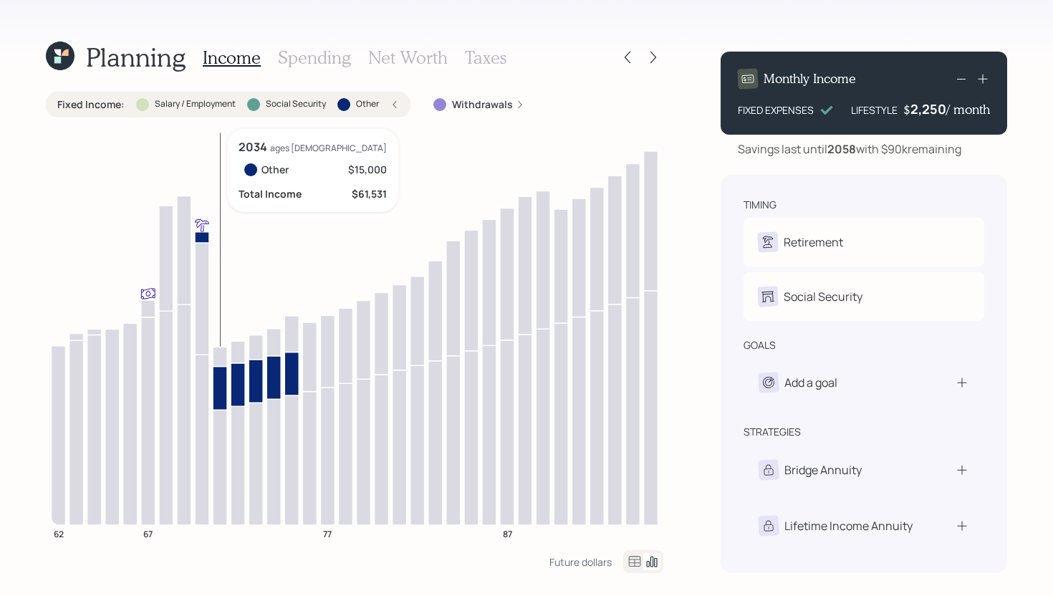
click at [221, 396] on icon at bounding box center [220, 388] width 14 height 44
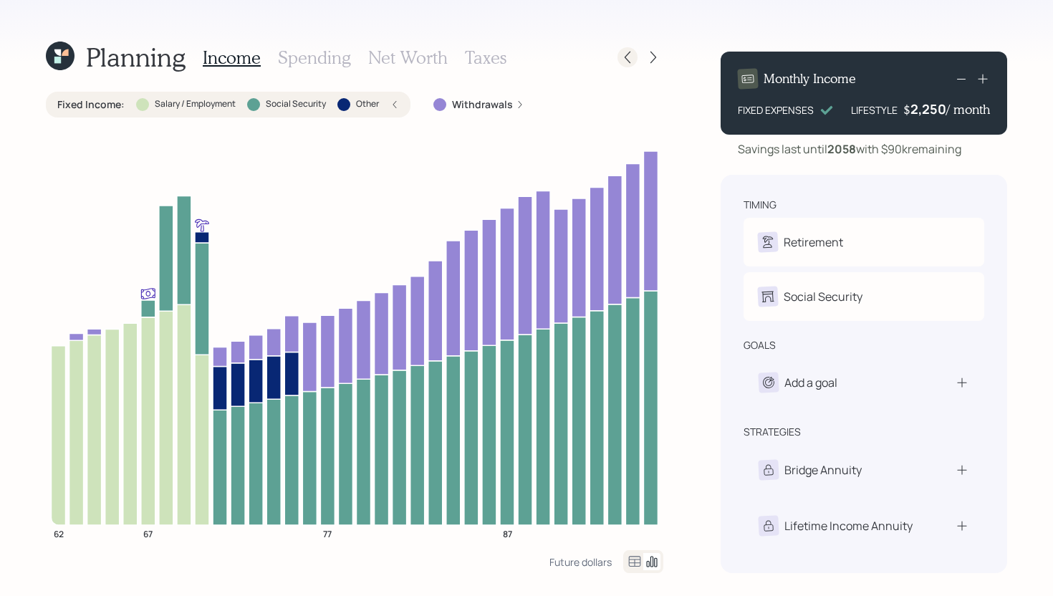
click at [621, 61] on icon at bounding box center [627, 57] width 14 height 14
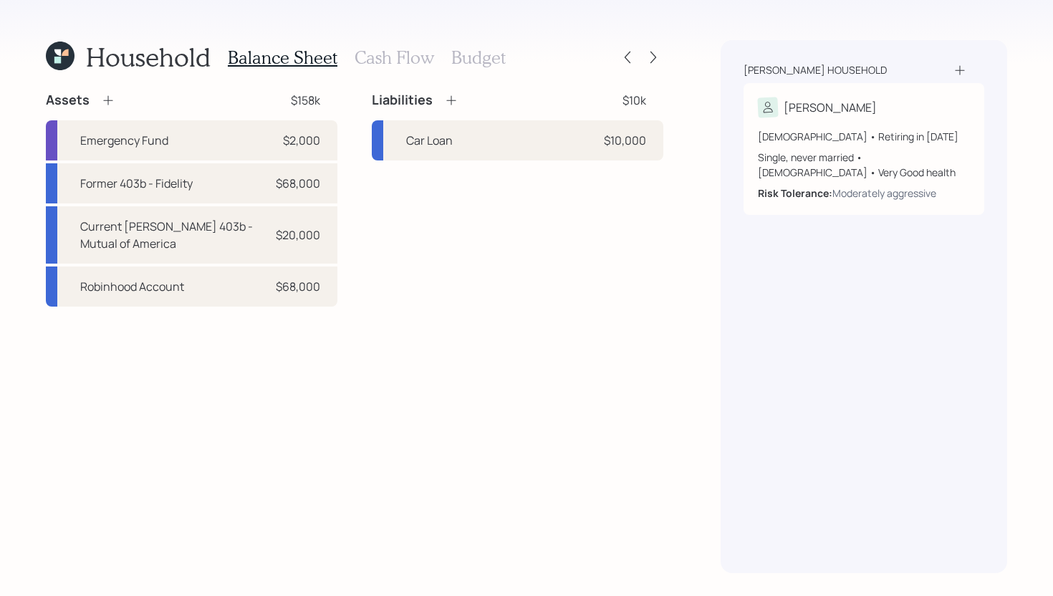
click at [363, 53] on h3 "Cash Flow" at bounding box center [393, 57] width 79 height 21
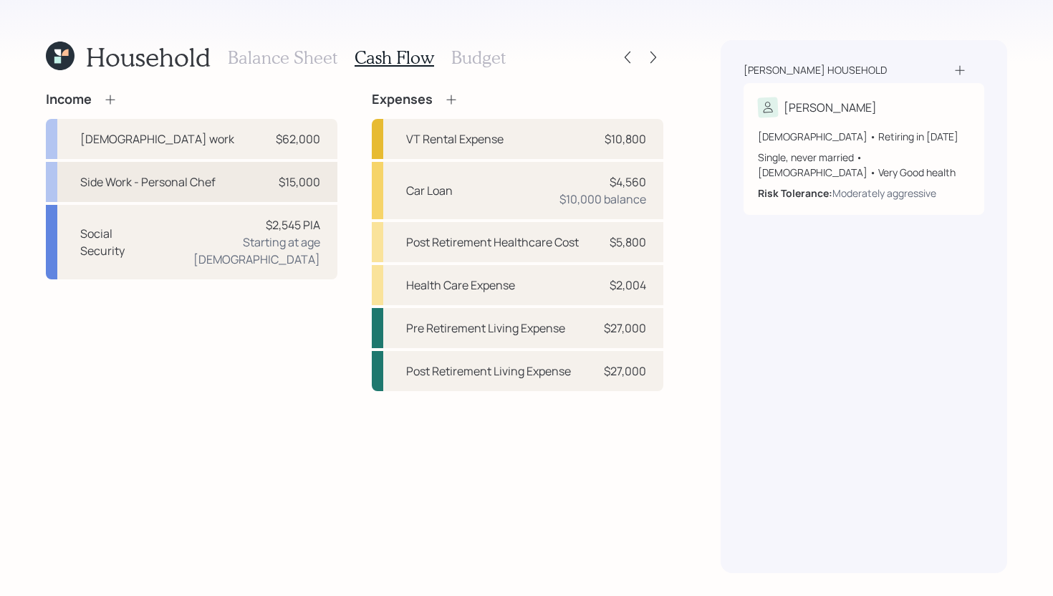
click at [192, 180] on div "Side Work - Personal Chef" at bounding box center [147, 181] width 135 height 17
select select "part_time"
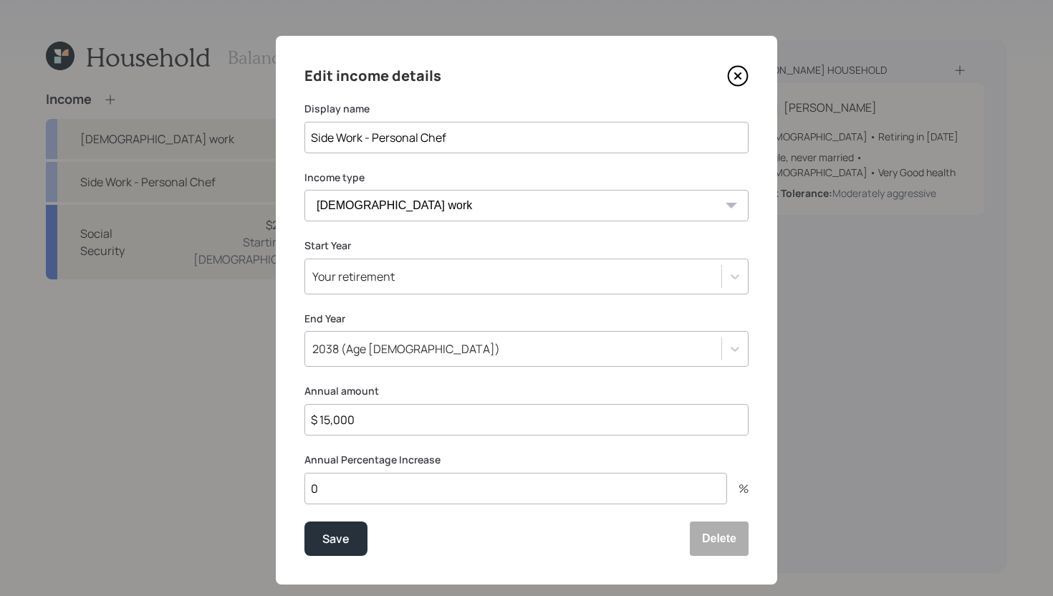
click at [402, 276] on div "Your retirement" at bounding box center [513, 276] width 416 height 24
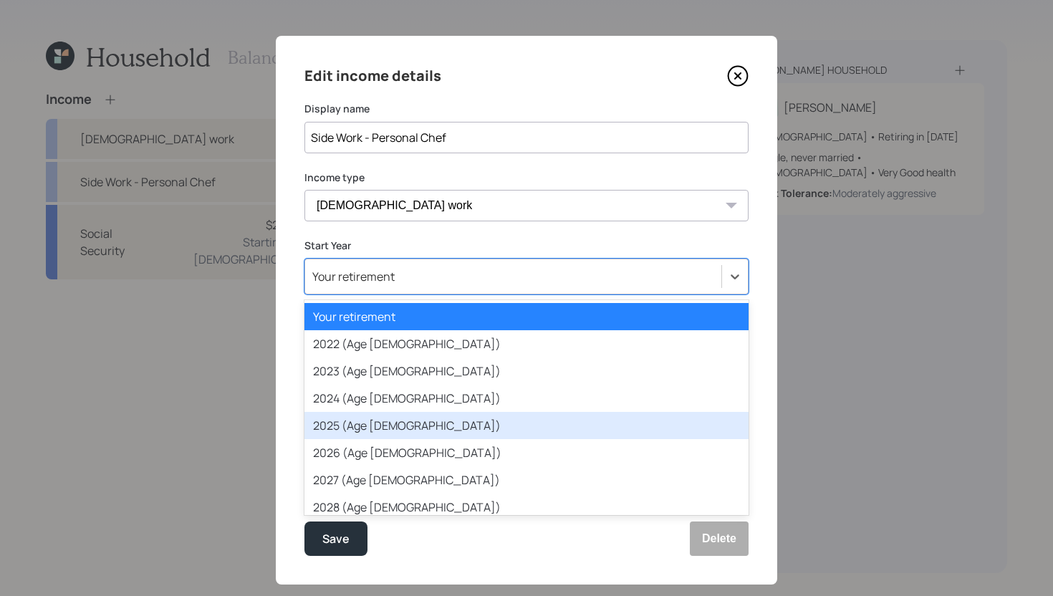
click at [356, 420] on div "2025 (Age 62)" at bounding box center [526, 425] width 444 height 27
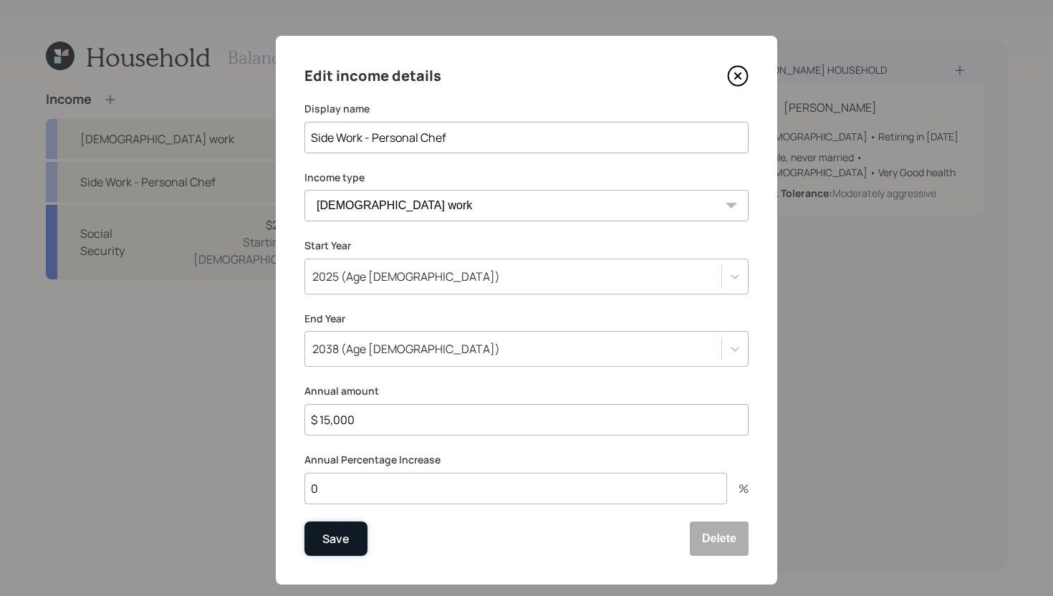
click at [352, 531] on button "Save" at bounding box center [335, 538] width 63 height 34
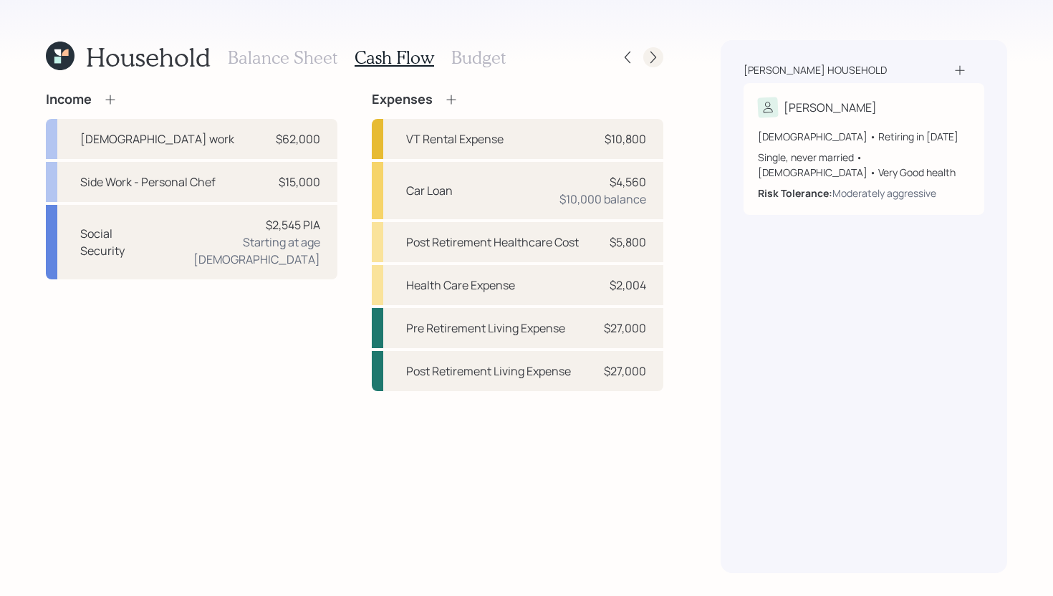
click at [648, 62] on icon at bounding box center [653, 57] width 14 height 14
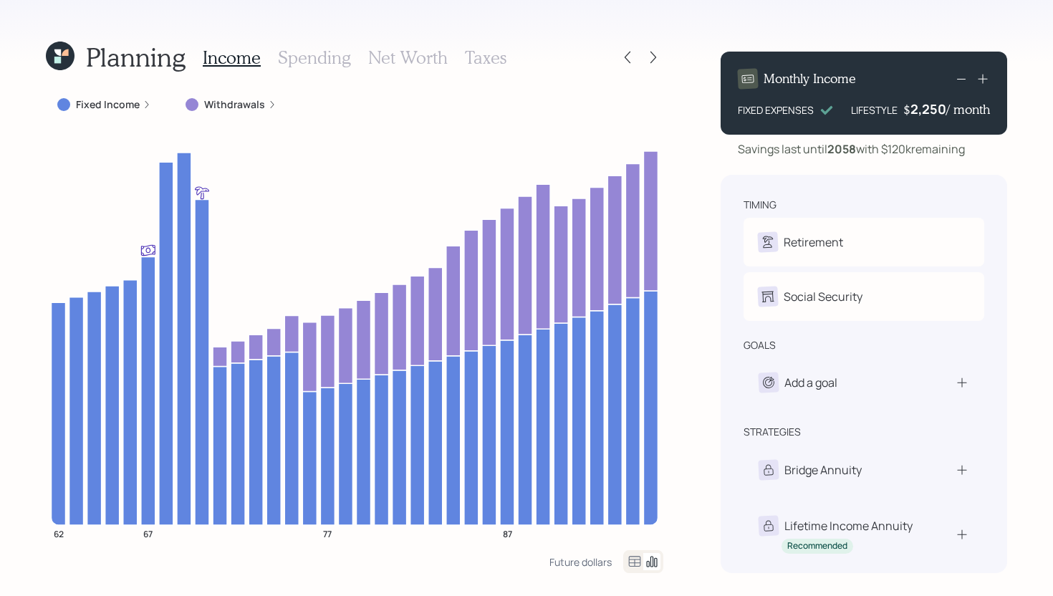
click at [121, 109] on label "Fixed Income" at bounding box center [108, 104] width 64 height 14
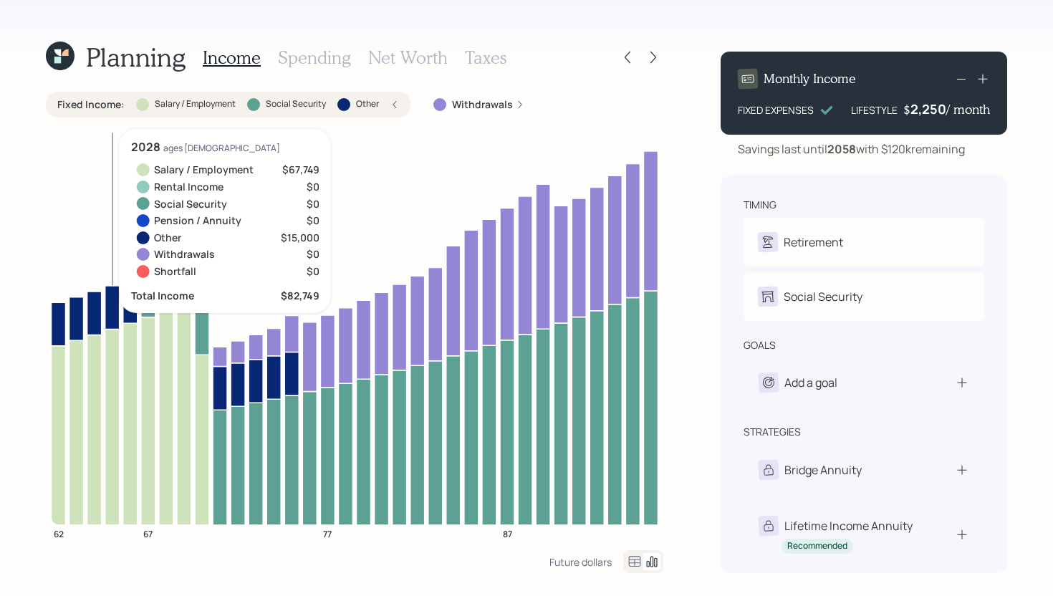
click at [109, 452] on icon at bounding box center [112, 427] width 14 height 196
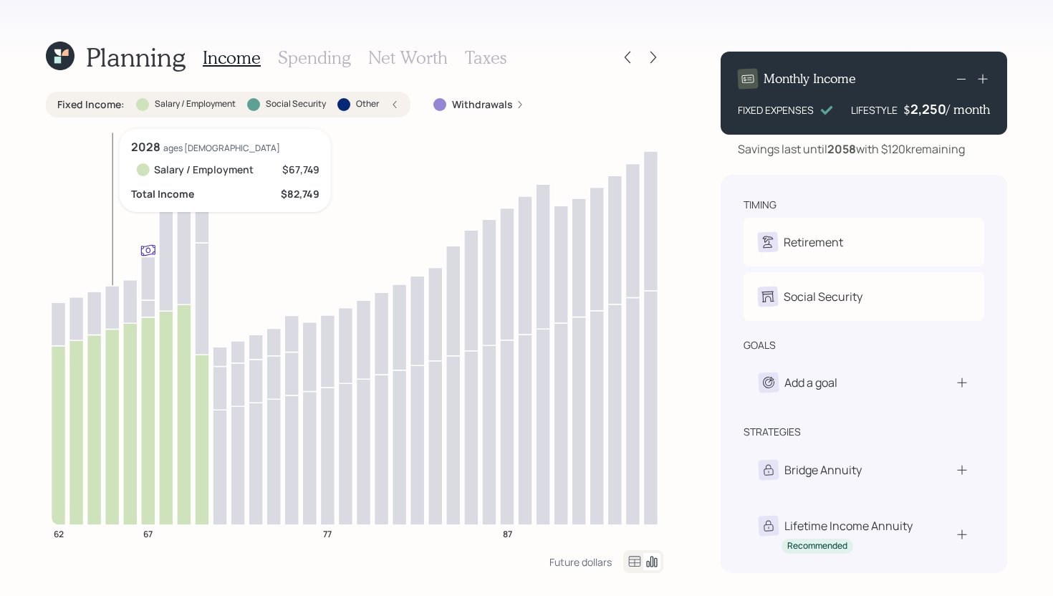
click at [109, 451] on icon at bounding box center [112, 427] width 14 height 196
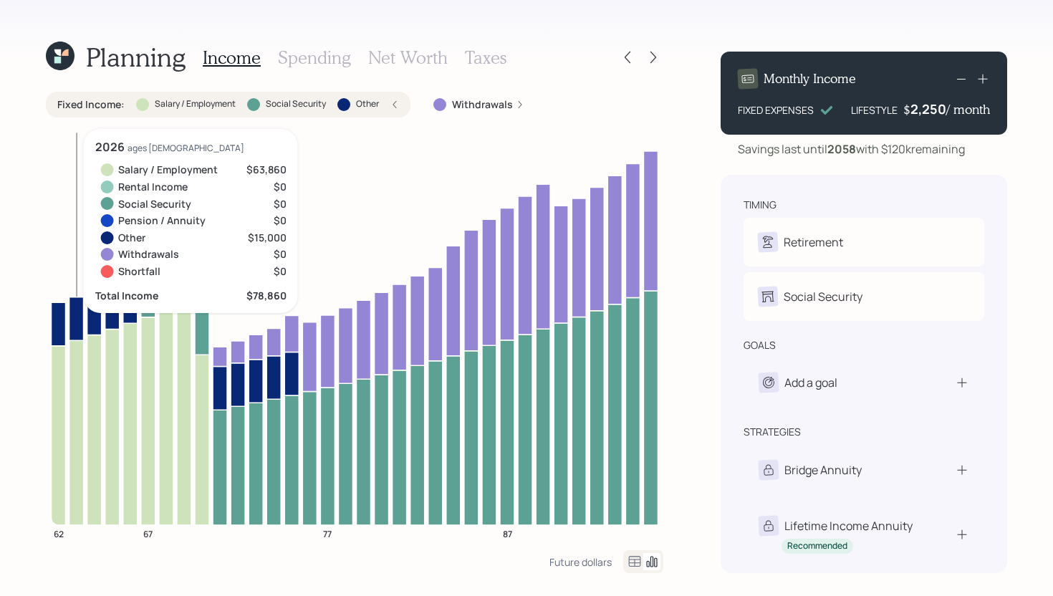
click at [74, 317] on icon at bounding box center [76, 318] width 14 height 44
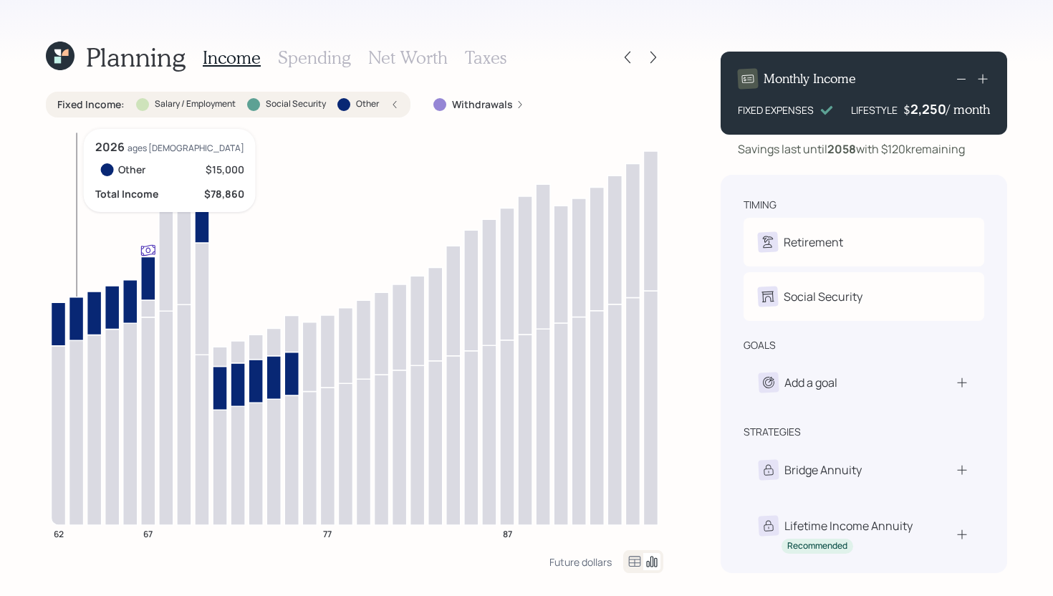
click at [75, 317] on icon at bounding box center [76, 318] width 14 height 44
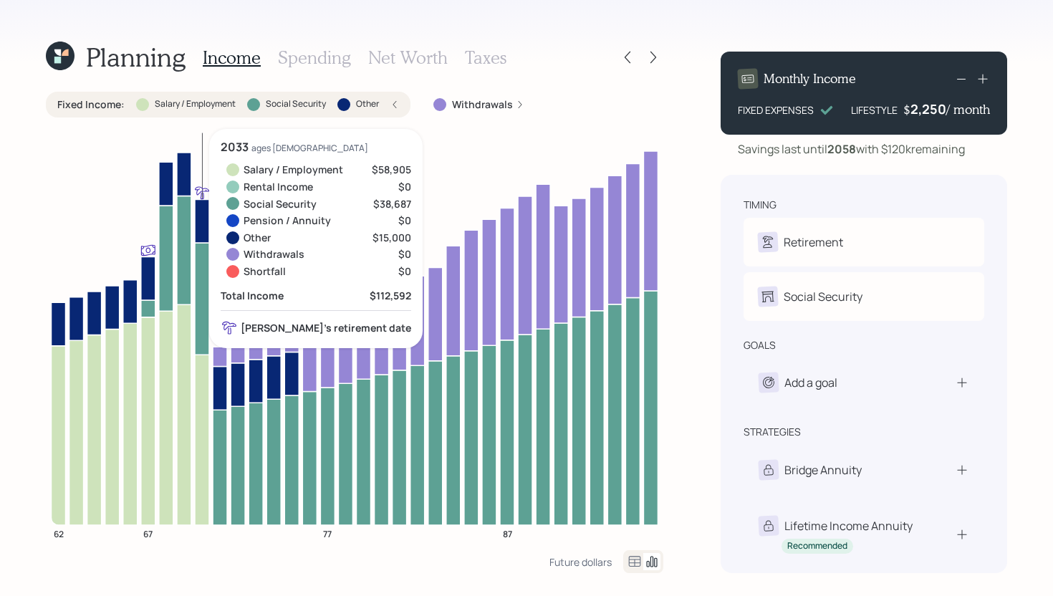
click at [201, 334] on icon at bounding box center [202, 299] width 14 height 112
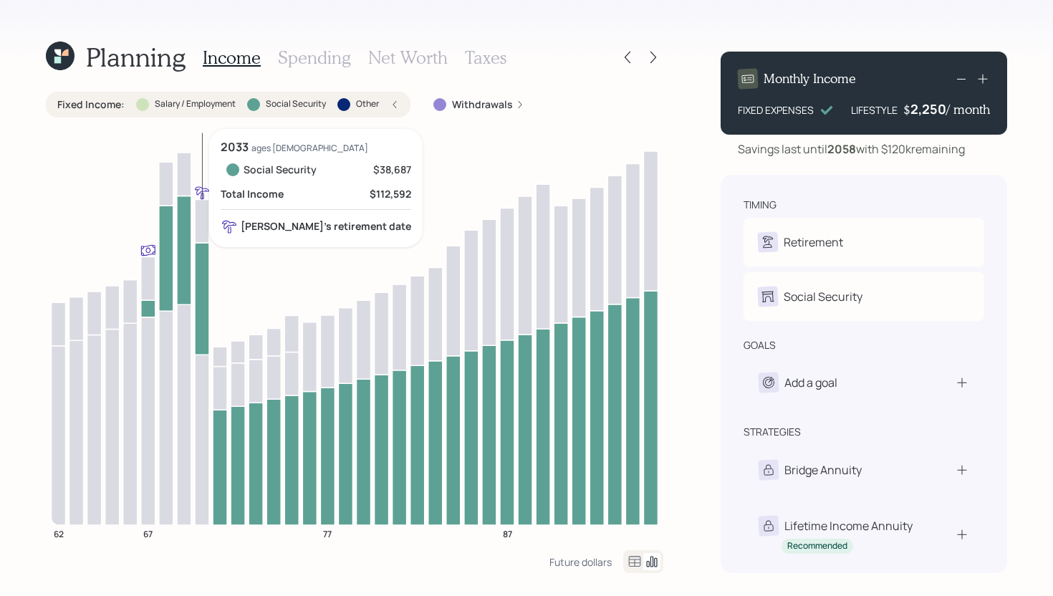
click at [199, 333] on icon at bounding box center [202, 299] width 14 height 112
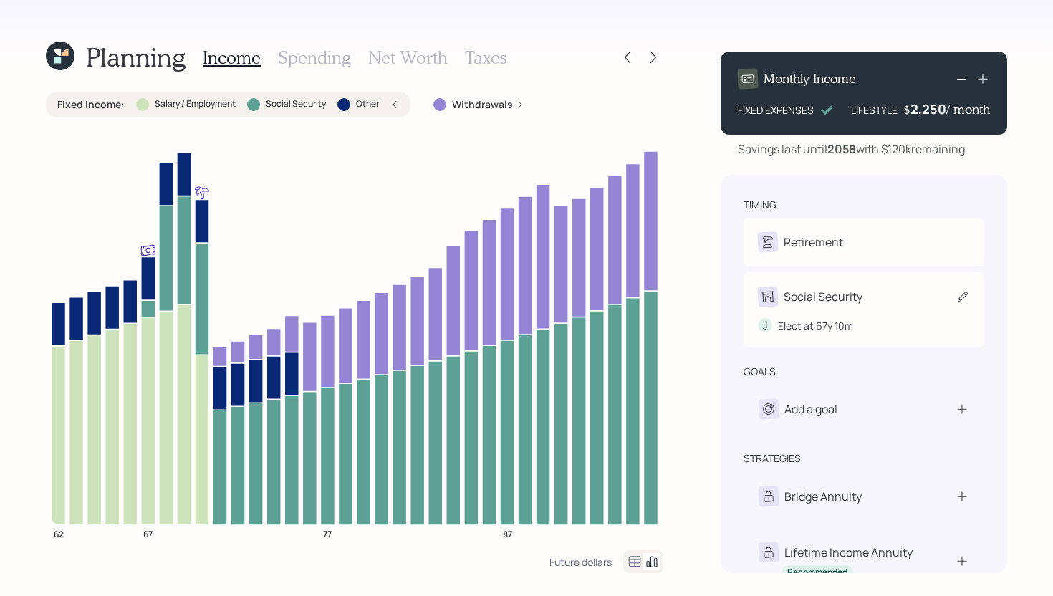
click at [863, 285] on div "Social Security J Elect at 67y 10m" at bounding box center [863, 309] width 241 height 75
select select "10"
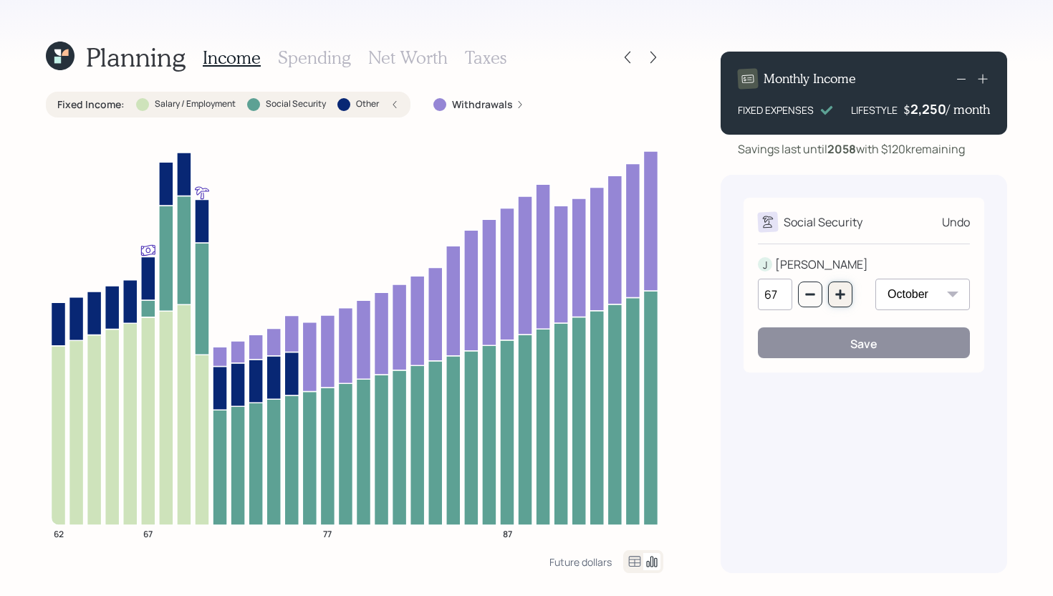
click at [840, 301] on button "button" at bounding box center [840, 294] width 24 height 26
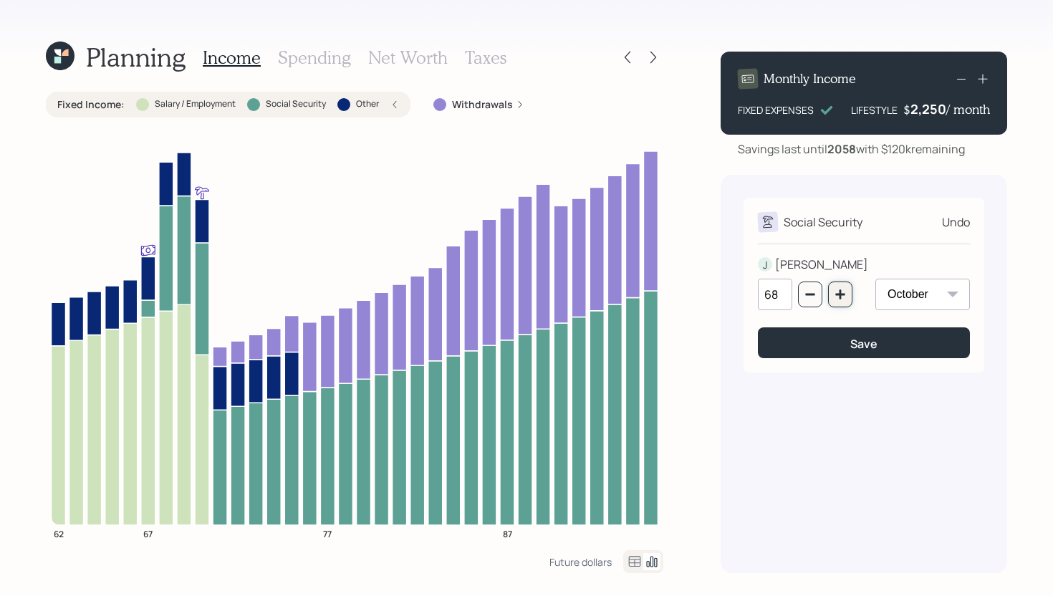
click at [840, 301] on button "button" at bounding box center [840, 294] width 24 height 26
type input "70"
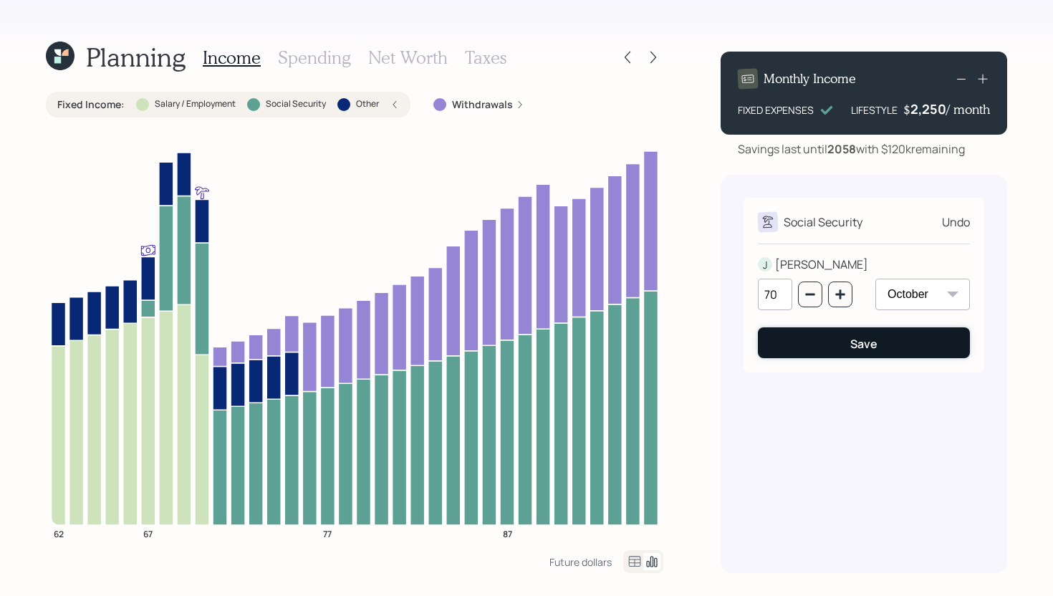
click at [815, 349] on button "Save" at bounding box center [864, 342] width 212 height 31
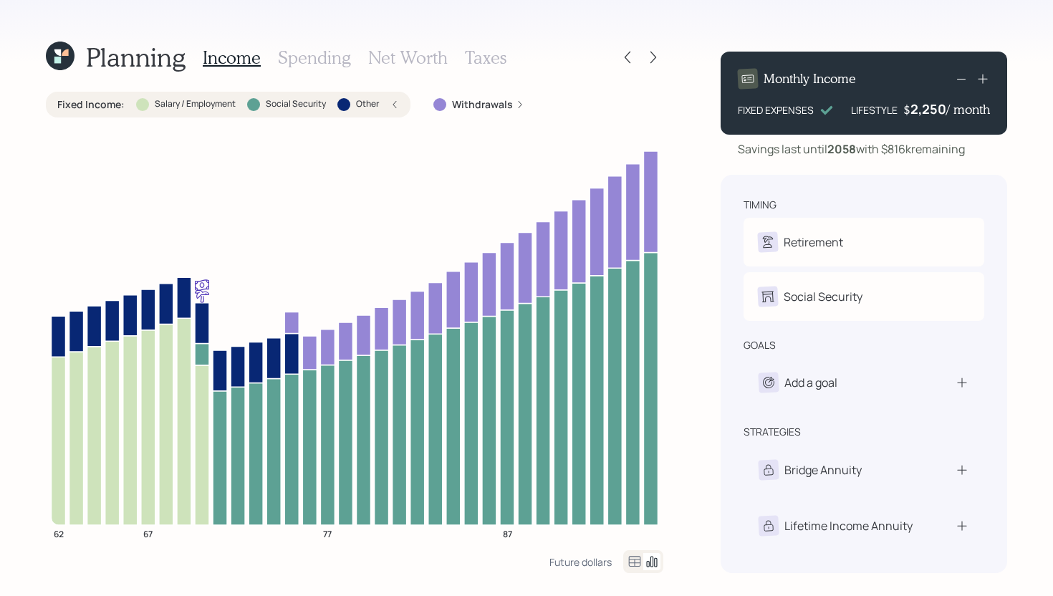
click at [375, 102] on label "Other" at bounding box center [367, 104] width 23 height 12
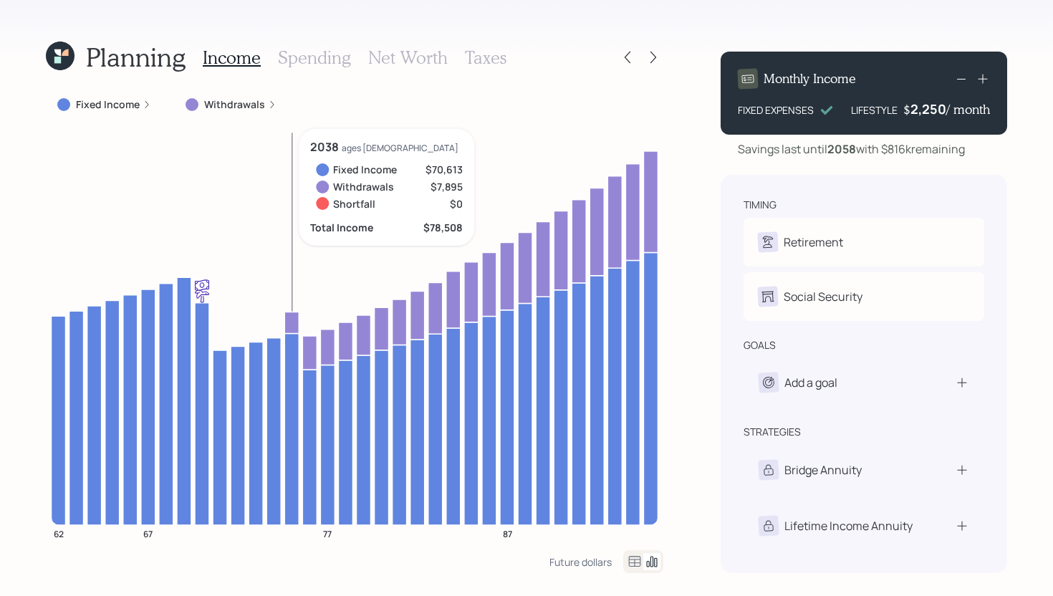
click at [291, 317] on icon at bounding box center [291, 322] width 14 height 21
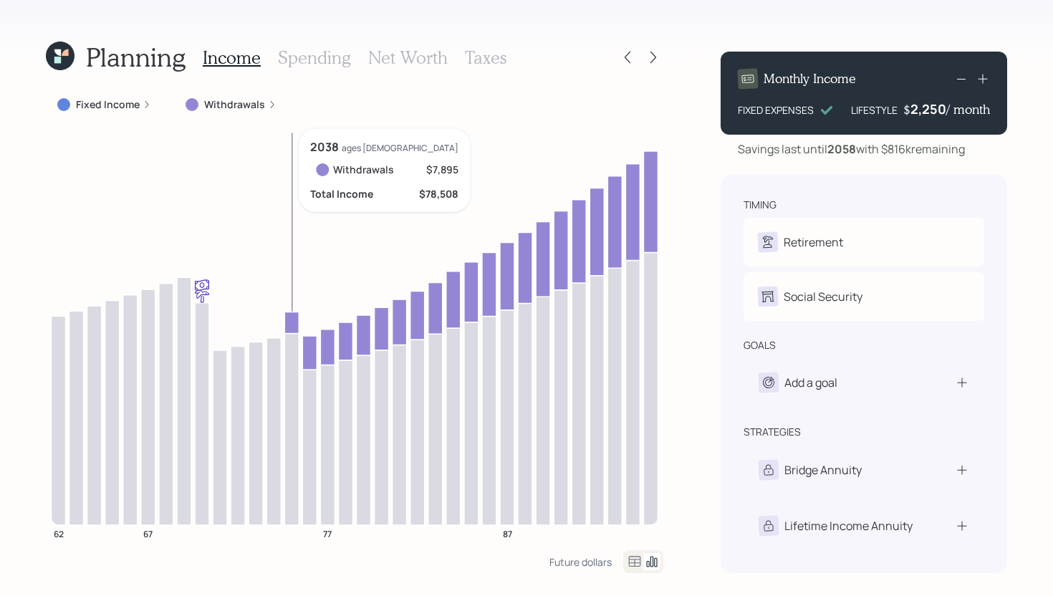
click at [291, 317] on icon at bounding box center [291, 322] width 14 height 21
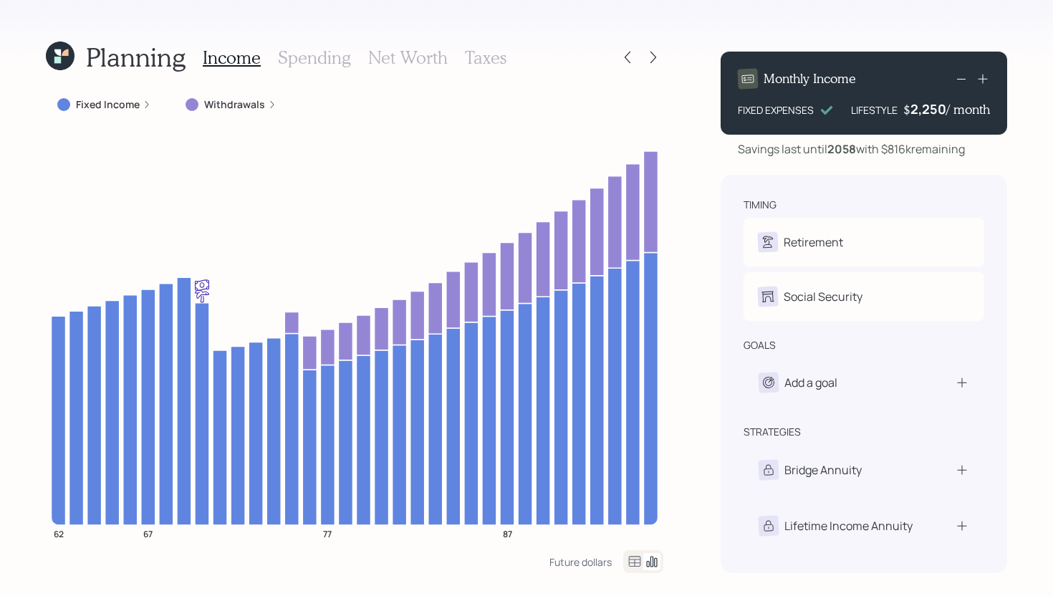
click at [248, 109] on label "Withdrawals" at bounding box center [234, 104] width 61 height 14
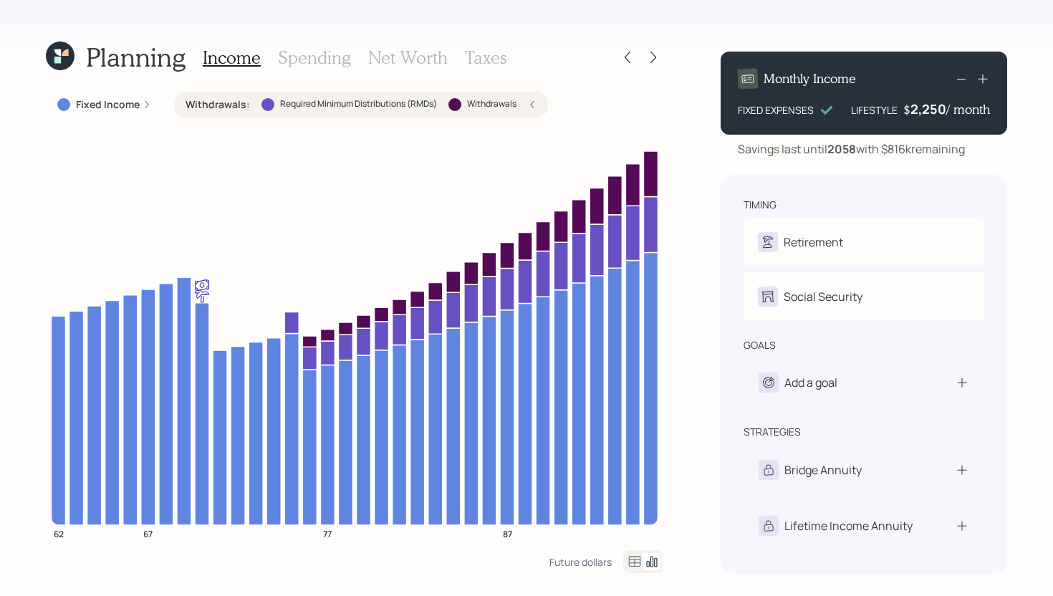
click at [248, 109] on div "Withdrawals : Required Minimum Distributions (RMDs) Withdrawals" at bounding box center [360, 104] width 351 height 14
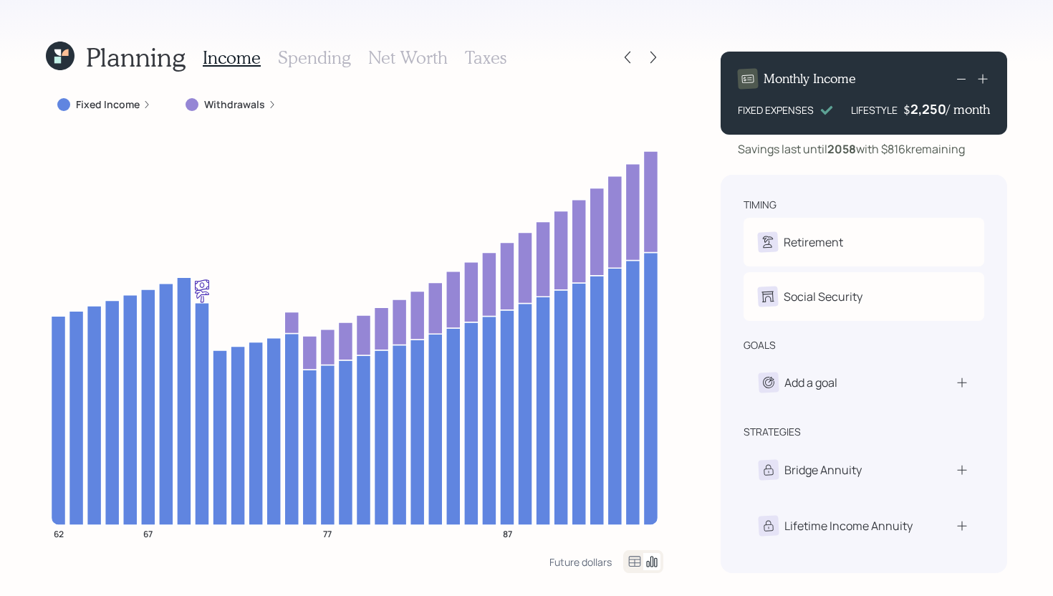
click at [256, 109] on label "Withdrawals" at bounding box center [234, 104] width 61 height 14
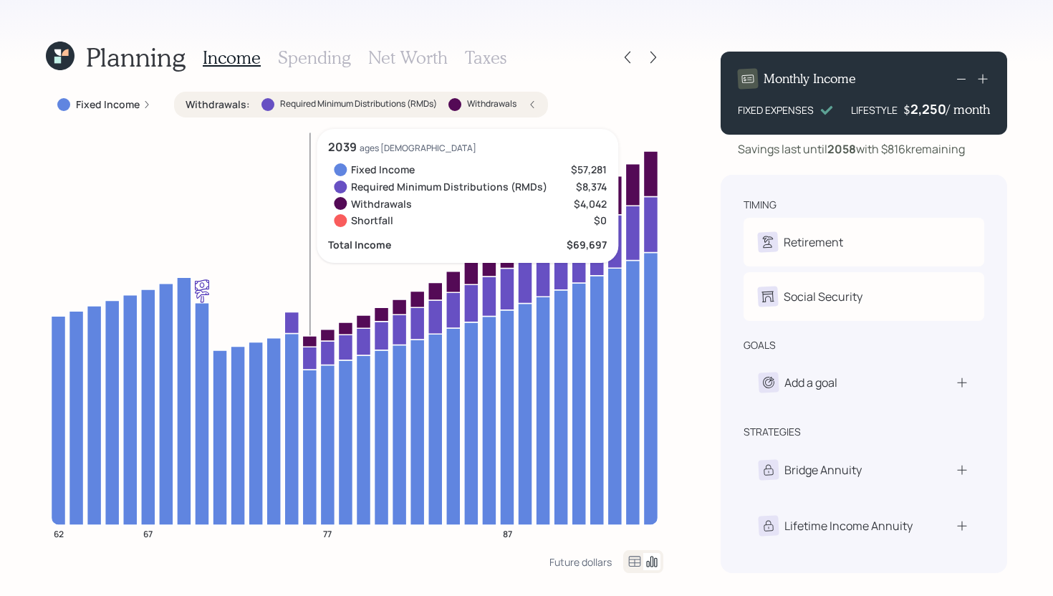
click at [316, 342] on icon at bounding box center [309, 341] width 14 height 11
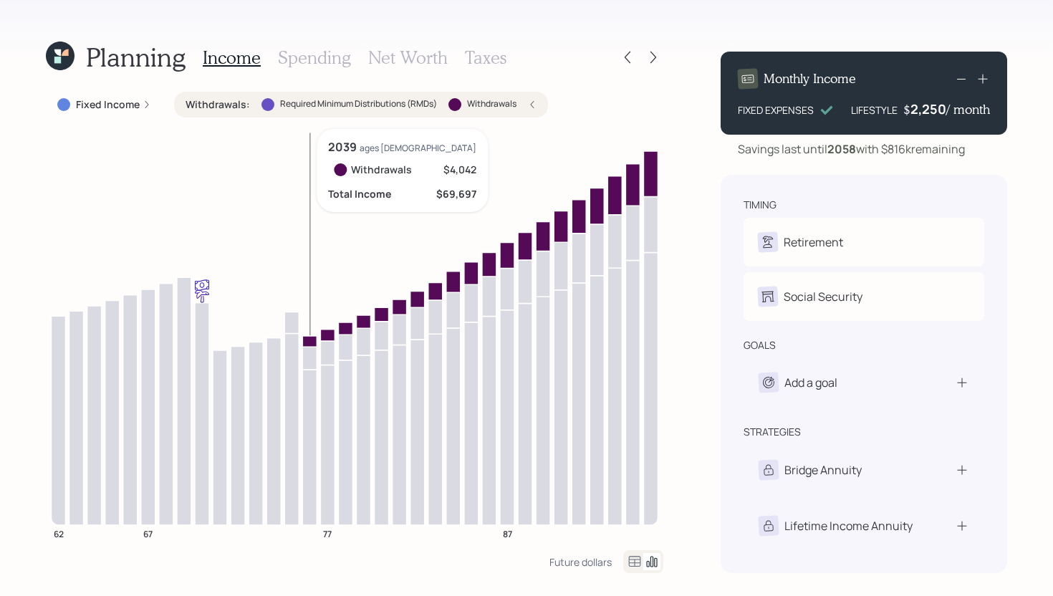
click at [316, 342] on icon at bounding box center [309, 341] width 14 height 11
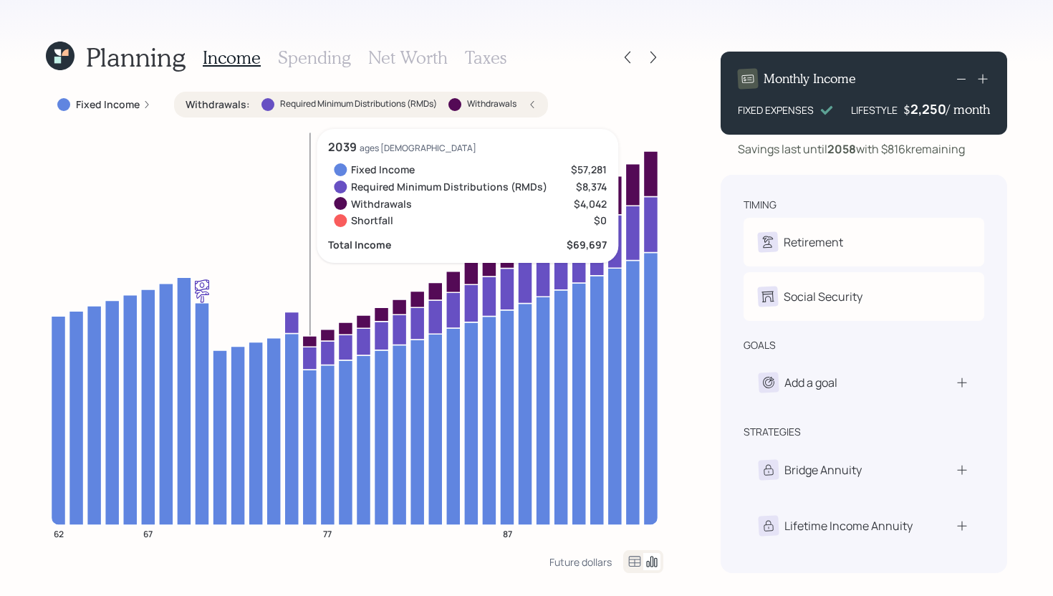
click at [316, 342] on icon at bounding box center [309, 341] width 14 height 11
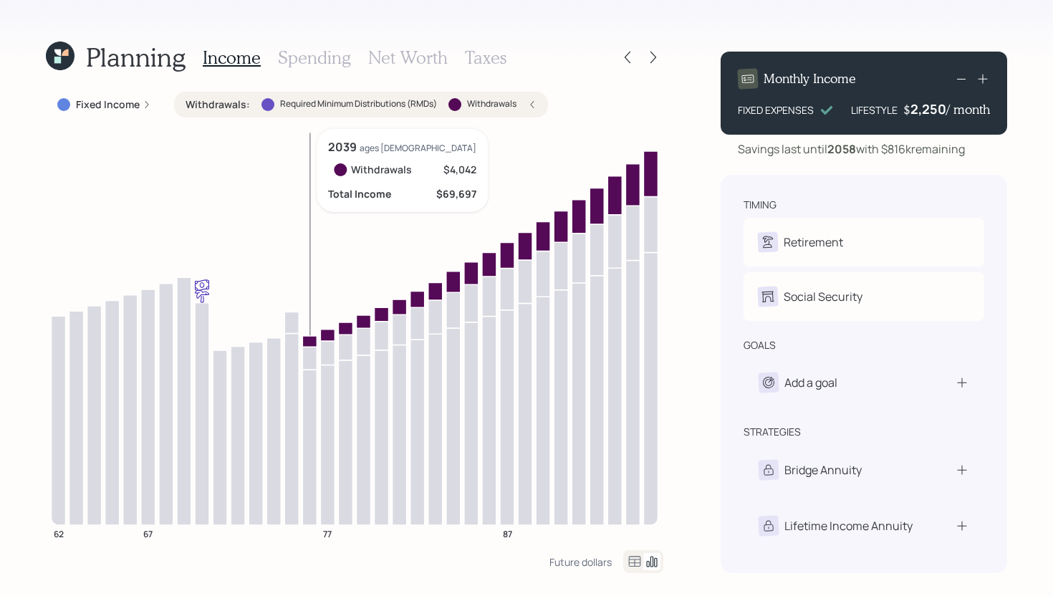
click at [316, 342] on icon at bounding box center [309, 341] width 14 height 11
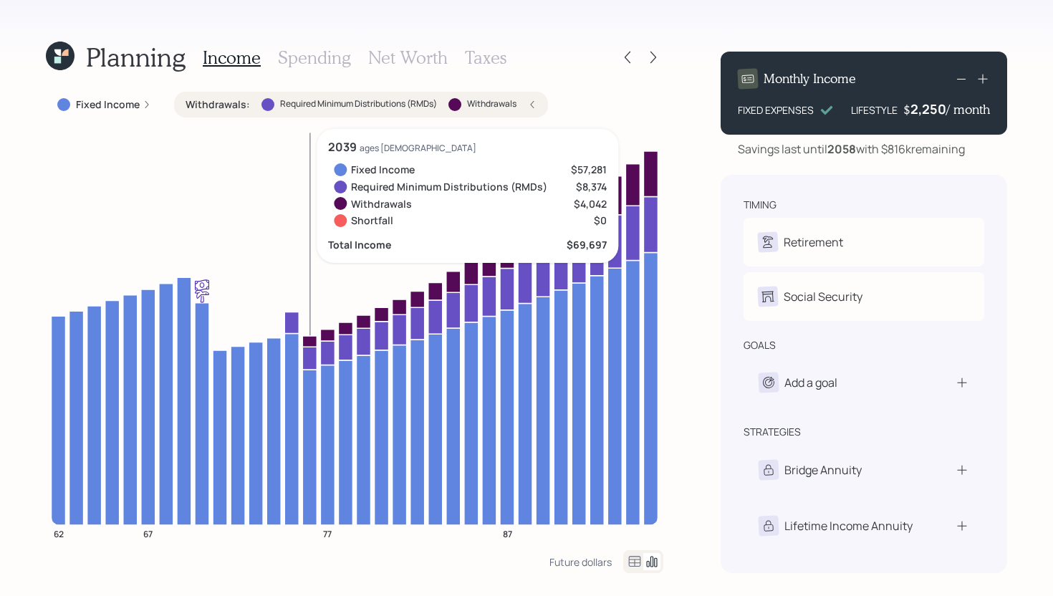
click at [311, 357] on icon at bounding box center [309, 358] width 14 height 23
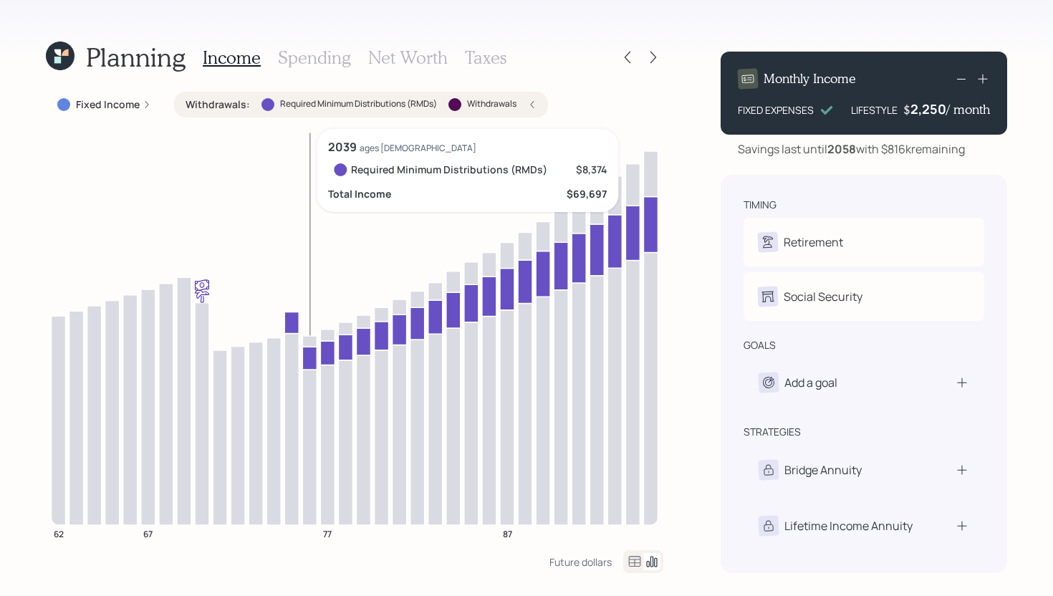
click at [312, 354] on icon at bounding box center [309, 358] width 14 height 23
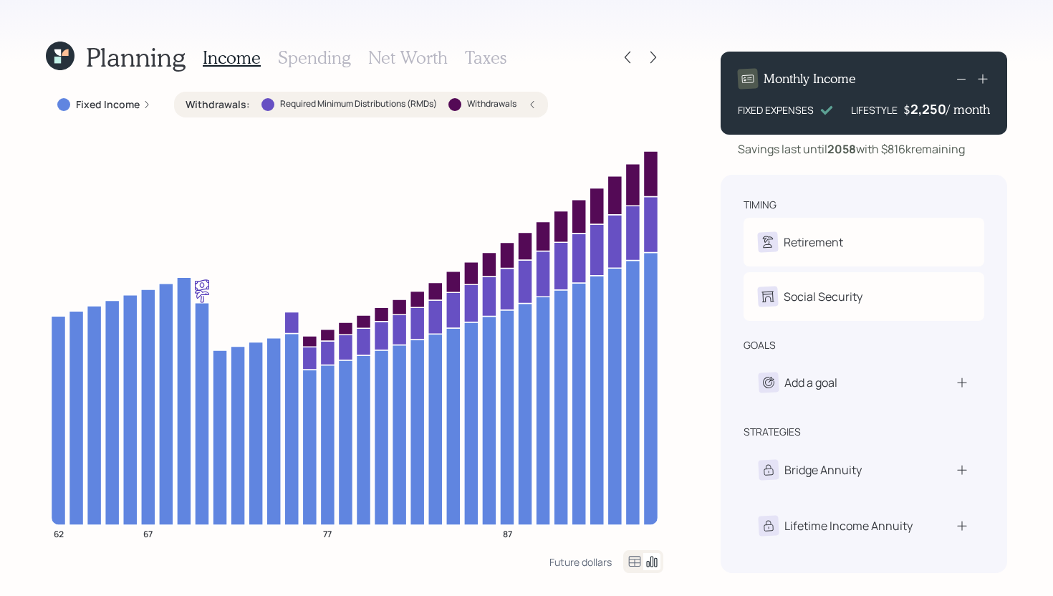
click at [319, 106] on label "Required Minimum Distributions (RMDs)" at bounding box center [358, 104] width 157 height 12
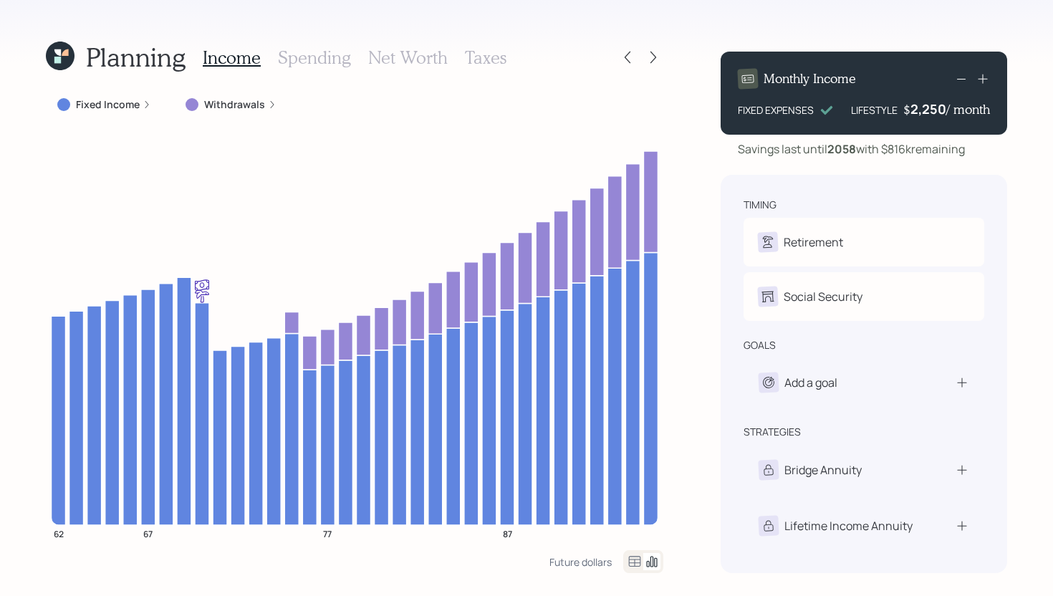
drag, startPoint x: 884, startPoint y: 150, endPoint x: 973, endPoint y: 148, distance: 88.8
click at [973, 148] on div "Savings last until 2058 with $816k remaining" at bounding box center [863, 148] width 286 height 17
click at [597, 561] on div "Future dollars" at bounding box center [580, 562] width 62 height 14
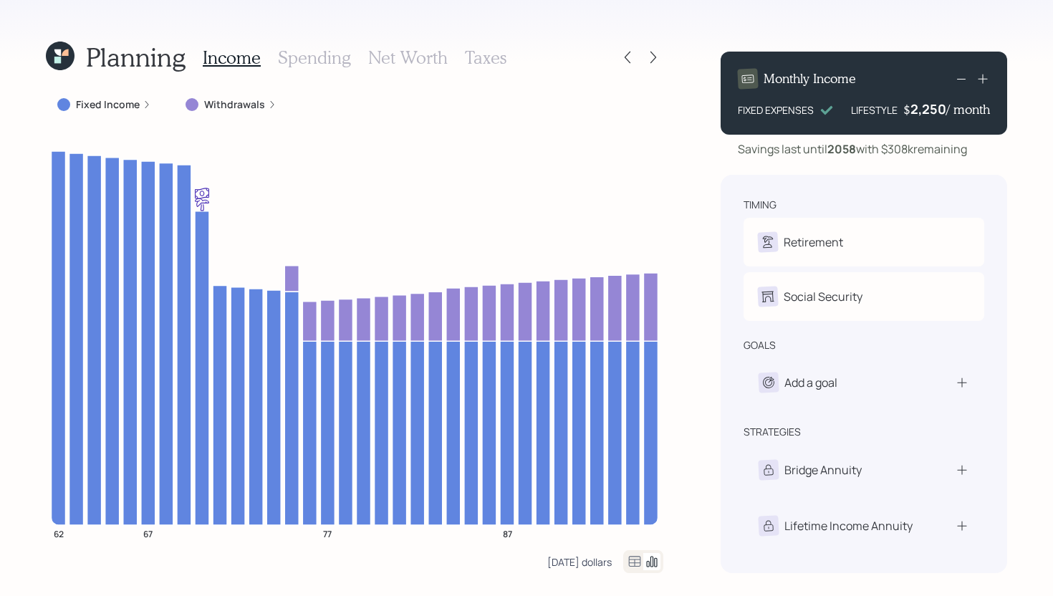
click at [597, 561] on div "Today's dollars" at bounding box center [579, 562] width 64 height 14
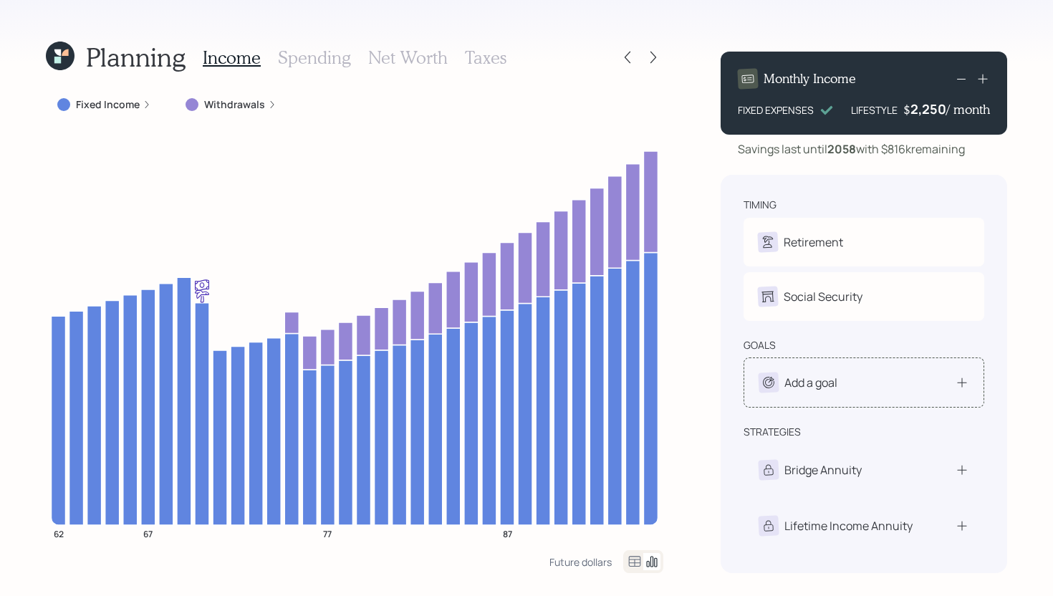
click at [874, 392] on div "Add a goal" at bounding box center [863, 382] width 241 height 50
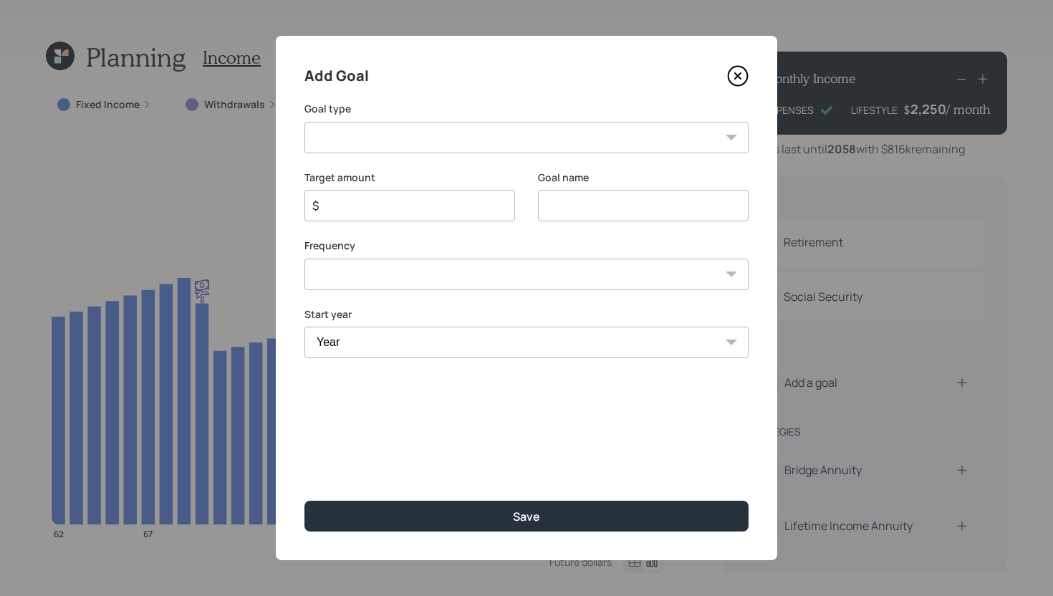
click at [595, 150] on select "Create an emergency fund Donate to charity Purchase a home Make a purchase Supp…" at bounding box center [526, 138] width 444 height 32
click at [733, 79] on icon at bounding box center [737, 75] width 21 height 21
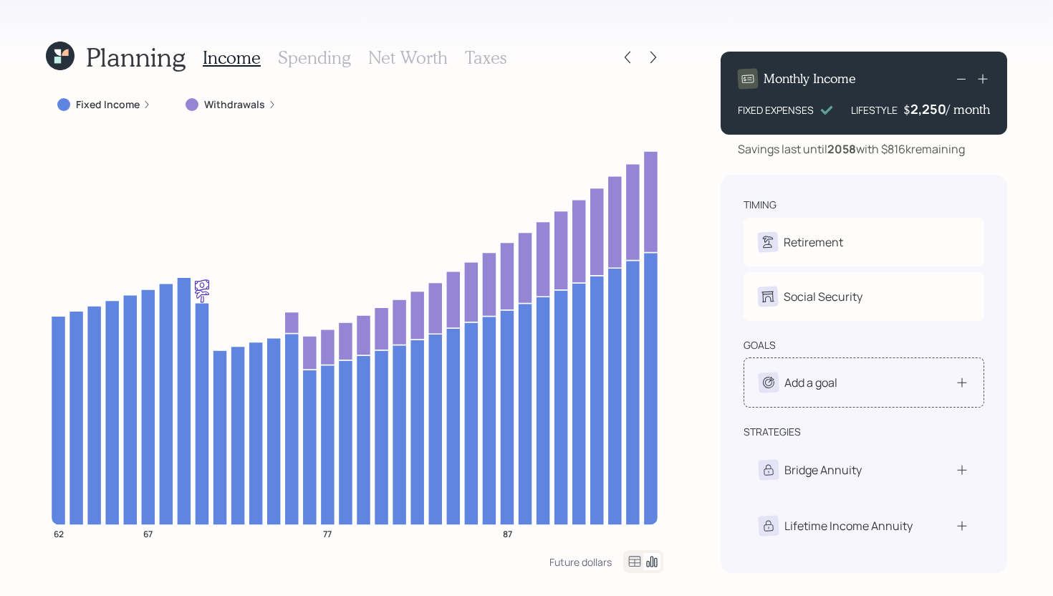
click at [821, 389] on div "Add a goal" at bounding box center [810, 382] width 53 height 17
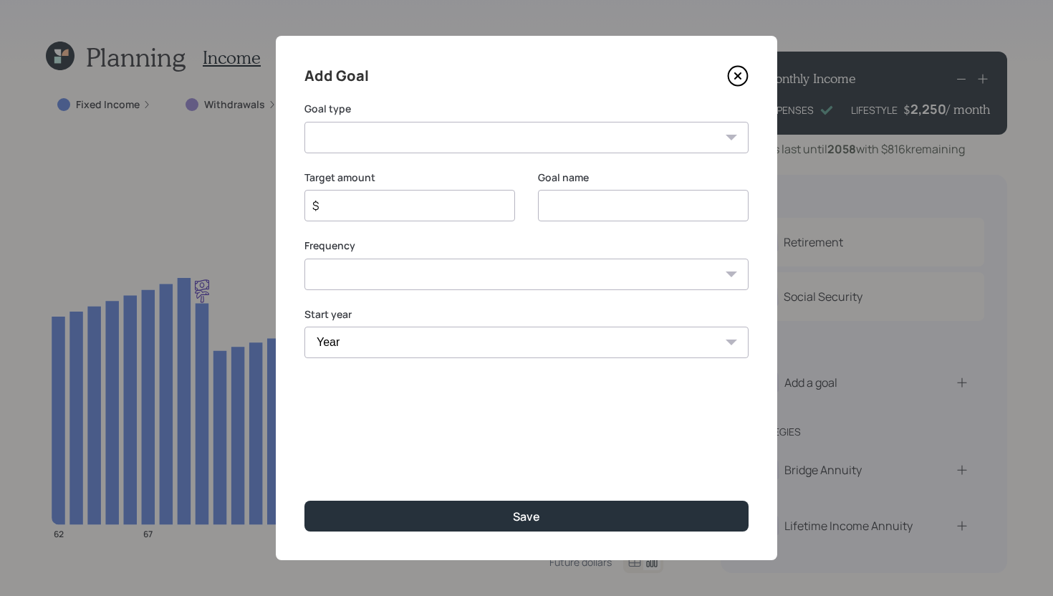
click at [469, 140] on select "Create an emergency fund Donate to charity Purchase a home Make a purchase Supp…" at bounding box center [526, 138] width 444 height 32
select select "support_dependent"
click at [304, 122] on select "Create an emergency fund Donate to charity Purchase a home Make a purchase Supp…" at bounding box center [526, 138] width 444 height 32
type input "Support a dependent"
click at [739, 76] on icon at bounding box center [737, 75] width 21 height 21
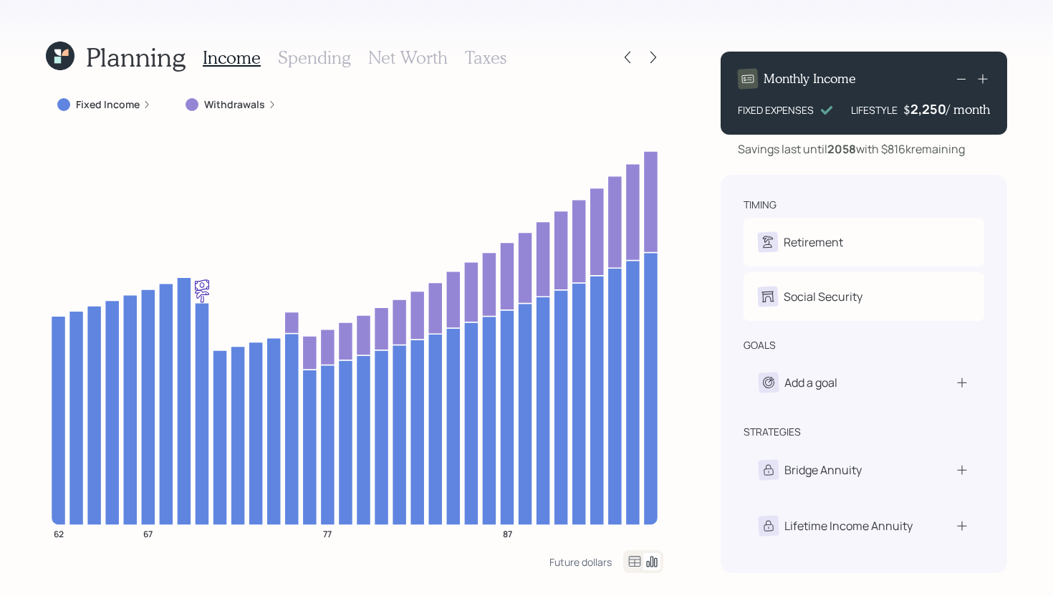
click at [494, 56] on h3 "Taxes" at bounding box center [486, 57] width 42 height 21
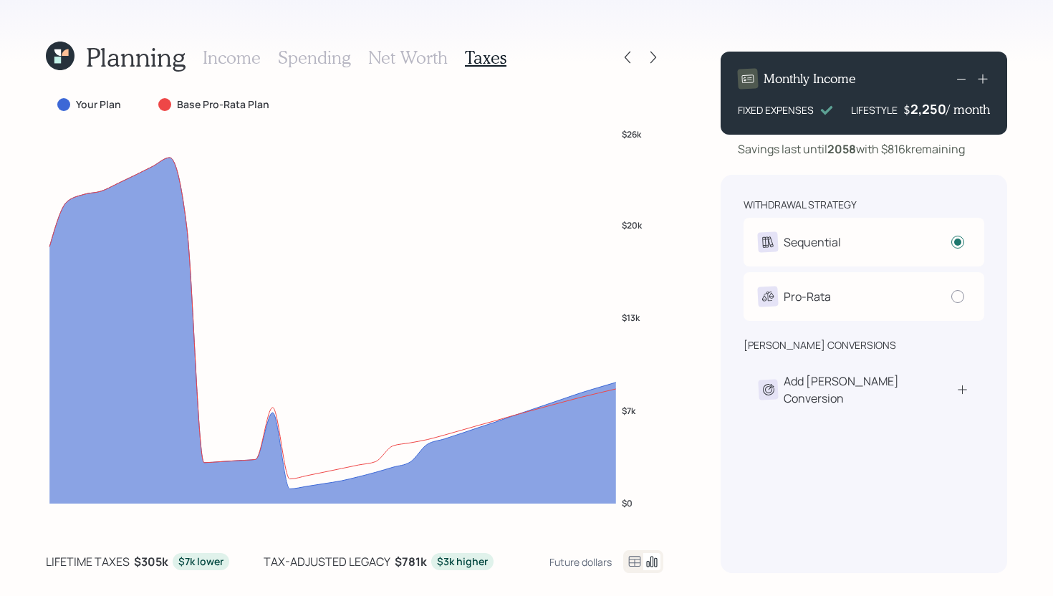
click at [630, 556] on icon at bounding box center [634, 561] width 17 height 17
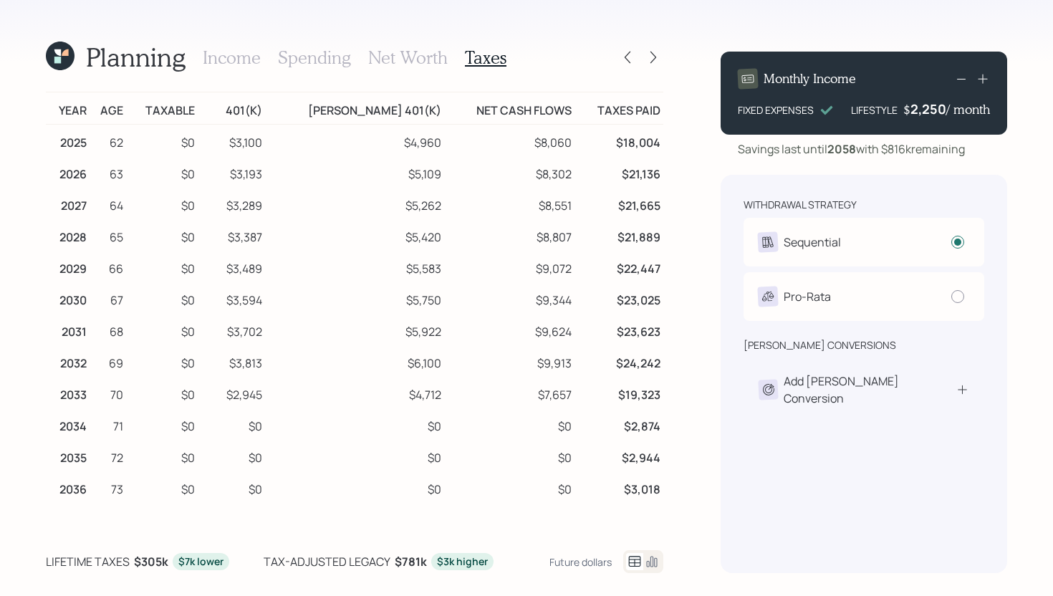
click at [652, 564] on icon at bounding box center [651, 561] width 17 height 17
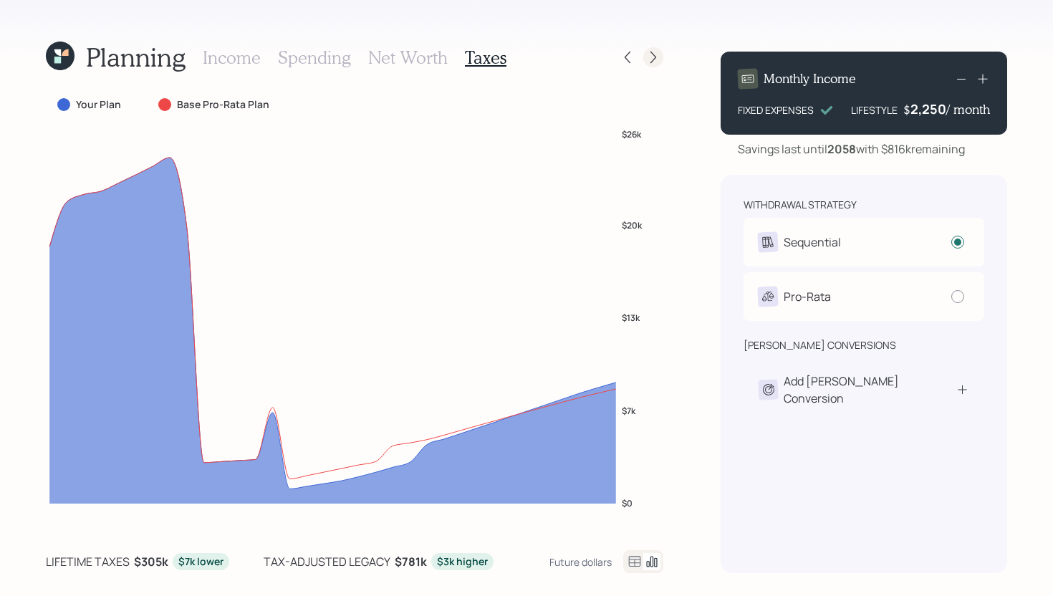
click at [654, 62] on icon at bounding box center [653, 57] width 14 height 14
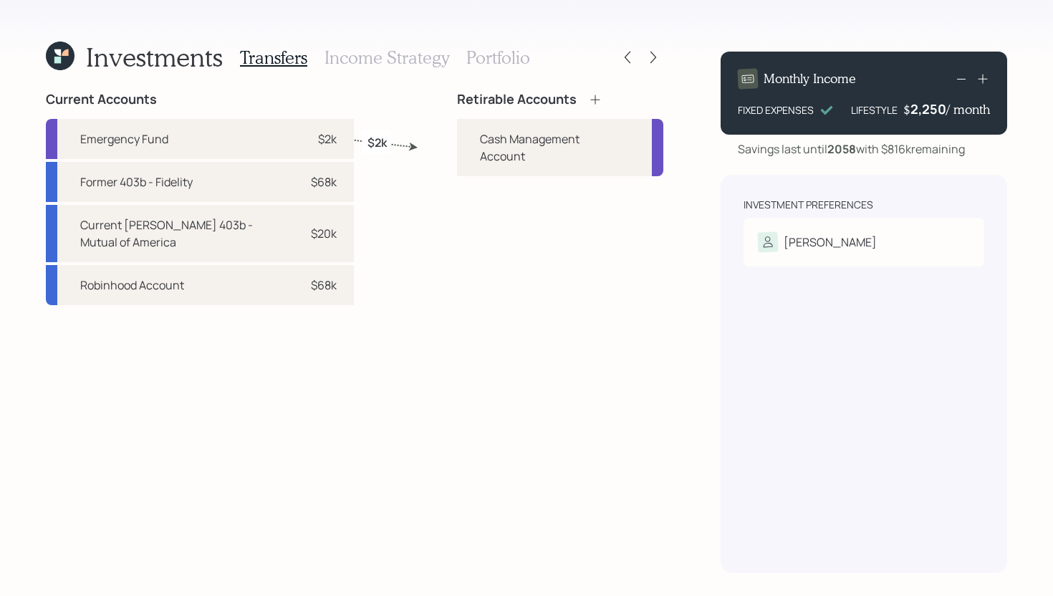
click at [588, 98] on icon at bounding box center [595, 99] width 14 height 14
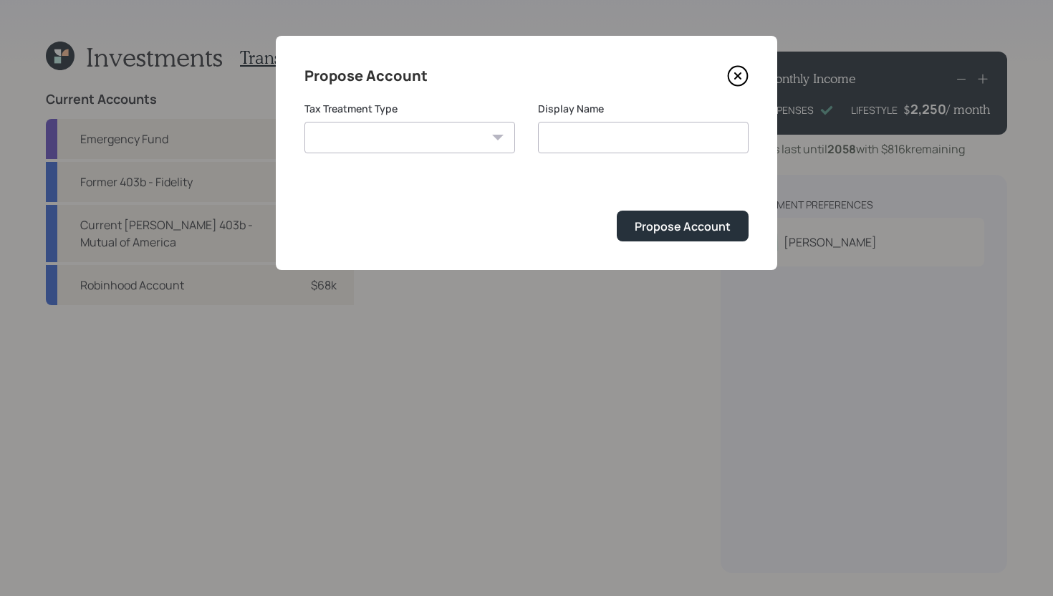
click at [410, 140] on select "Roth Taxable Traditional" at bounding box center [409, 138] width 211 height 32
select select "traditional"
click at [304, 122] on select "Roth Taxable Traditional" at bounding box center [409, 138] width 211 height 32
click at [618, 141] on input "Traditional" at bounding box center [643, 138] width 211 height 32
type input "Traditional IRA"
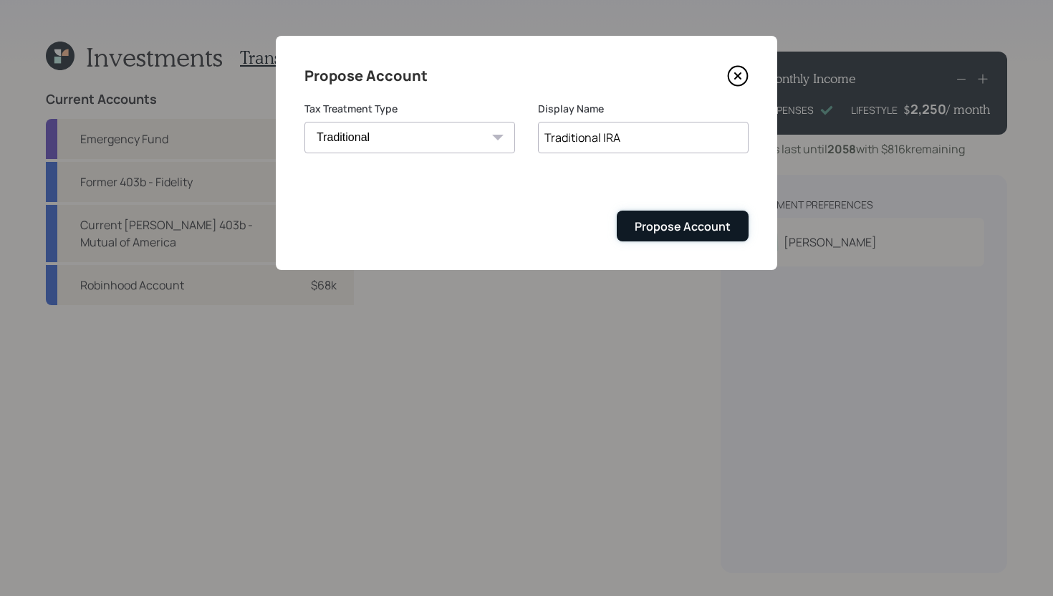
click at [710, 222] on div "Propose Account" at bounding box center [682, 226] width 96 height 16
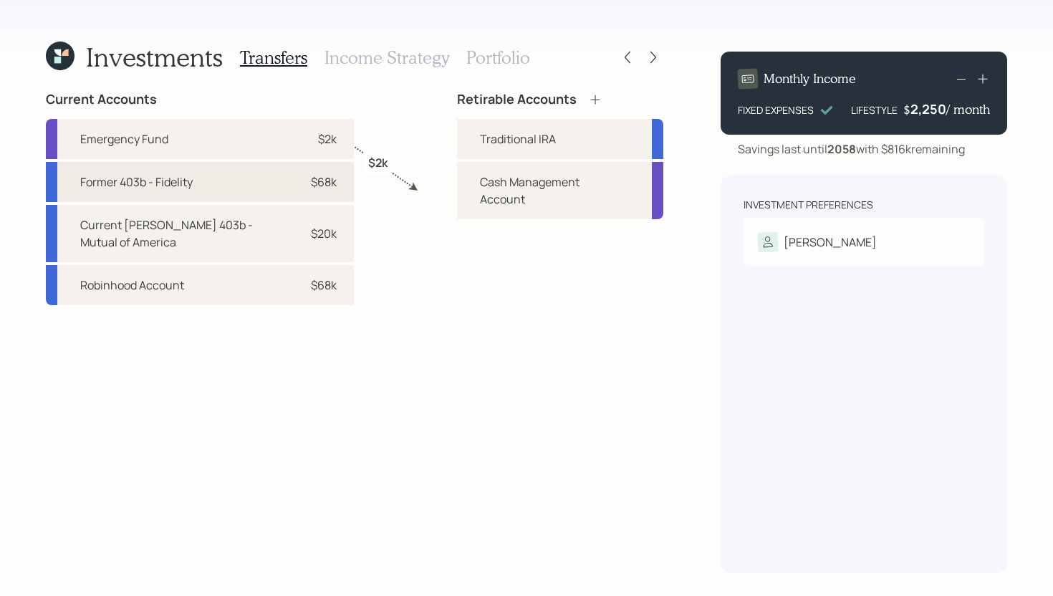
click at [261, 190] on div "Former 403b - Fidelity $68k" at bounding box center [200, 182] width 308 height 40
click at [457, 139] on div "Traditional IRA" at bounding box center [560, 139] width 206 height 40
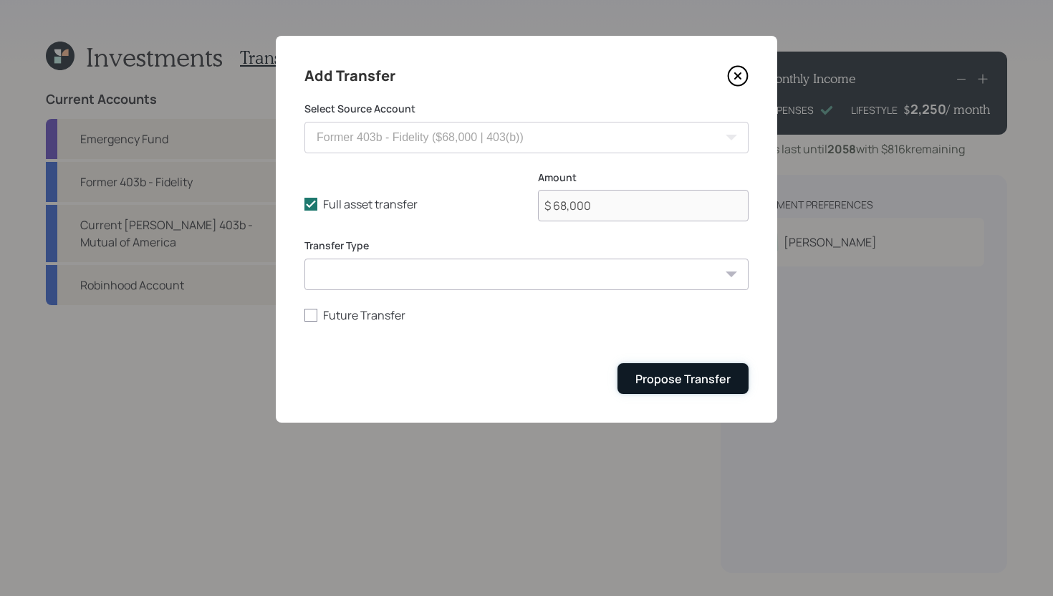
click at [655, 380] on div "Propose Transfer" at bounding box center [682, 379] width 95 height 16
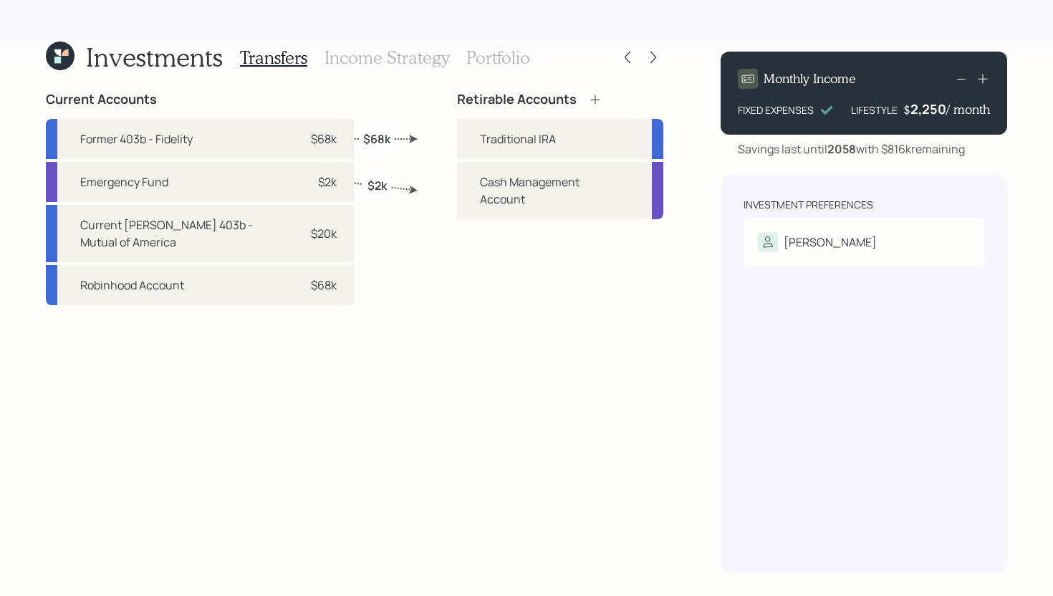
click at [588, 105] on icon at bounding box center [595, 99] width 14 height 14
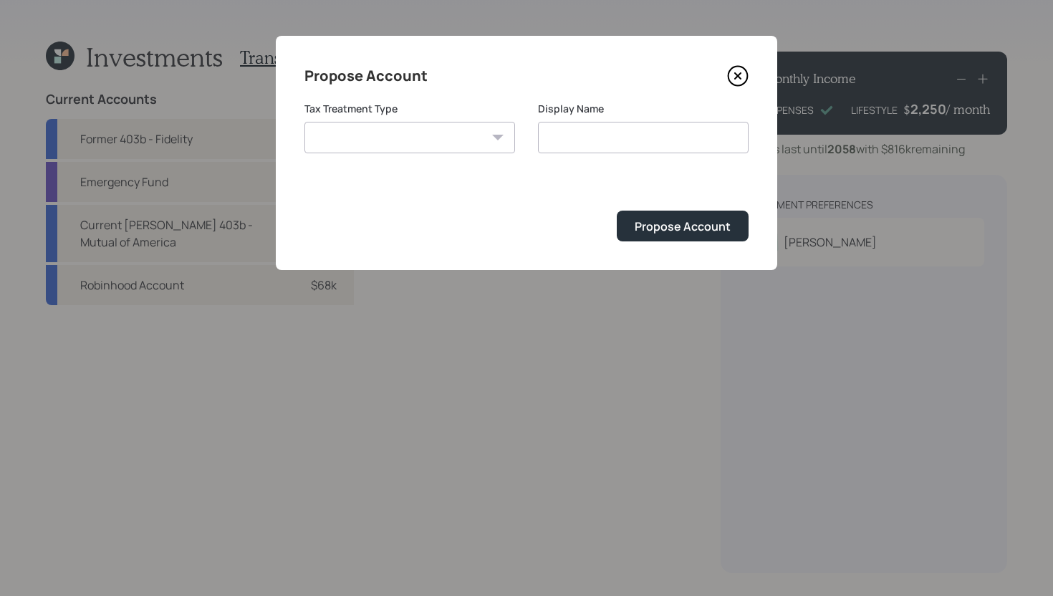
click at [432, 137] on select "Roth Taxable Traditional" at bounding box center [409, 138] width 211 height 32
select select "taxable"
click at [304, 122] on select "Roth Taxable Traditional" at bounding box center [409, 138] width 211 height 32
click at [634, 143] on input "Taxable" at bounding box center [643, 138] width 211 height 32
type input "T"
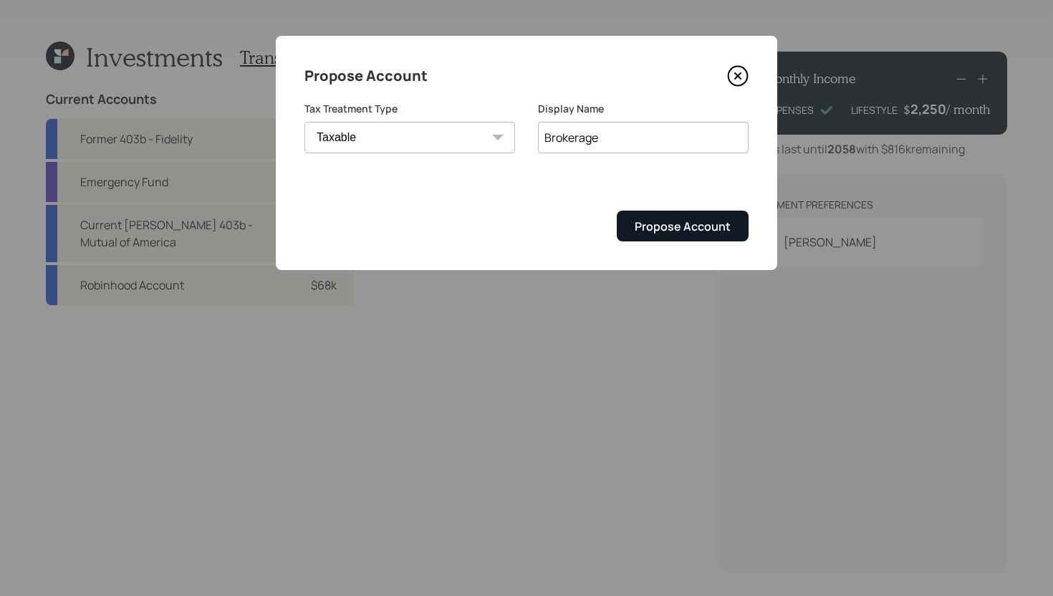
type input "Brokerage"
click at [725, 228] on div "Propose Account" at bounding box center [682, 226] width 96 height 16
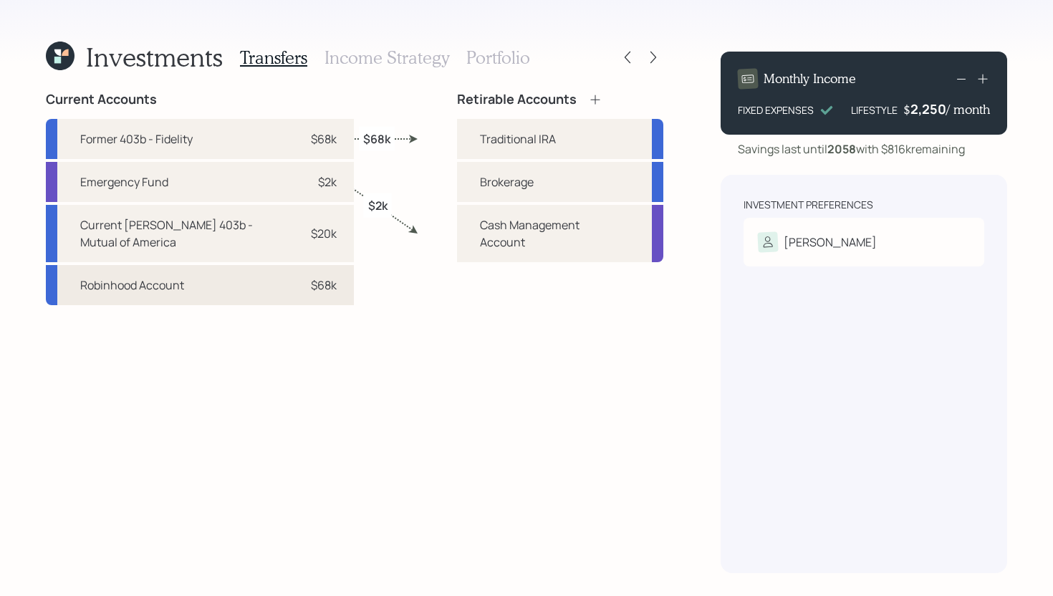
click at [320, 286] on div "Robinhood Account $68k" at bounding box center [200, 285] width 308 height 40
click at [457, 183] on div "Brokerage" at bounding box center [560, 182] width 206 height 40
select select "441f8d77-cc08-4d36-8da6-63ffb307a1ff"
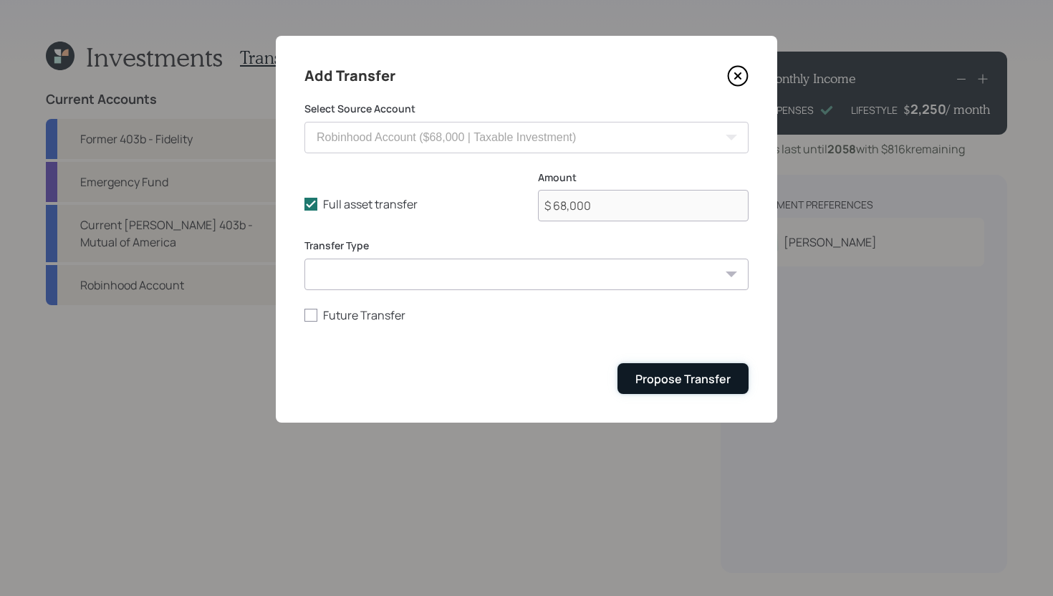
click at [651, 375] on div "Propose Transfer" at bounding box center [682, 379] width 95 height 16
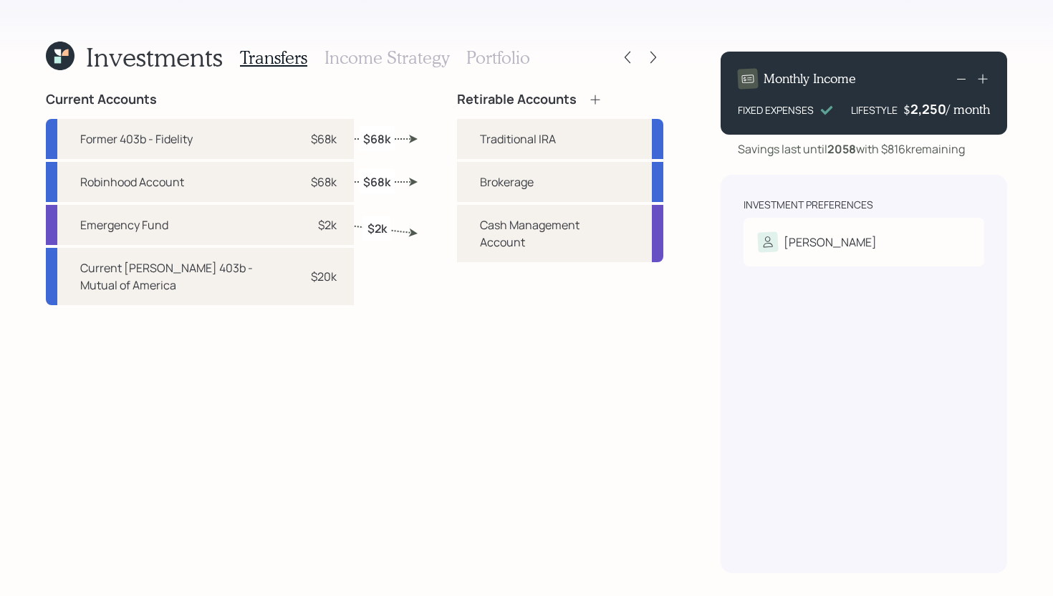
click at [420, 60] on h3 "Income Strategy" at bounding box center [386, 57] width 125 height 21
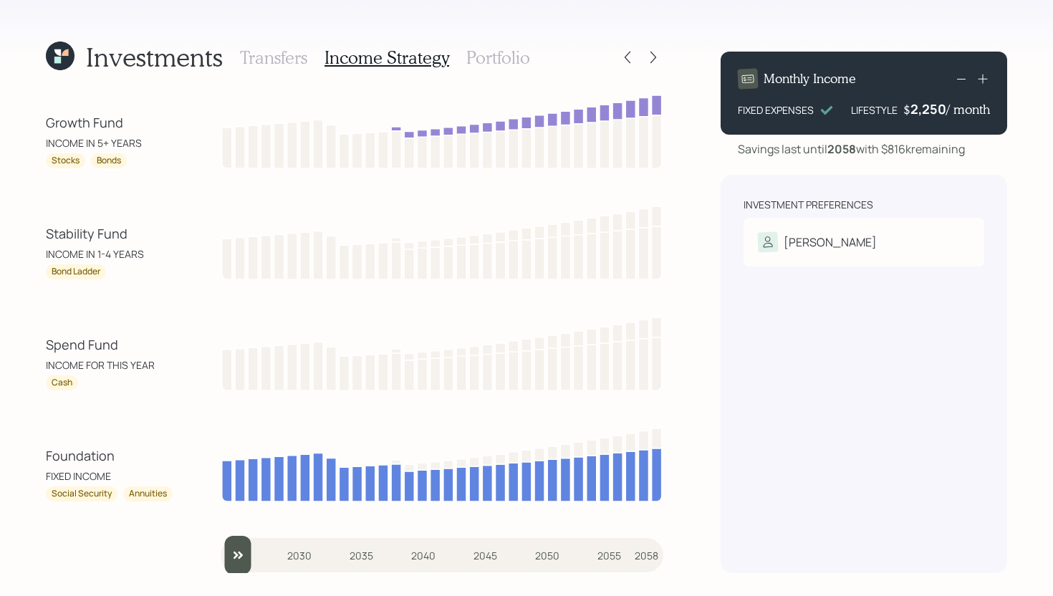
click at [248, 554] on input "slider" at bounding box center [442, 555] width 443 height 39
click at [271, 553] on input "slider" at bounding box center [442, 555] width 443 height 39
click at [287, 553] on input "slider" at bounding box center [442, 555] width 443 height 39
click at [301, 551] on input "slider" at bounding box center [442, 555] width 443 height 39
click at [322, 550] on input "slider" at bounding box center [442, 555] width 443 height 39
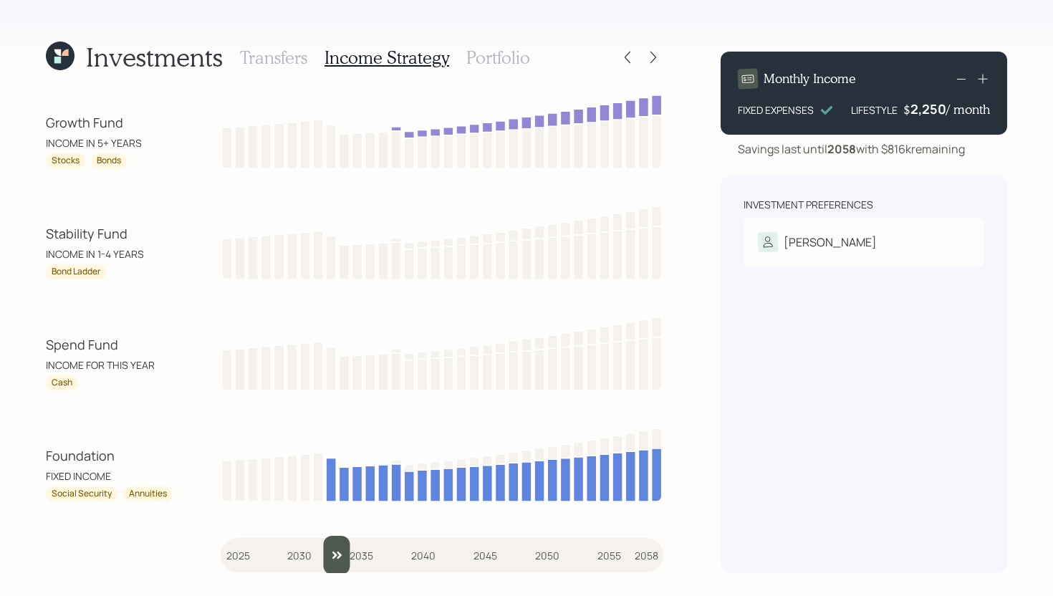
click at [333, 552] on input "slider" at bounding box center [442, 555] width 443 height 39
click at [342, 551] on input "slider" at bounding box center [442, 555] width 443 height 39
click at [356, 551] on input "slider" at bounding box center [442, 555] width 443 height 39
click at [369, 558] on input "slider" at bounding box center [442, 555] width 443 height 39
click at [375, 557] on input "slider" at bounding box center [442, 555] width 443 height 39
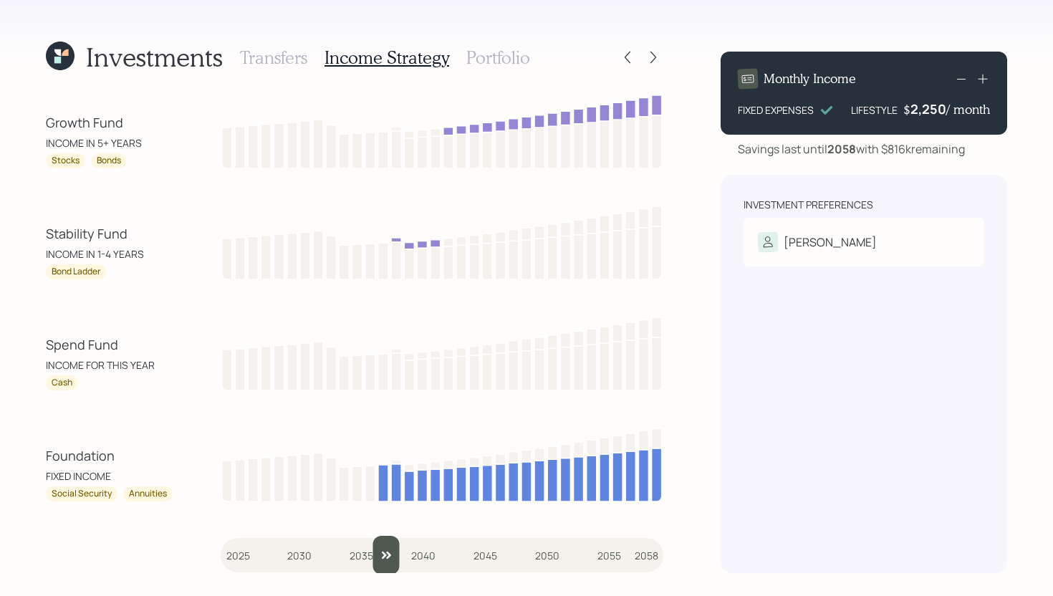
click at [382, 557] on input "slider" at bounding box center [442, 555] width 443 height 39
type input "2038"
click at [394, 554] on input "slider" at bounding box center [442, 555] width 443 height 39
click at [509, 62] on h3 "Portfolio" at bounding box center [498, 57] width 64 height 21
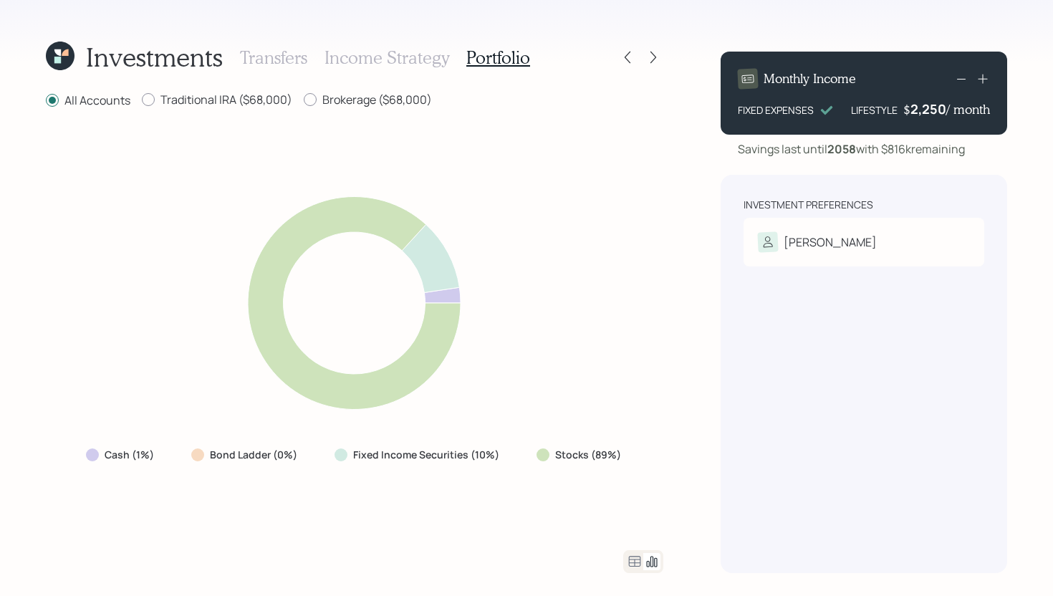
click at [632, 561] on icon at bounding box center [634, 561] width 17 height 17
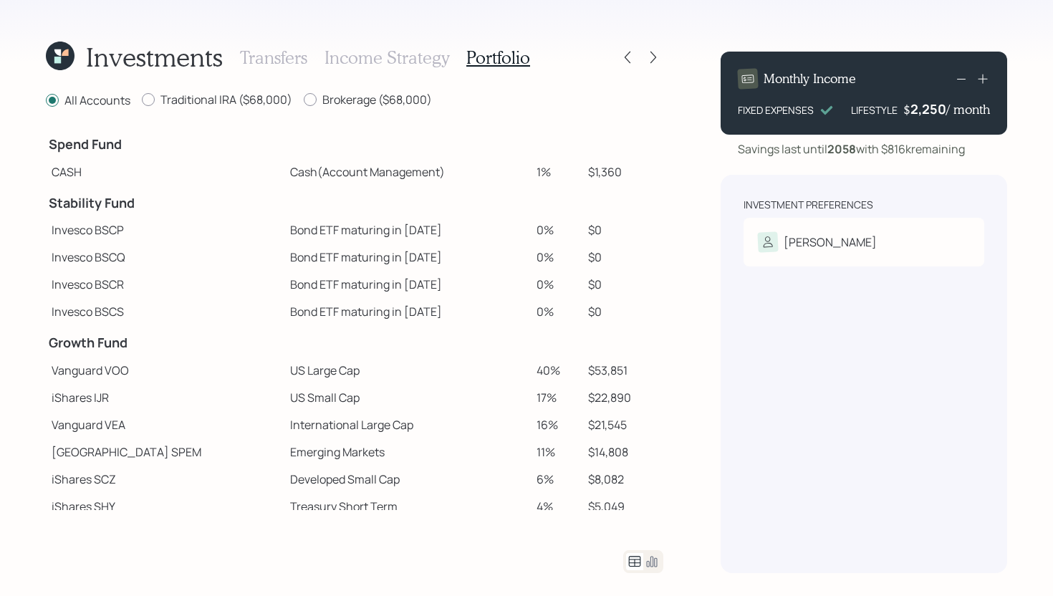
drag, startPoint x: 541, startPoint y: 173, endPoint x: 488, endPoint y: 173, distance: 53.0
click at [487, 173] on tr "CASH Cash (Account Management) 1% $1,360" at bounding box center [354, 171] width 617 height 27
click at [217, 276] on td "Invesco BSCR" at bounding box center [165, 284] width 238 height 27
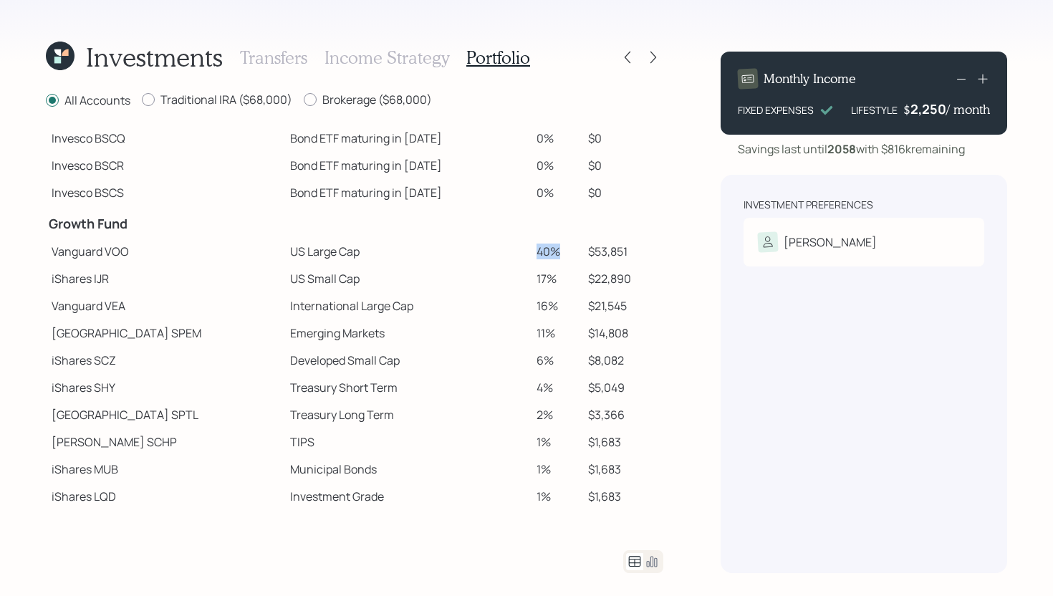
drag, startPoint x: 539, startPoint y: 251, endPoint x: 512, endPoint y: 251, distance: 27.2
click at [531, 251] on td "40%" at bounding box center [557, 251] width 52 height 27
click at [531, 253] on td "40%" at bounding box center [557, 251] width 52 height 27
click at [654, 55] on icon at bounding box center [653, 58] width 6 height 12
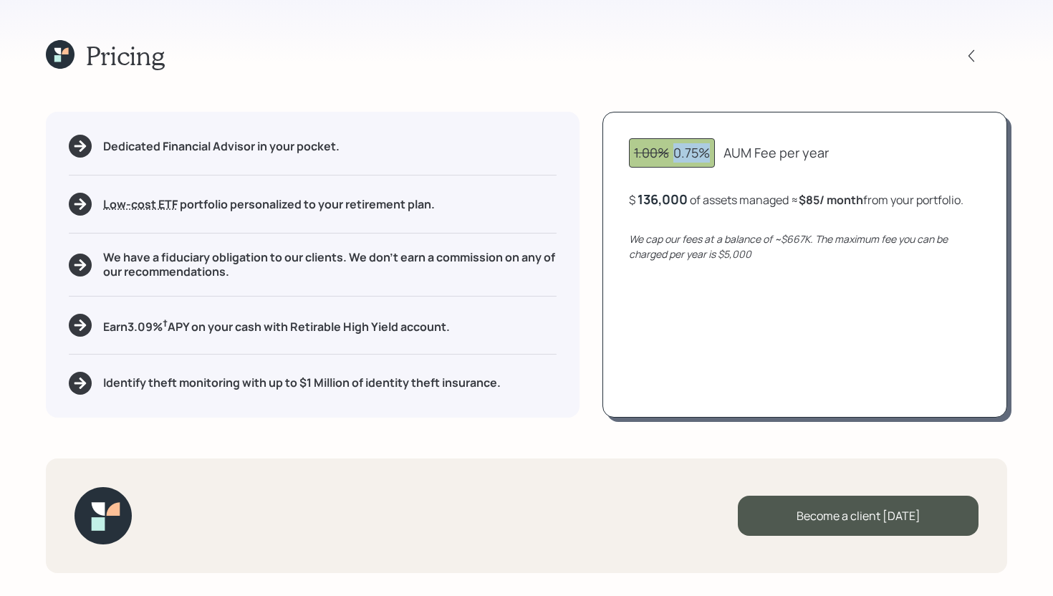
drag, startPoint x: 675, startPoint y: 153, endPoint x: 710, endPoint y: 149, distance: 35.3
click at [710, 149] on div "1.00% 0.75%" at bounding box center [672, 152] width 76 height 19
click at [743, 127] on div "1.00% 0.75% AUM Fee per year $ 136,000 of assets managed ≈ $85 / month from you…" at bounding box center [804, 264] width 405 height 305
click at [463, 331] on div "Earn 3.09 % † APY on your cash with Retirable High Yield account." at bounding box center [313, 325] width 488 height 23
drag, startPoint x: 466, startPoint y: 326, endPoint x: 102, endPoint y: 322, distance: 364.5
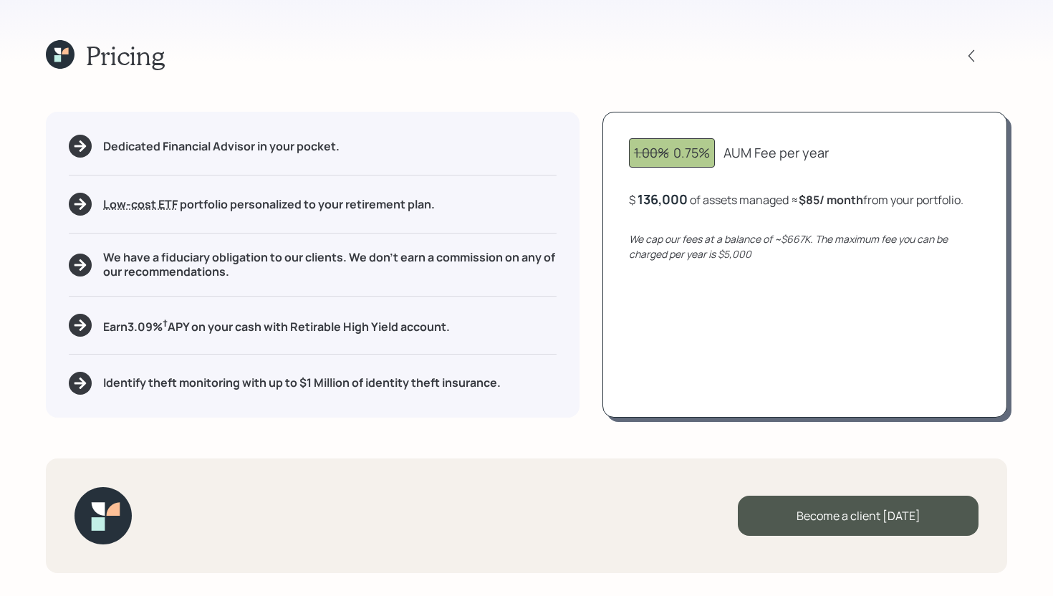
click at [102, 322] on div "Earn 3.09 % † APY on your cash with Retirable High Yield account." at bounding box center [313, 325] width 488 height 23
click at [277, 381] on h5 "Identify theft monitoring with up to $1 Million of identity theft insurance." at bounding box center [301, 383] width 397 height 14
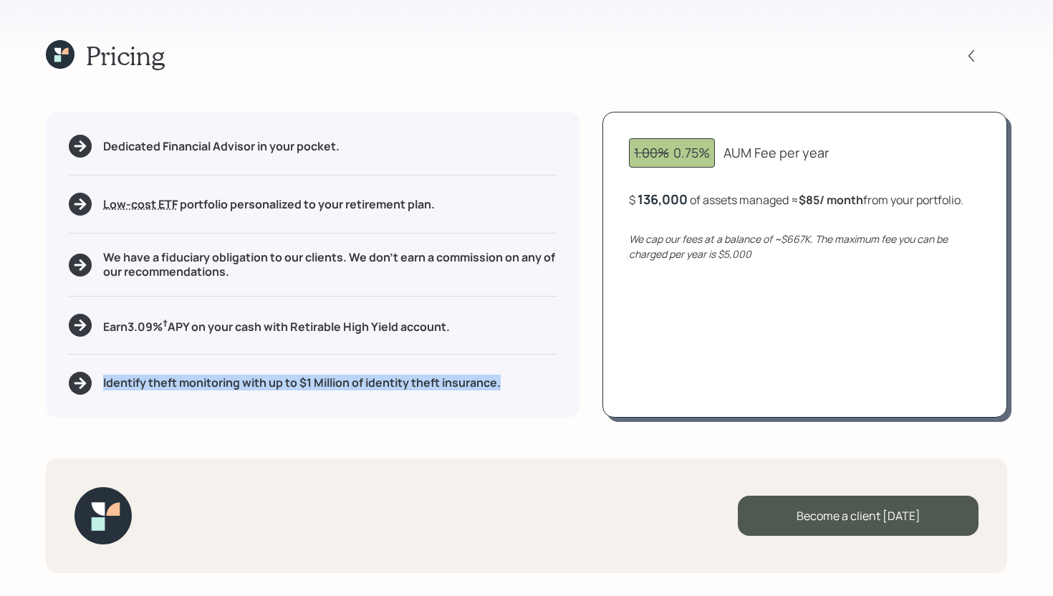
drag, startPoint x: 513, startPoint y: 383, endPoint x: 102, endPoint y: 378, distance: 411.1
click at [102, 378] on div "Identify theft monitoring with up to $1 Million of identity theft insurance." at bounding box center [313, 383] width 488 height 23
click at [547, 401] on div "Dedicated Financial Advisor in your pocket. Low-cost ETF Retirable uses diversi…" at bounding box center [313, 264] width 534 height 305
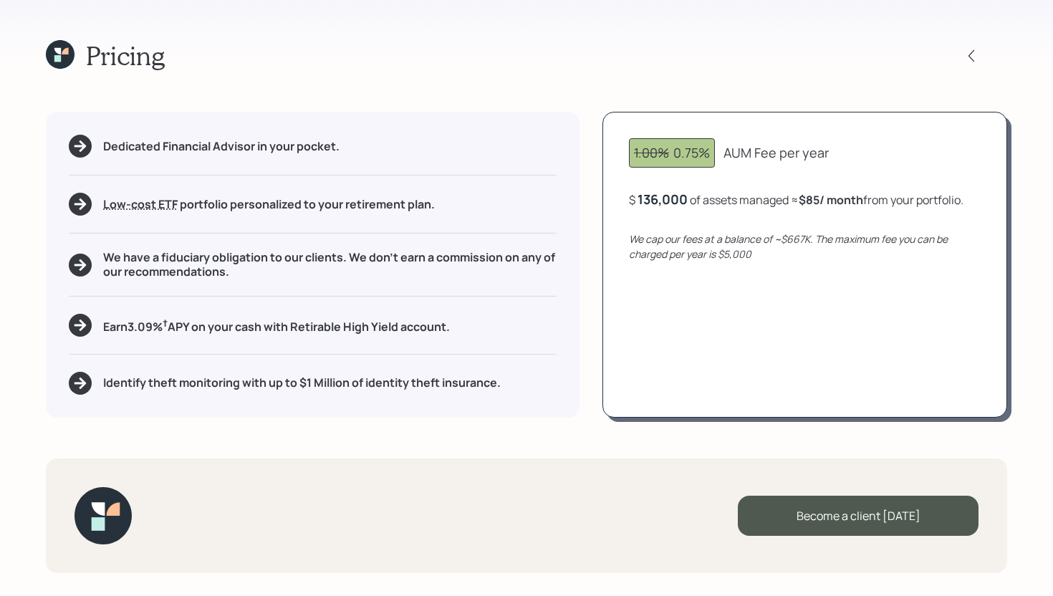
click at [72, 51] on icon at bounding box center [60, 54] width 29 height 29
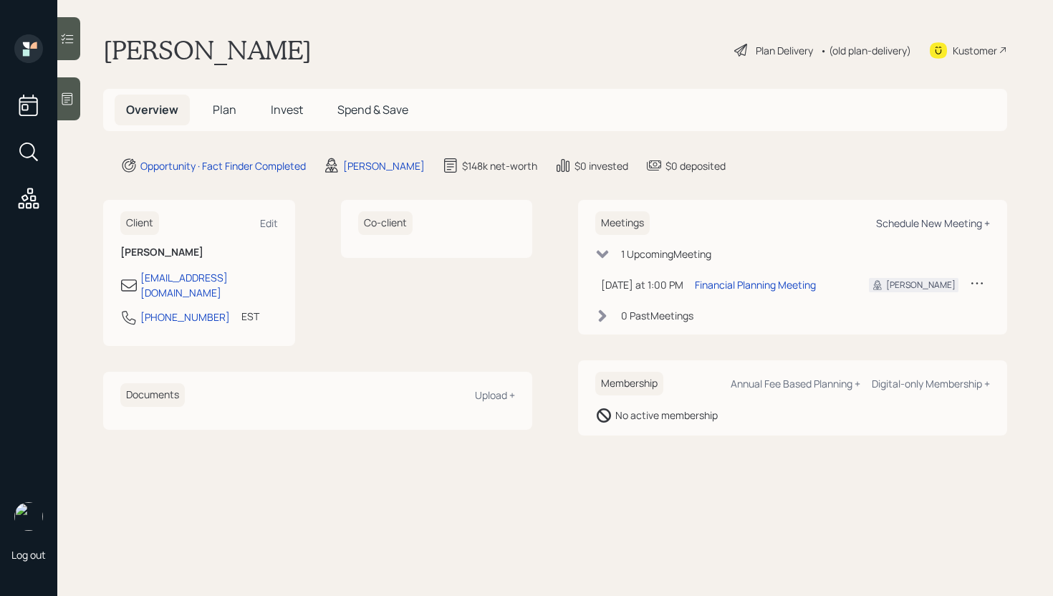
click at [938, 220] on div "Schedule New Meeting +" at bounding box center [933, 223] width 114 height 14
select select "bffa7908-1b2a-4c79-9bb6-f0ec9aed22d3"
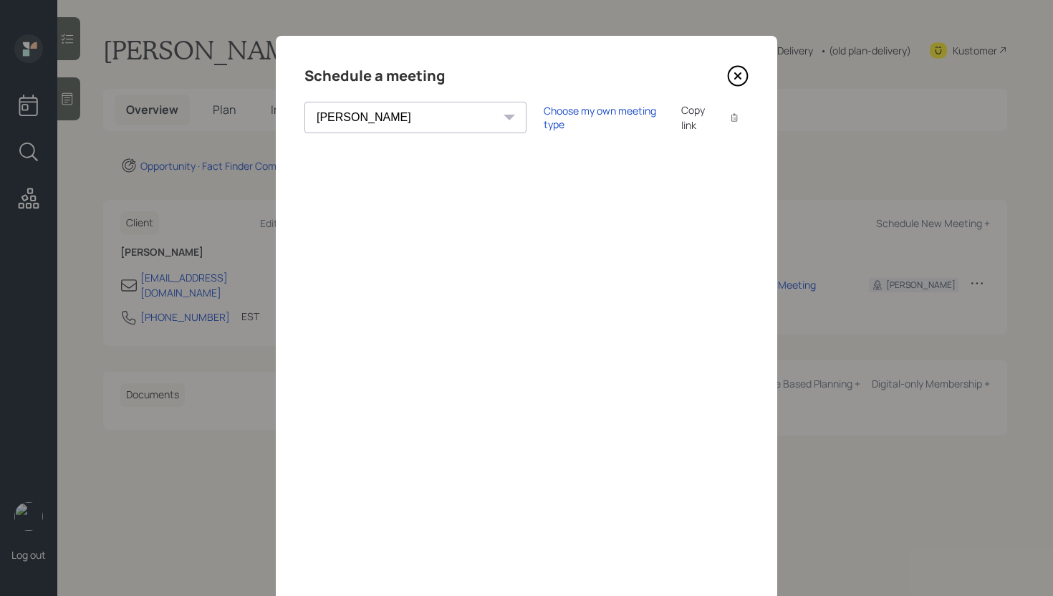
click at [544, 126] on div "Choose my own meeting type Copy link Copy text" at bounding box center [646, 117] width 205 height 30
click at [544, 117] on div "Choose my own meeting type" at bounding box center [604, 117] width 120 height 27
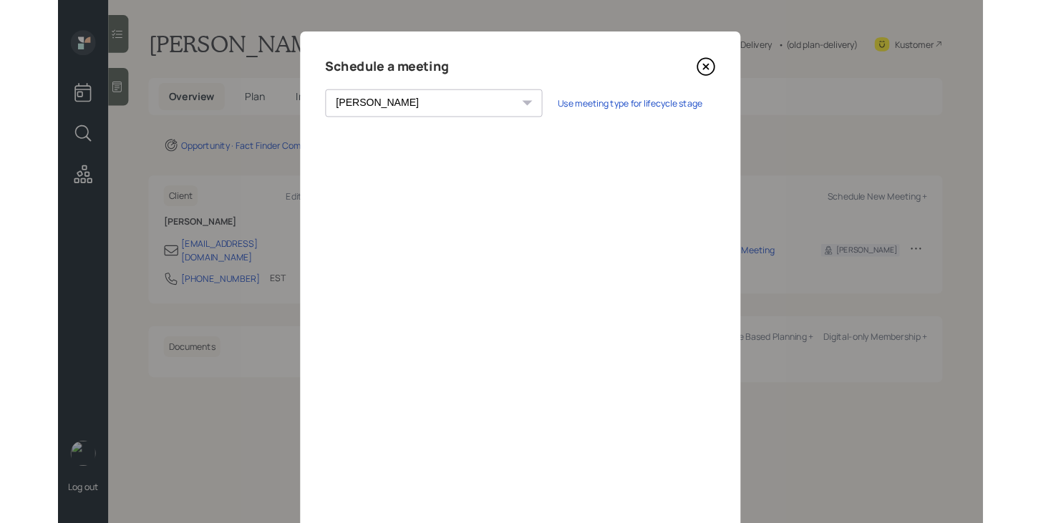
scroll to position [49, 0]
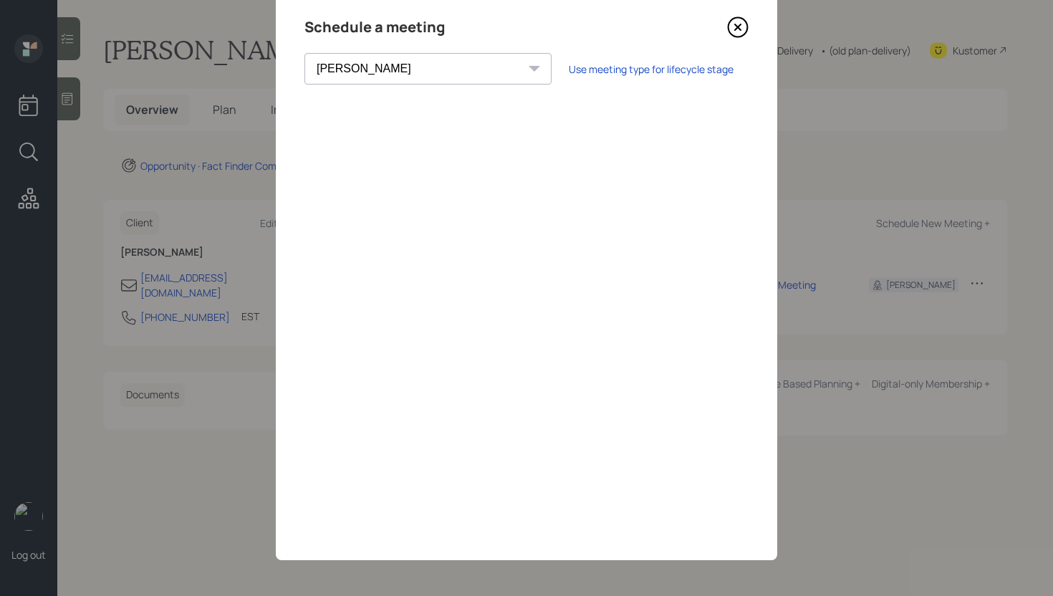
click at [740, 29] on icon at bounding box center [738, 27] width 6 height 6
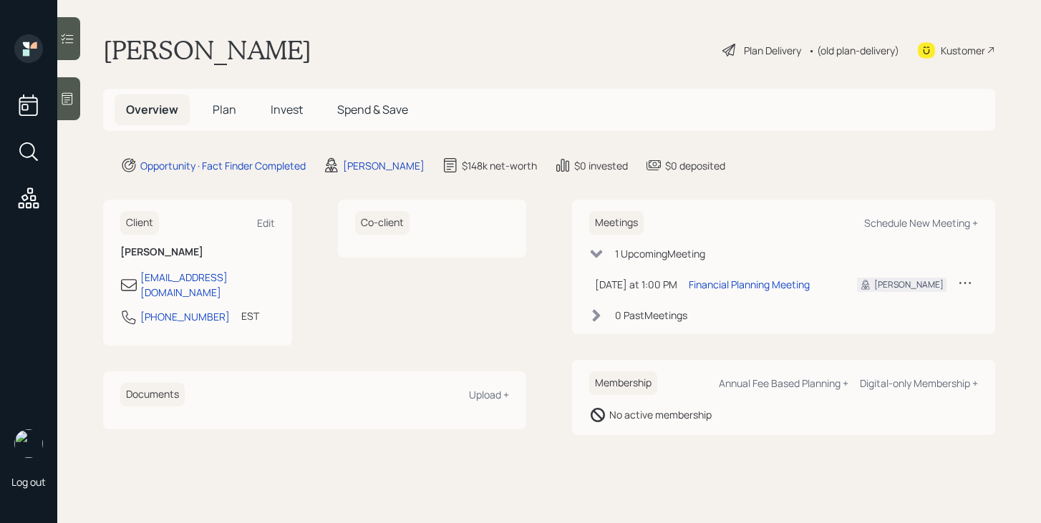
click at [231, 119] on h5 "Plan" at bounding box center [224, 110] width 47 height 31
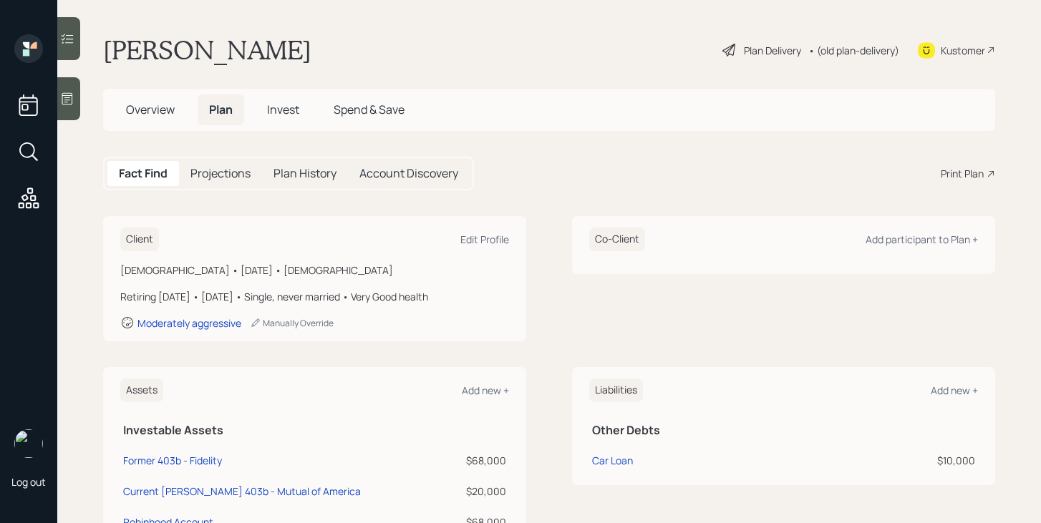
click at [979, 170] on div "Print Plan" at bounding box center [962, 173] width 43 height 15
